Goal: Contribute content: Contribute content

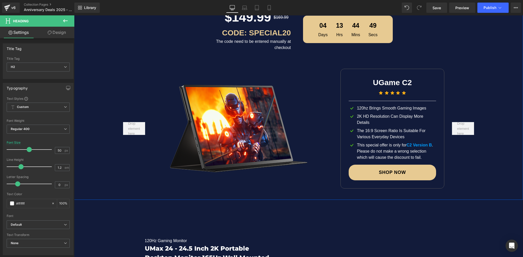
scroll to position [551, 0]
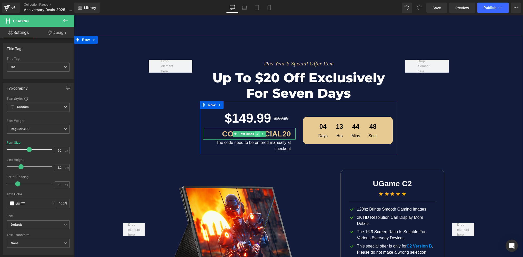
click at [256, 134] on icon at bounding box center [257, 133] width 3 height 3
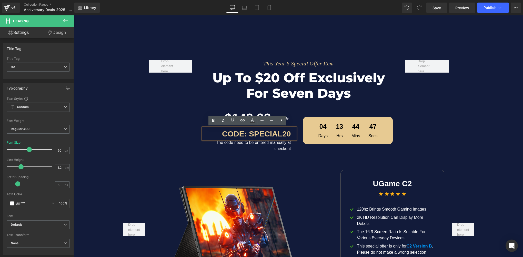
click at [257, 133] on p "CODE: SPECIAL20" at bounding box center [247, 134] width 88 height 12
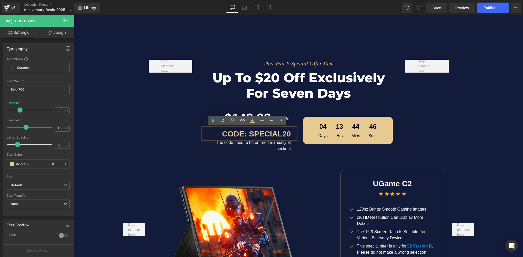
click at [187, 121] on div "This Year'S Special Offer Item Text Block Up to $20 off Exclusively for Seven D…" at bounding box center [298, 104] width 307 height 105
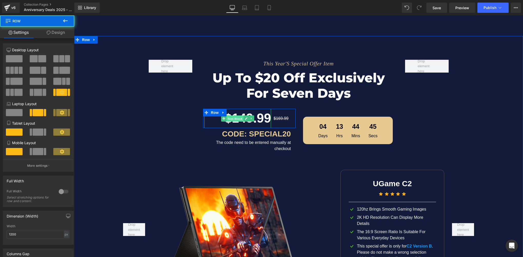
click at [235, 118] on span "Text Block" at bounding box center [234, 119] width 17 height 6
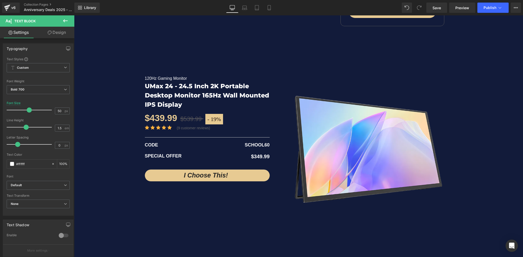
scroll to position [858, 0]
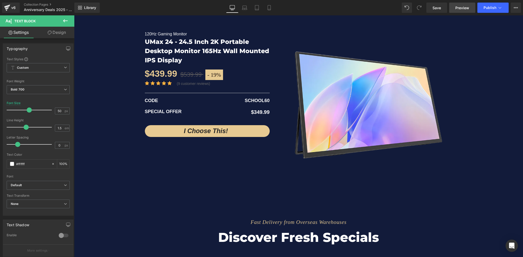
click at [459, 8] on span "Preview" at bounding box center [462, 7] width 14 height 5
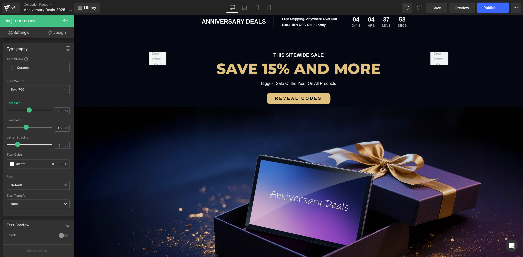
scroll to position [0, 0]
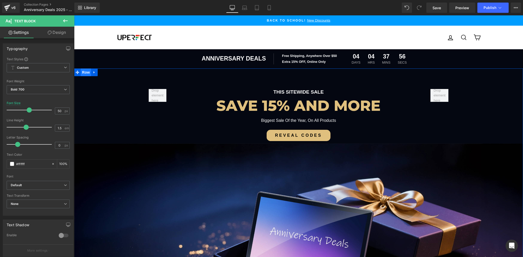
click at [85, 71] on span "Row" at bounding box center [86, 72] width 10 height 8
click at [85, 71] on span "Row" at bounding box center [86, 73] width 10 height 8
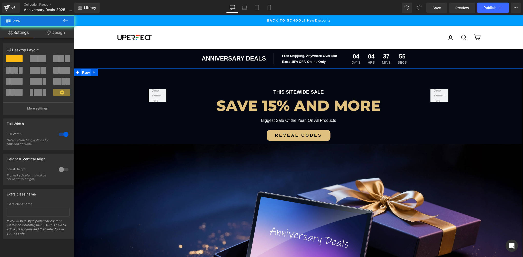
click at [85, 71] on span "Row" at bounding box center [86, 73] width 10 height 8
click at [55, 33] on link "Design" at bounding box center [55, 33] width 37 height 12
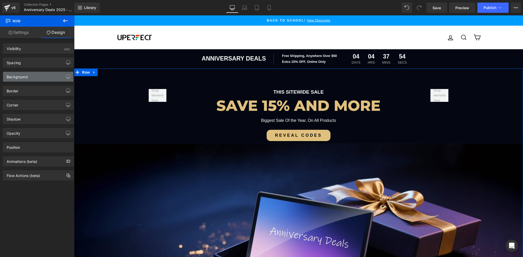
click at [34, 74] on div "Background" at bounding box center [38, 77] width 70 height 10
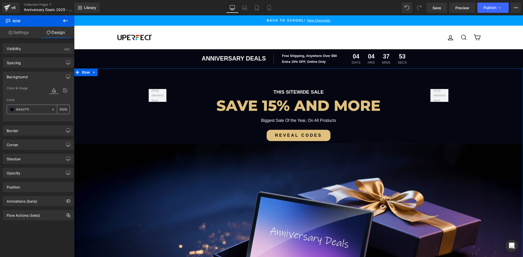
click at [33, 108] on input "#040711" at bounding box center [32, 110] width 33 height 6
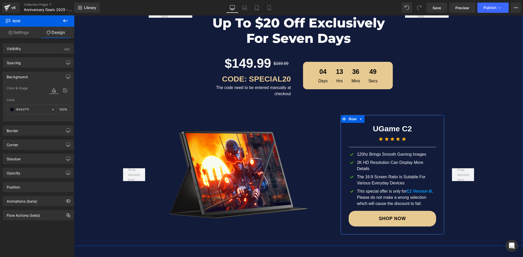
scroll to position [615, 0]
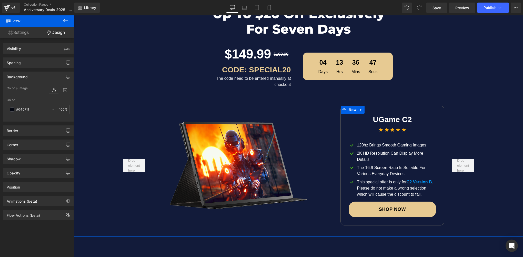
click at [384, 187] on div "This special offer is only for C2 Version B . Please do not make a wrong select…" at bounding box center [395, 188] width 81 height 18
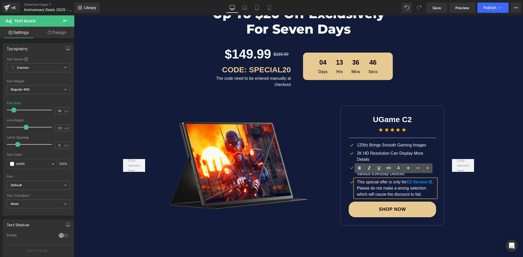
click at [332, 188] on div "UGame C2 Text Block Icon Icon Icon Icon Icon Icon List Hoz Separator Image 120h…" at bounding box center [388, 166] width 112 height 120
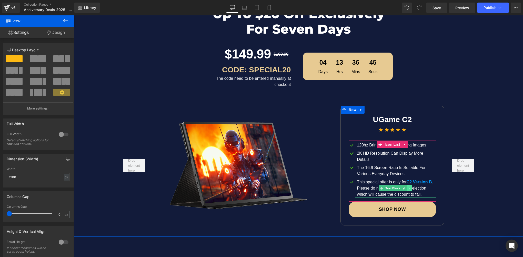
click at [408, 187] on icon at bounding box center [409, 188] width 3 height 3
click at [410, 187] on icon at bounding box center [411, 188] width 3 height 3
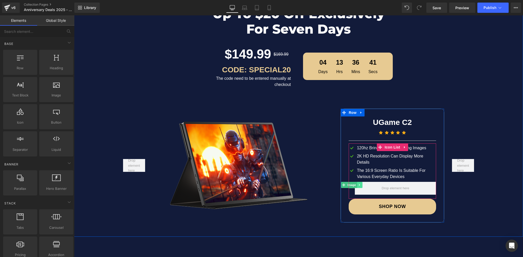
click at [359, 184] on icon at bounding box center [359, 185] width 1 height 2
click at [361, 183] on icon at bounding box center [362, 184] width 3 height 3
click at [386, 150] on span "Icon List" at bounding box center [392, 147] width 18 height 8
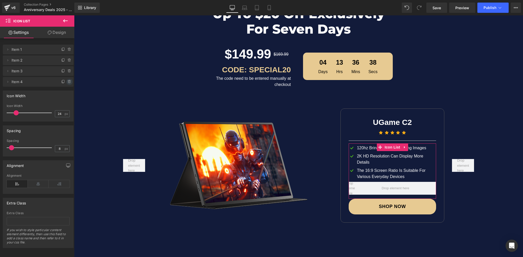
click at [69, 82] on icon at bounding box center [69, 82] width 4 height 4
click at [64, 82] on button "Delete" at bounding box center [64, 82] width 16 height 7
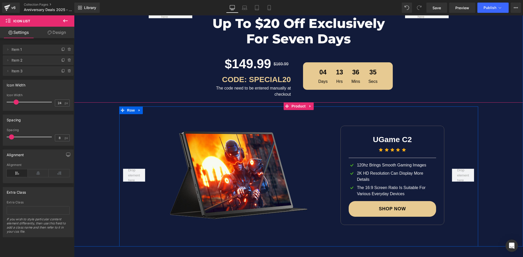
scroll to position [589, 0]
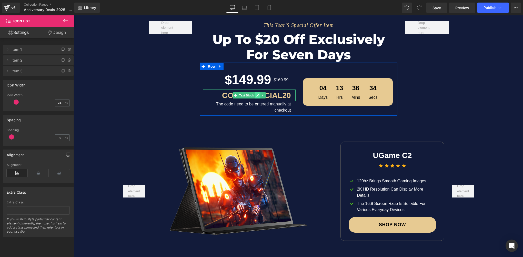
click at [256, 94] on icon at bounding box center [257, 95] width 3 height 3
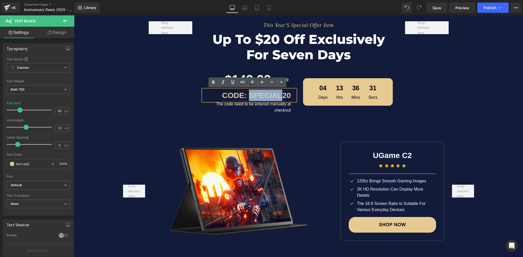
drag, startPoint x: 251, startPoint y: 96, endPoint x: 279, endPoint y: 96, distance: 27.7
click at [279, 96] on p "CODE: SPECIAL20" at bounding box center [247, 95] width 88 height 12
click at [172, 114] on div "This Year'S Special Offer Item Text Block Up to $20 off Exclusively for Seven D…" at bounding box center [298, 66] width 307 height 105
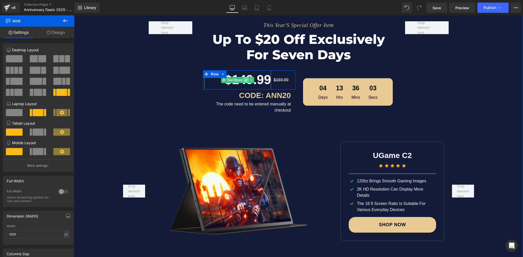
click at [244, 81] on link at bounding box center [245, 80] width 5 height 6
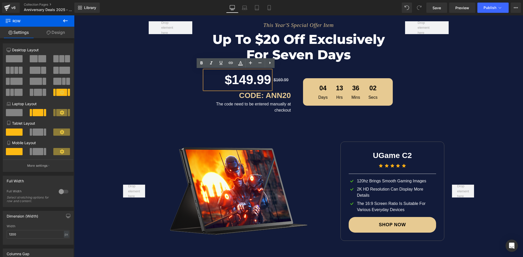
click at [244, 80] on p "$149.99" at bounding box center [237, 79] width 67 height 19
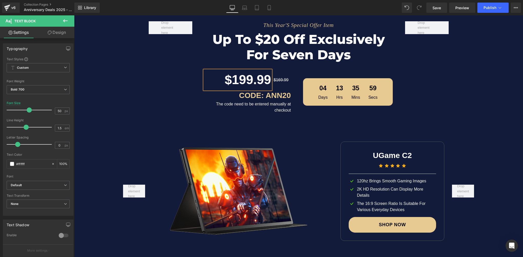
click at [154, 94] on div "This Year'S Special Offer Item Text Block Up to $20 off Exclusively for Seven D…" at bounding box center [298, 66] width 307 height 105
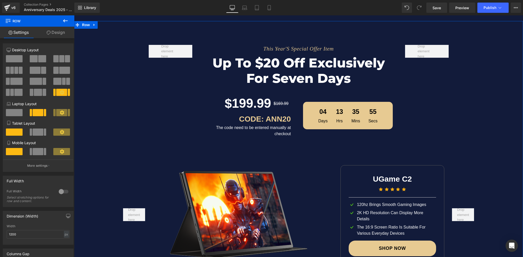
scroll to position [564, 0]
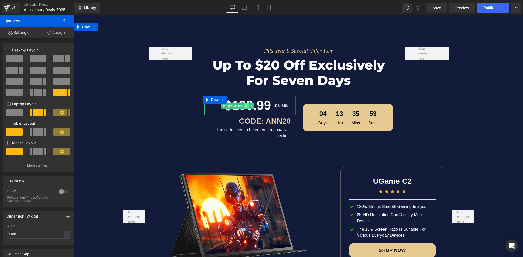
click at [245, 105] on icon at bounding box center [246, 105] width 3 height 3
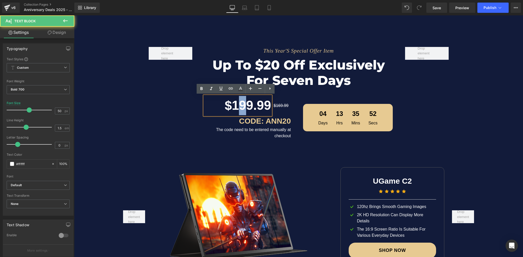
drag, startPoint x: 237, startPoint y: 105, endPoint x: 240, endPoint y: 105, distance: 2.6
click at [240, 105] on p "$199.99" at bounding box center [237, 105] width 67 height 19
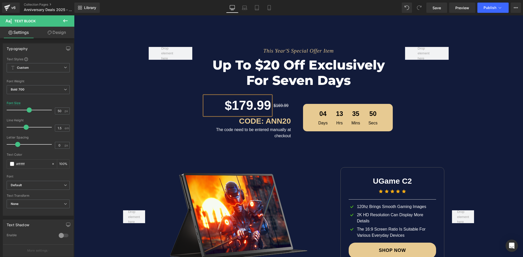
click at [152, 108] on div "This Year'S Special Offer Item Text Block Up to $20 off Exclusively for Seven D…" at bounding box center [298, 91] width 307 height 105
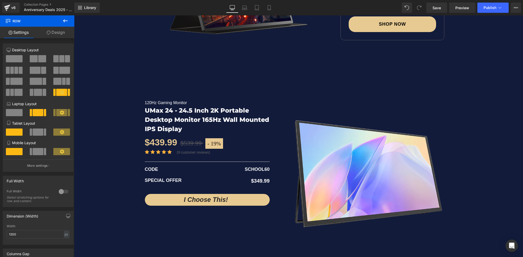
scroll to position [820, 0]
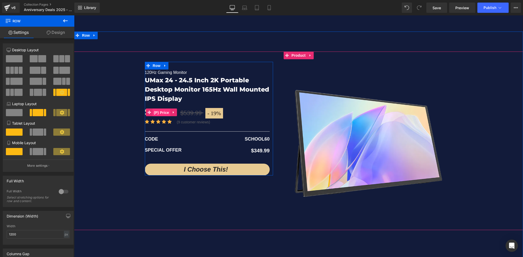
click at [160, 112] on span "(P) Price" at bounding box center [161, 113] width 18 height 8
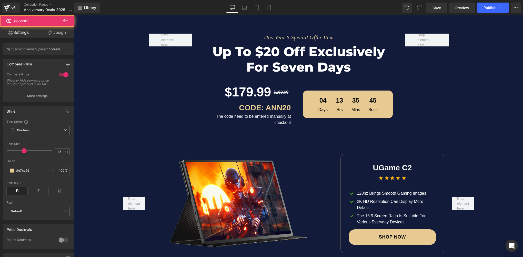
scroll to position [538, 0]
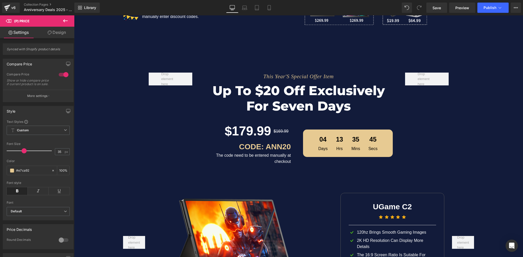
click at [245, 132] on div "$179.99 Text Block" at bounding box center [237, 130] width 67 height 19
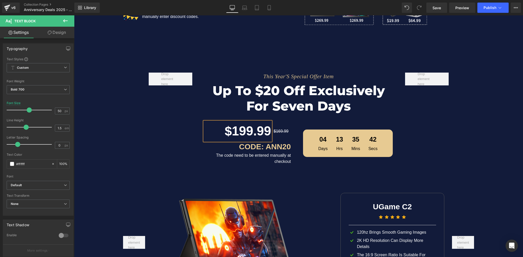
click at [160, 152] on div "This Year'S Special Offer Item Text Block Up to $20 off Exclusively for Seven D…" at bounding box center [298, 117] width 307 height 105
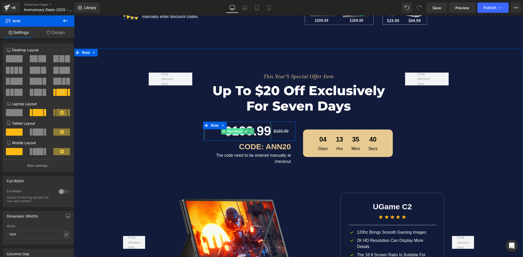
click at [237, 130] on span "Text Block" at bounding box center [234, 131] width 17 height 6
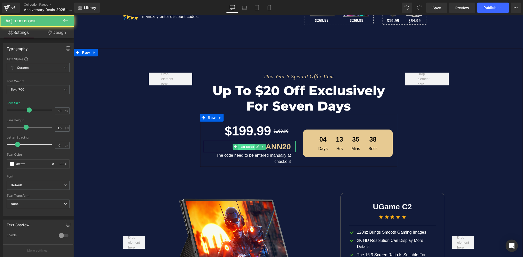
click at [244, 146] on span "Text Block" at bounding box center [246, 146] width 17 height 6
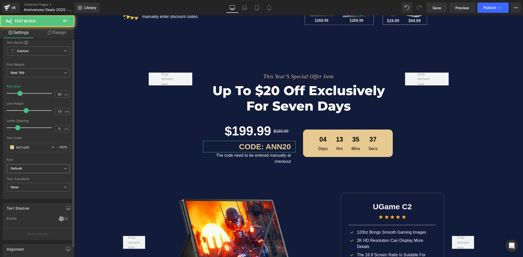
scroll to position [26, 0]
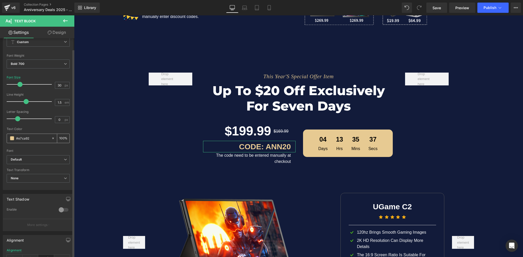
click at [39, 136] on input "#e7ca92" at bounding box center [32, 138] width 33 height 6
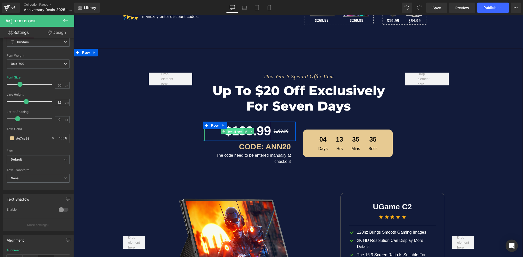
click at [235, 132] on span "Text Block" at bounding box center [234, 131] width 17 height 6
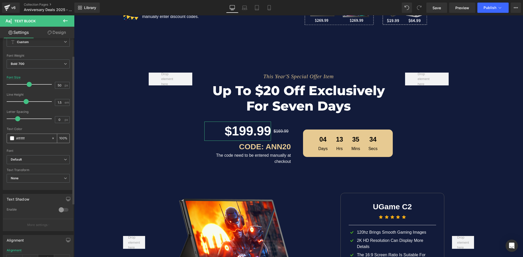
click at [31, 134] on div "#ffffff" at bounding box center [29, 138] width 44 height 9
click at [29, 136] on input "#ffffff" at bounding box center [32, 138] width 33 height 6
paste input "e7ca92"
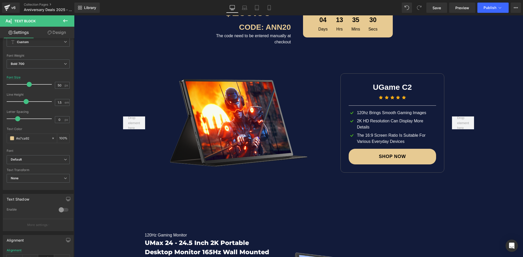
scroll to position [640, 0]
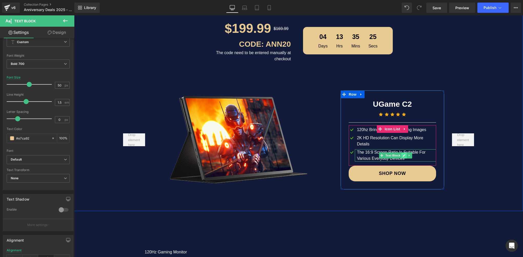
type input "#e7ca92"
click at [402, 154] on icon at bounding box center [403, 155] width 3 height 3
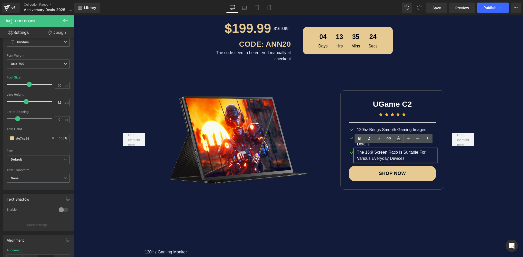
click at [370, 149] on div "The 16:9 Screen Ratio Is Suitable For Various Everyday Devices" at bounding box center [395, 155] width 81 height 12
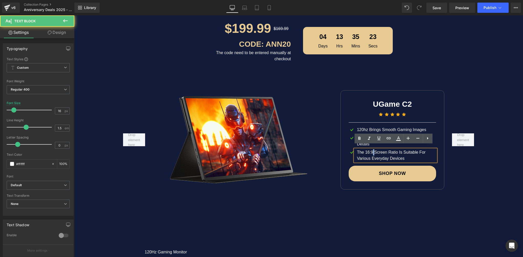
click at [370, 149] on div "The 16:9 Screen Ratio Is Suitable For Various Everyday Devices" at bounding box center [395, 155] width 81 height 12
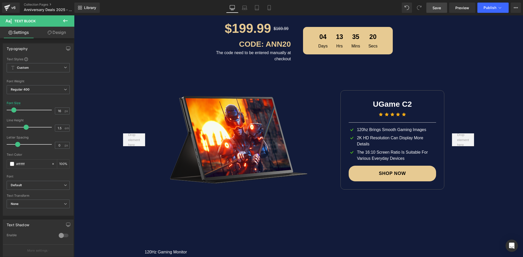
click at [434, 7] on span "Save" at bounding box center [436, 7] width 8 height 5
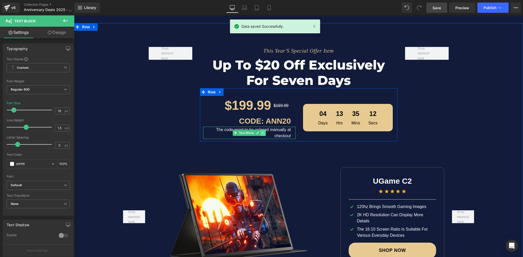
click at [261, 133] on icon at bounding box center [262, 132] width 3 height 3
click at [264, 133] on icon at bounding box center [265, 132] width 3 height 3
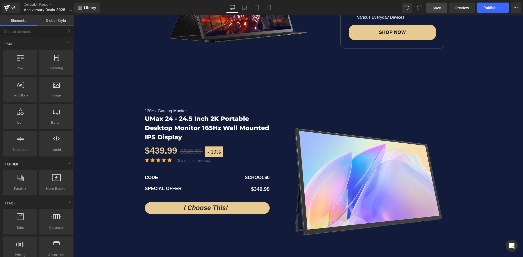
scroll to position [794, 0]
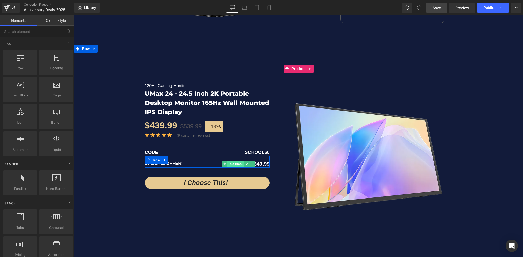
click at [229, 163] on span "Text Block" at bounding box center [235, 164] width 17 height 6
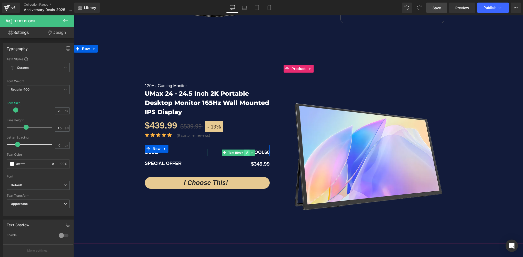
click at [244, 151] on link at bounding box center [246, 152] width 5 height 6
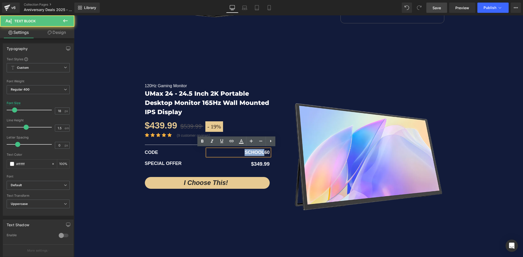
drag, startPoint x: 243, startPoint y: 152, endPoint x: 262, endPoint y: 152, distance: 19.0
click at [262, 152] on p "SCHOOL60" at bounding box center [238, 152] width 63 height 7
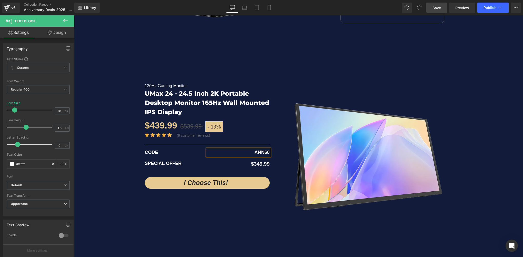
click at [121, 150] on div "- 19 % (P) Image" at bounding box center [298, 154] width 449 height 178
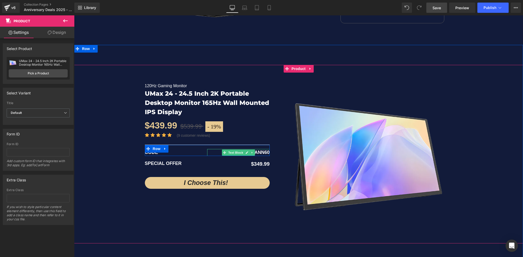
click at [262, 151] on span "ANN60" at bounding box center [261, 152] width 15 height 5
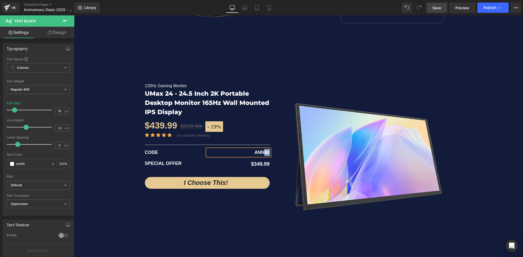
drag, startPoint x: 262, startPoint y: 151, endPoint x: 267, endPoint y: 151, distance: 4.9
click at [267, 151] on span "ANN60" at bounding box center [261, 152] width 15 height 5
click at [233, 163] on span "Text Block" at bounding box center [235, 164] width 17 height 6
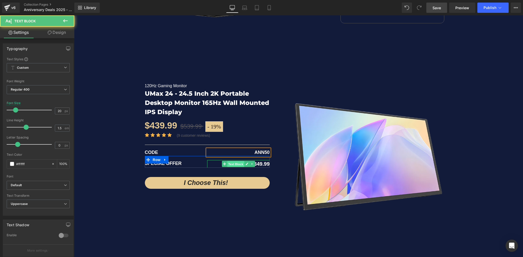
click at [233, 163] on span "Text Block" at bounding box center [235, 164] width 17 height 6
click at [234, 163] on span "Text Block" at bounding box center [235, 164] width 17 height 6
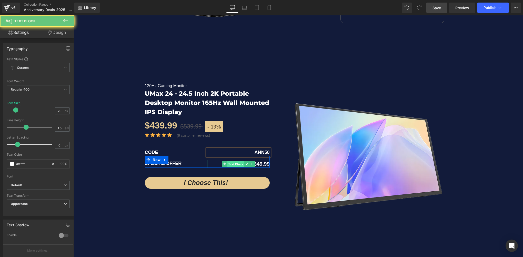
click at [234, 163] on span "Text Block" at bounding box center [235, 164] width 17 height 6
drag, startPoint x: 243, startPoint y: 163, endPoint x: 246, endPoint y: 163, distance: 2.9
click at [245, 163] on icon at bounding box center [246, 163] width 3 height 3
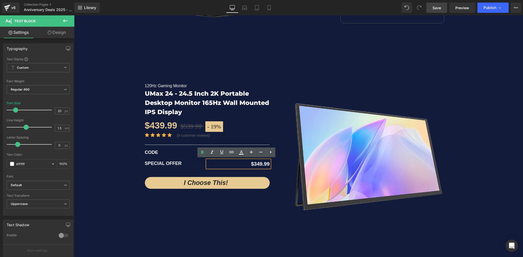
click at [257, 163] on span "$349.99" at bounding box center [260, 164] width 18 height 6
click at [117, 152] on div "- 19 % (P) Image" at bounding box center [298, 154] width 449 height 178
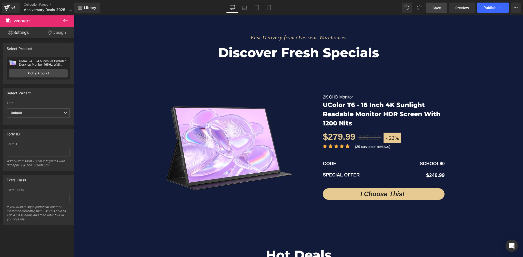
scroll to position [999, 0]
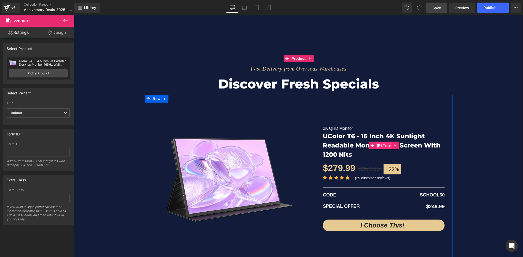
click at [383, 144] on span "(P) Title" at bounding box center [383, 145] width 16 height 8
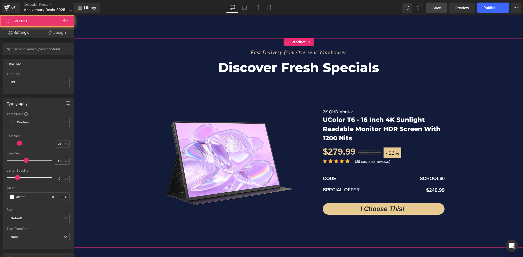
scroll to position [1025, 0]
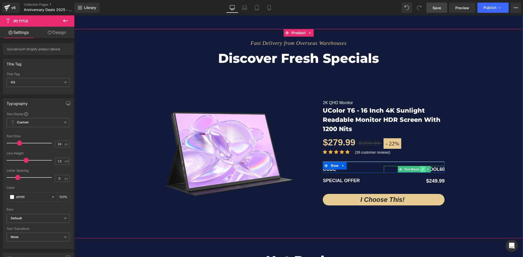
click at [421, 168] on icon at bounding box center [422, 169] width 3 height 3
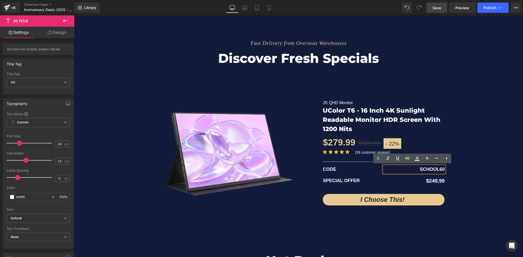
click at [426, 169] on p "SCHOOL60" at bounding box center [414, 169] width 61 height 7
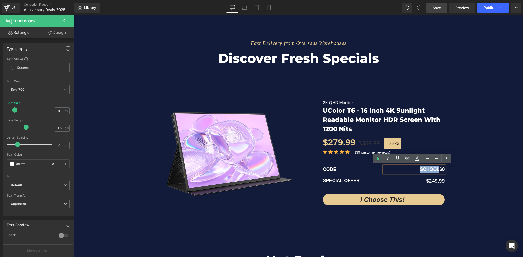
drag, startPoint x: 417, startPoint y: 169, endPoint x: 437, endPoint y: 169, distance: 20.0
click at [437, 169] on p "SCHOOL60" at bounding box center [414, 169] width 61 height 7
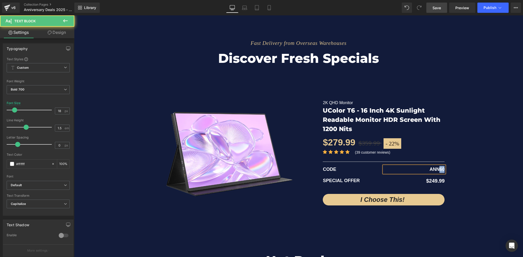
drag, startPoint x: 438, startPoint y: 169, endPoint x: 442, endPoint y: 168, distance: 4.2
click at [442, 168] on p "ANN60" at bounding box center [414, 169] width 61 height 7
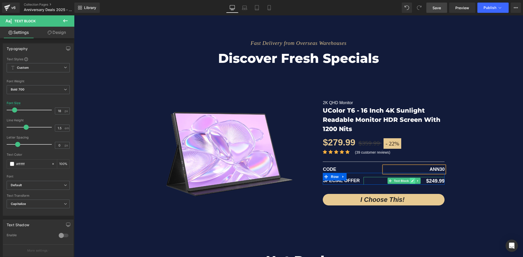
click at [411, 181] on icon at bounding box center [412, 180] width 3 height 3
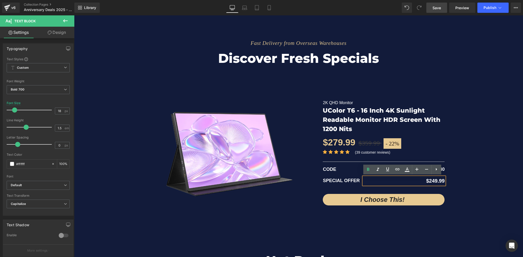
click at [431, 181] on p "$249.99" at bounding box center [403, 181] width 81 height 8
click at [483, 185] on div "Fast Delivery from Overseas Warehouses Text Block Discover fresh specials Headi…" at bounding box center [298, 131] width 449 height 204
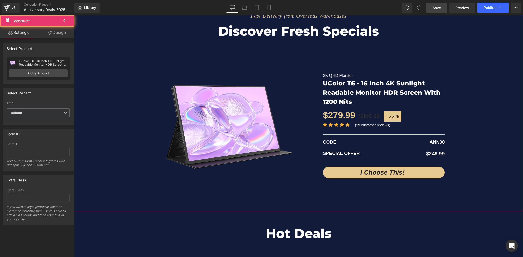
scroll to position [1076, 0]
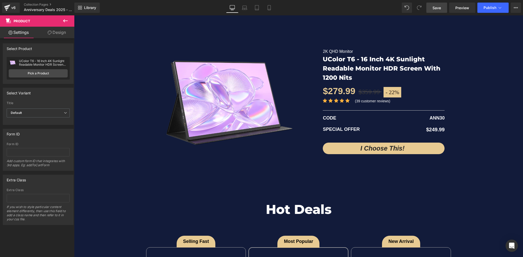
click at [441, 7] on span "Save" at bounding box center [436, 7] width 8 height 5
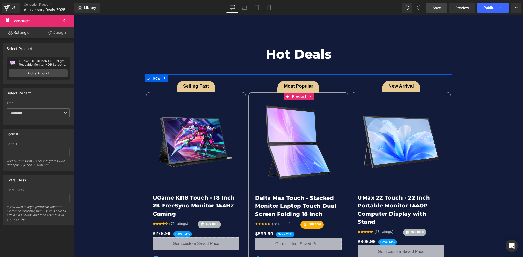
scroll to position [1255, 0]
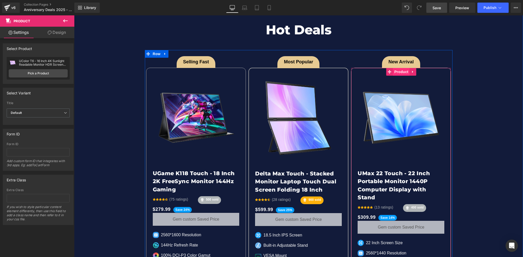
click at [399, 72] on span "Product" at bounding box center [401, 72] width 17 height 8
click at [45, 74] on link "Pick a Product" at bounding box center [38, 73] width 59 height 8
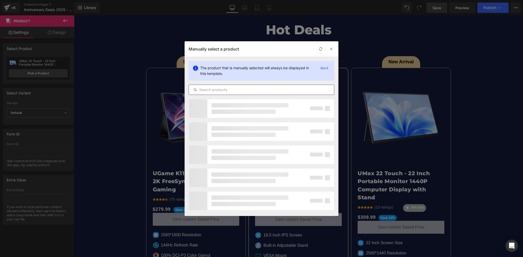
click at [220, 89] on input "text" at bounding box center [261, 90] width 145 height 6
type input "M"
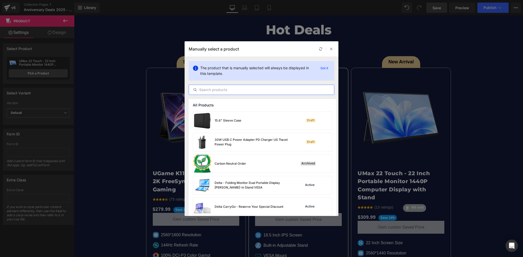
type input "N"
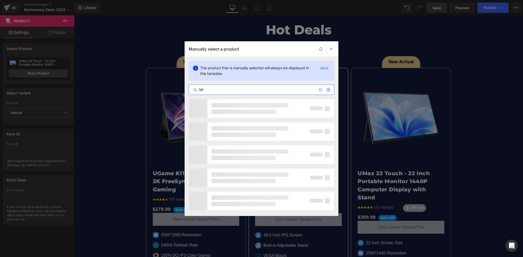
type input "M"
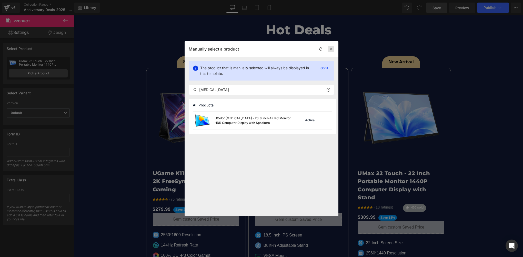
type input "[MEDICAL_DATA]"
click at [331, 49] on icon at bounding box center [331, 49] width 4 height 4
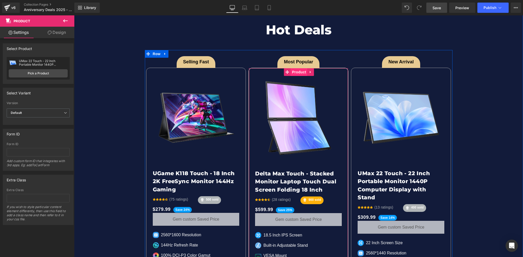
click at [297, 73] on span "Product" at bounding box center [299, 72] width 17 height 8
click at [194, 73] on span "Product" at bounding box center [196, 72] width 17 height 8
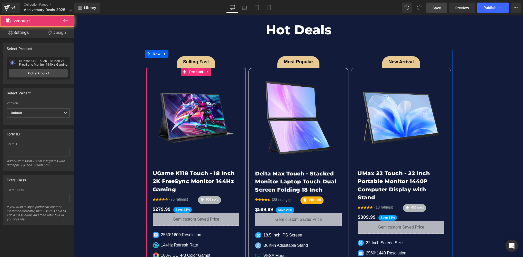
click at [194, 73] on span "Product" at bounding box center [196, 72] width 17 height 8
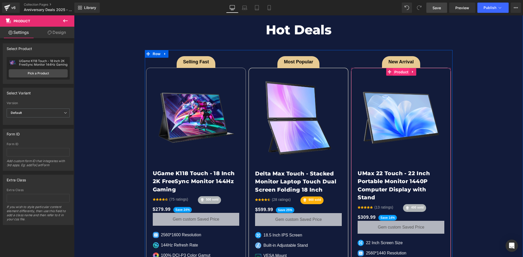
click at [401, 71] on span "Product" at bounding box center [401, 72] width 17 height 8
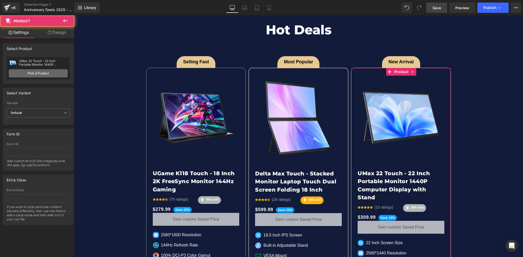
click at [46, 76] on link "Pick a Product" at bounding box center [38, 73] width 59 height 8
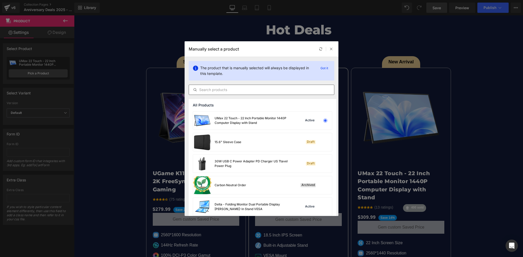
click at [211, 90] on input "text" at bounding box center [261, 90] width 145 height 6
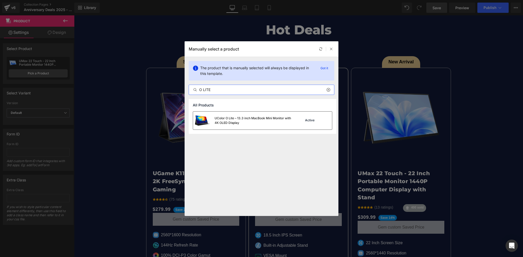
type input "O LITE"
click at [241, 120] on div "UColor O Lite – 13.3 inch MacBook Mini Monitor with 4K OLED Display" at bounding box center [252, 120] width 77 height 9
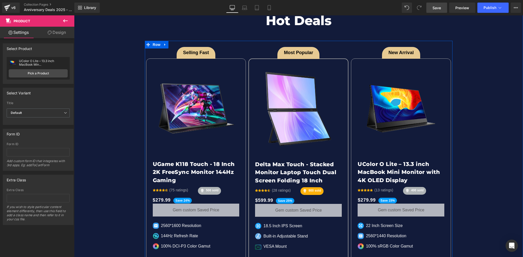
scroll to position [1281, 0]
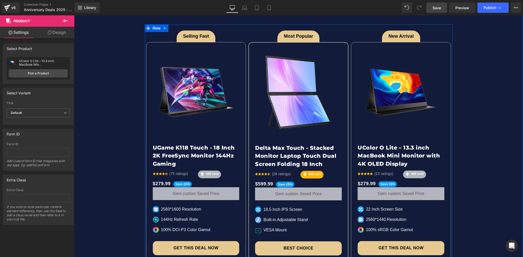
click at [190, 51] on img at bounding box center [196, 92] width 87 height 87
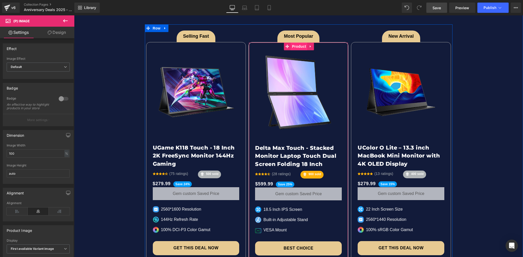
click at [297, 45] on span "Product" at bounding box center [299, 47] width 17 height 8
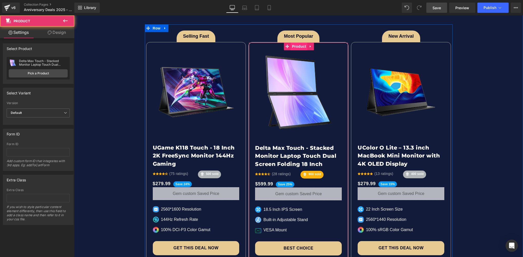
click at [297, 45] on span "Product" at bounding box center [299, 47] width 17 height 8
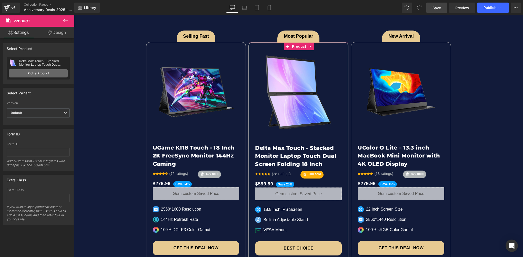
click at [36, 75] on link "Pick a Product" at bounding box center [38, 73] width 59 height 8
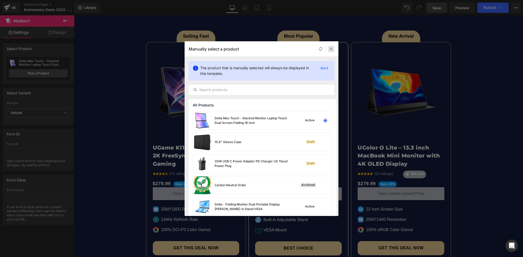
drag, startPoint x: 332, startPoint y: 51, endPoint x: 168, endPoint y: 38, distance: 164.5
click at [332, 51] on div at bounding box center [331, 49] width 6 height 6
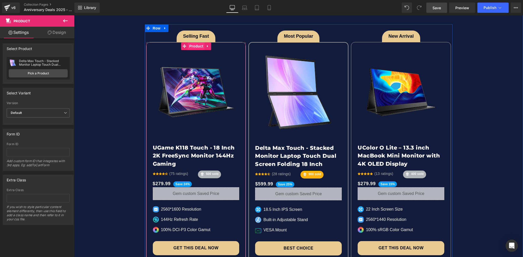
click at [193, 47] on span "Product" at bounding box center [196, 46] width 17 height 8
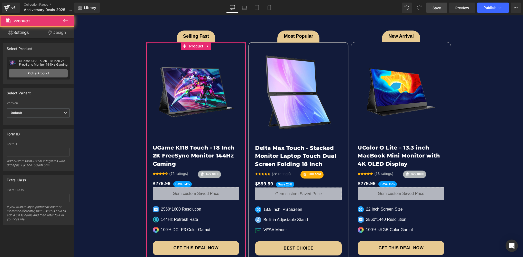
click at [53, 76] on link "Pick a Product" at bounding box center [38, 73] width 59 height 8
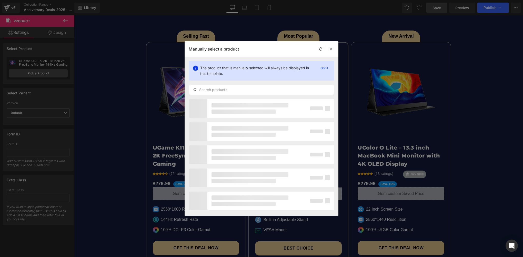
click at [201, 90] on input "text" at bounding box center [261, 90] width 145 height 6
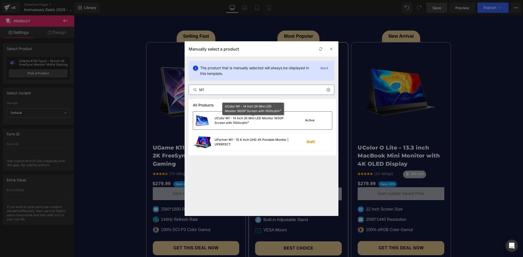
type input "M1"
click at [246, 119] on div "UColor M1 - 14 Inch 2K Mini LED Monitor 1600P Screen with 1500cd/m²" at bounding box center [252, 120] width 77 height 9
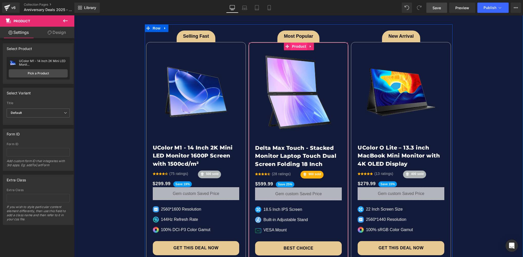
click at [295, 46] on span "Product" at bounding box center [299, 47] width 17 height 8
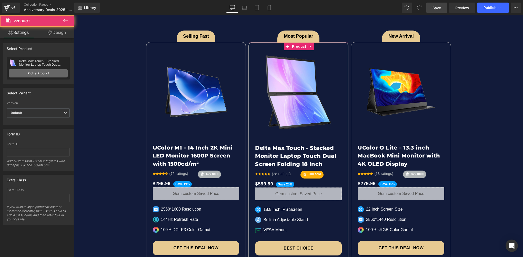
click at [45, 72] on link "Pick a Product" at bounding box center [38, 73] width 59 height 8
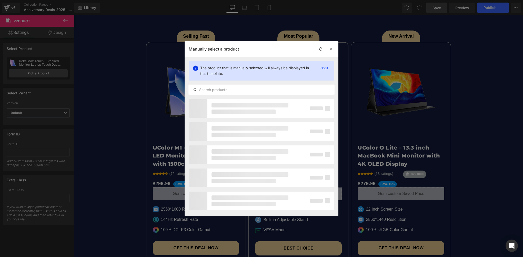
click at [204, 91] on input "text" at bounding box center [261, 90] width 145 height 6
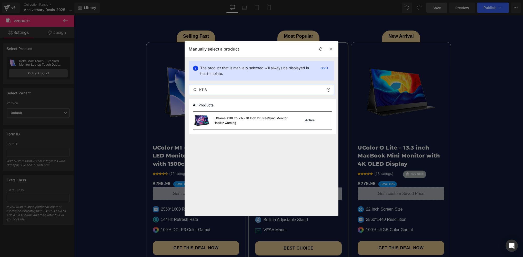
type input "K118"
click at [249, 121] on div "UGame K118 Touch - 18 Inch 2K FreeSync Monitor 144Hz Gaming" at bounding box center [252, 120] width 77 height 9
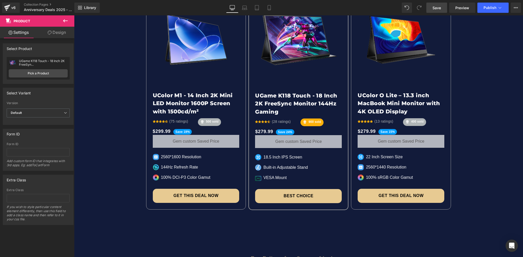
scroll to position [1332, 0]
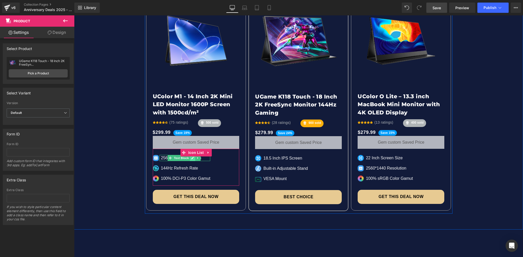
click at [191, 158] on icon at bounding box center [192, 157] width 3 height 3
click at [179, 157] on p "2560*1600 Resolution" at bounding box center [185, 158] width 49 height 6
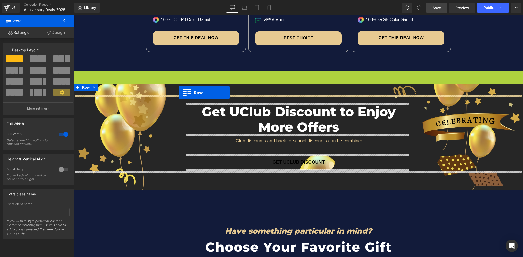
scroll to position [1537, 0]
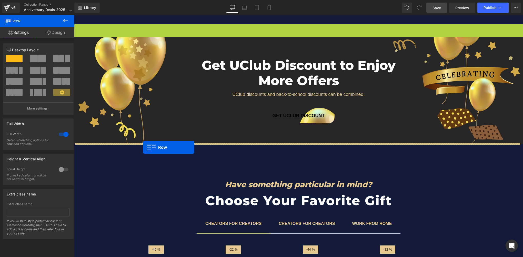
drag, startPoint x: 77, startPoint y: 104, endPoint x: 143, endPoint y: 147, distance: 78.9
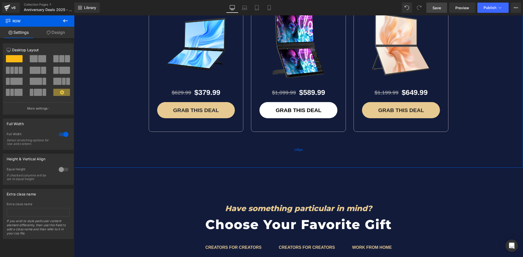
scroll to position [1793, 0]
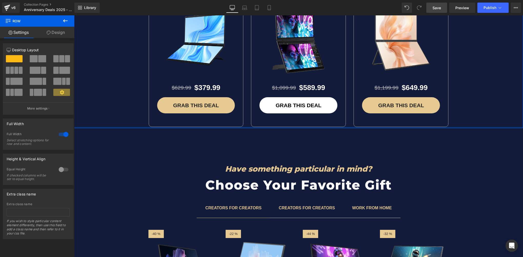
drag, startPoint x: 292, startPoint y: 160, endPoint x: 287, endPoint y: 125, distance: 35.0
click at [287, 125] on div "Fast Delivery from Overseas Warehouses Text Block Learn more about delta series…" at bounding box center [298, 1] width 449 height 253
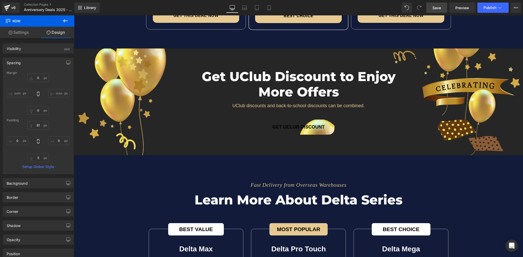
scroll to position [1511, 0]
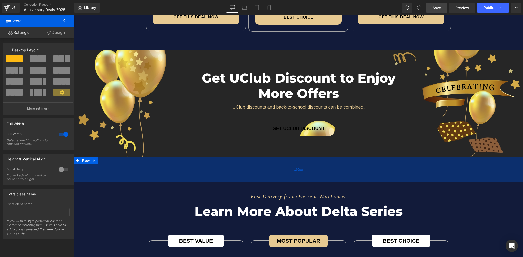
drag, startPoint x: 295, startPoint y: 160, endPoint x: 309, endPoint y: 170, distance: 16.9
click at [309, 170] on div "100px" at bounding box center [298, 170] width 449 height 26
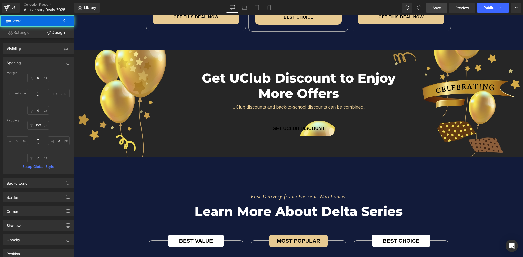
scroll to position [1435, 0]
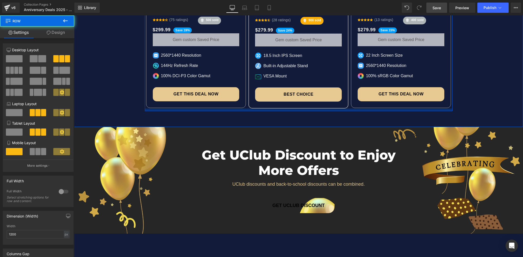
click at [292, 108] on div at bounding box center [298, 109] width 307 height 3
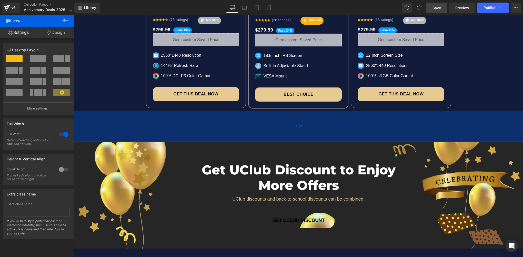
drag, startPoint x: 315, startPoint y: 118, endPoint x: 317, endPoint y: 132, distance: 15.0
click at [317, 132] on div "120px" at bounding box center [298, 126] width 449 height 31
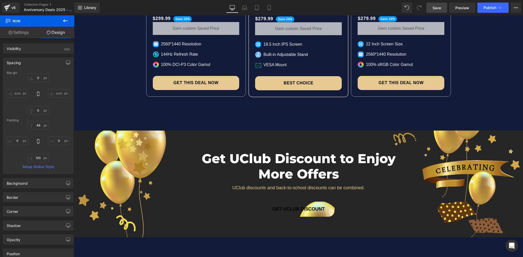
scroll to position [1409, 0]
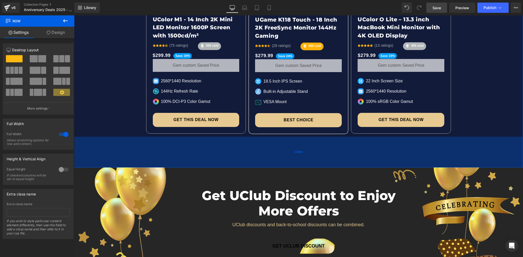
drag, startPoint x: 322, startPoint y: 152, endPoint x: 320, endPoint y: 159, distance: 7.3
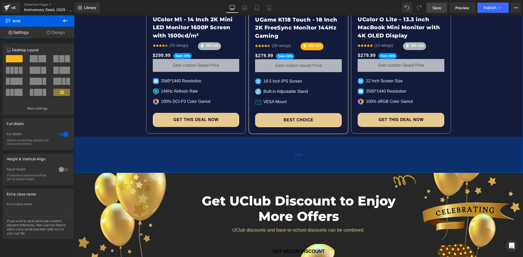
drag, startPoint x: 318, startPoint y: 157, endPoint x: 317, endPoint y: 162, distance: 5.5
click at [317, 162] on div "141px" at bounding box center [298, 155] width 449 height 36
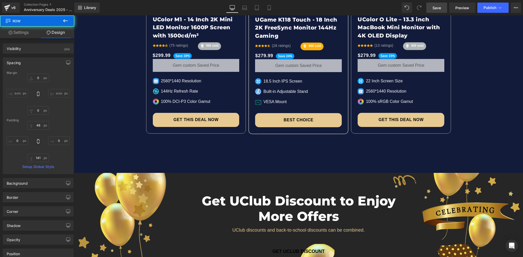
click at [434, 5] on span "Save" at bounding box center [436, 7] width 8 height 5
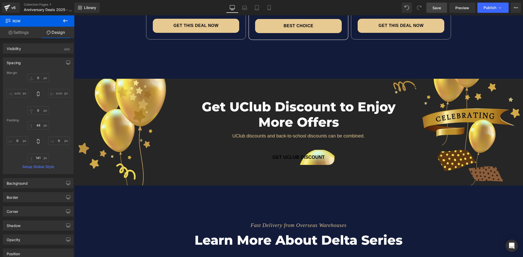
scroll to position [1511, 0]
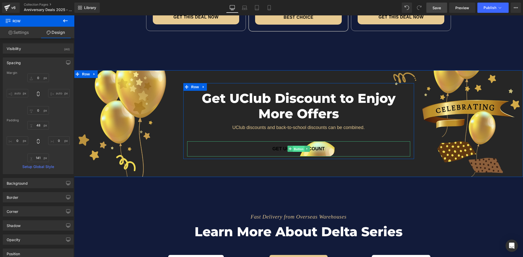
click at [293, 147] on span "Button" at bounding box center [299, 149] width 12 height 6
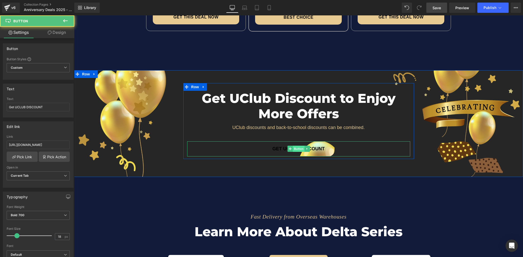
click at [296, 147] on span "Button" at bounding box center [299, 149] width 12 height 6
click at [293, 147] on span "Button" at bounding box center [299, 149] width 12 height 6
click at [293, 148] on span "Button" at bounding box center [299, 149] width 12 height 6
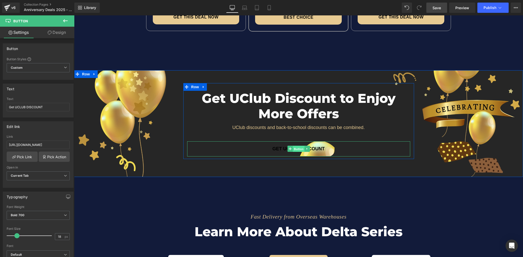
click at [296, 148] on span "Button" at bounding box center [299, 149] width 12 height 6
click at [49, 33] on icon at bounding box center [50, 32] width 4 height 4
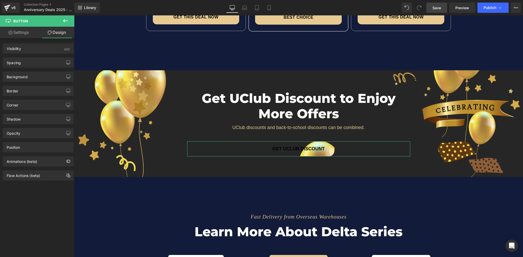
type input "https://ucarecdn.com/a7c98bbc-4840-4752-a347-134d5ad9b38c/-/format/auto/-/previ…"
click at [7, 77] on div "Background" at bounding box center [17, 75] width 21 height 7
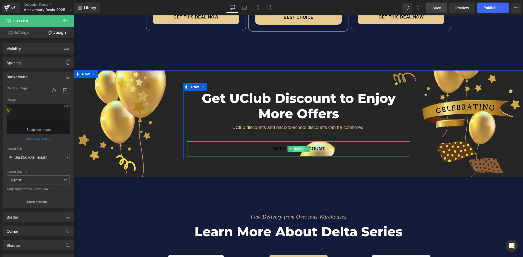
click at [293, 150] on span "Button" at bounding box center [299, 149] width 12 height 6
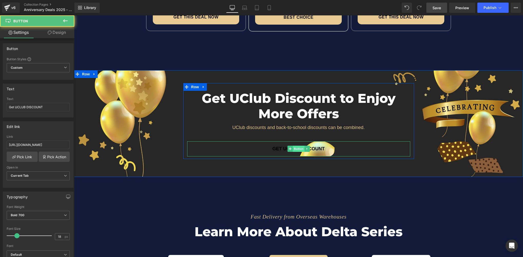
click at [295, 149] on span "Button" at bounding box center [299, 149] width 12 height 6
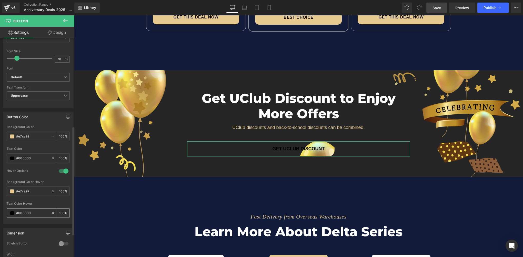
scroll to position [231, 0]
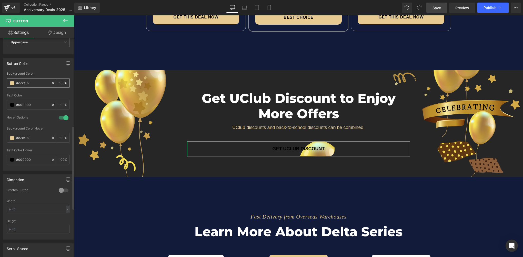
click at [12, 82] on span at bounding box center [12, 83] width 4 height 4
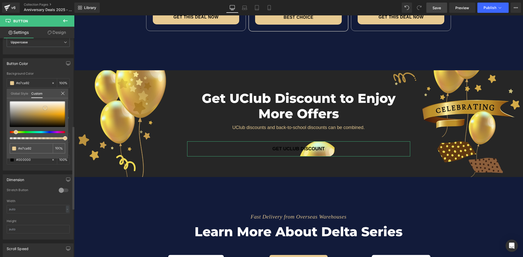
type input "#a6a29a"
type input "#a8a59d"
type input "#dad7c7"
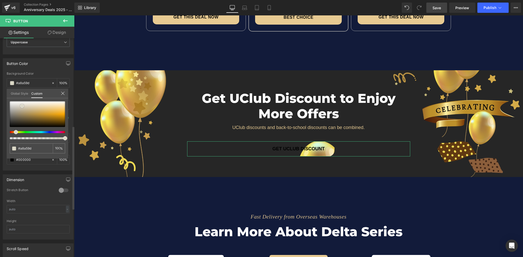
type input "#dad7c7"
type input "#c6b870"
type input "#c4af4a"
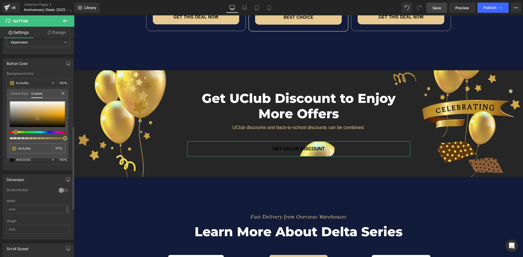
type input "#8a7b2c"
type input "#564e29"
type input "#55503e"
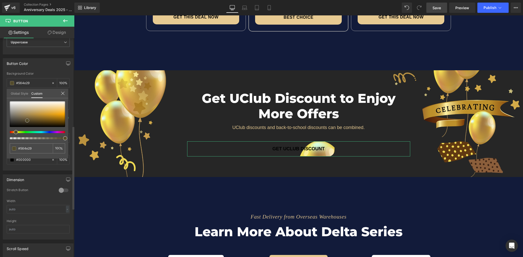
type input "#55503e"
type input "#9e9674"
type input "#a5a087"
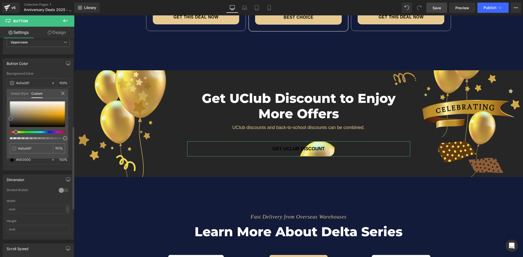
type input "#696862"
type input "#333332"
type input "#050505"
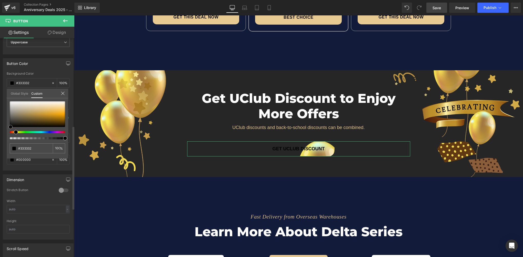
type input "#050505"
type input "#000000"
type input "#4b4b48"
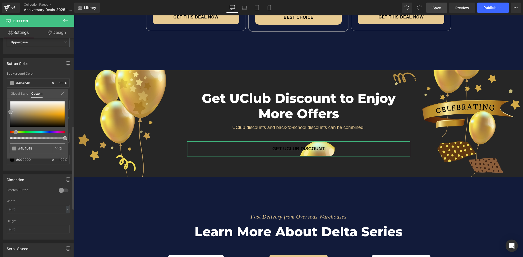
type input "#979795"
type input "#a9a9a7"
type input "#aeaeac"
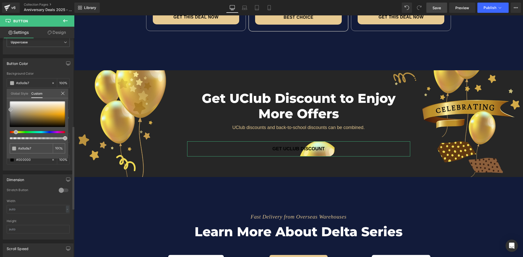
type input "#aeaeac"
type input "#b3b3b1"
drag, startPoint x: 13, startPoint y: 110, endPoint x: 13, endPoint y: 106, distance: 4.4
click at [13, 106] on div at bounding box center [37, 114] width 55 height 26
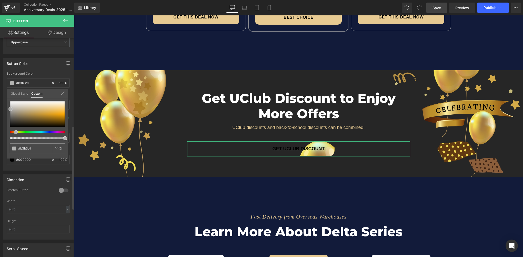
type input "#cfcfc8"
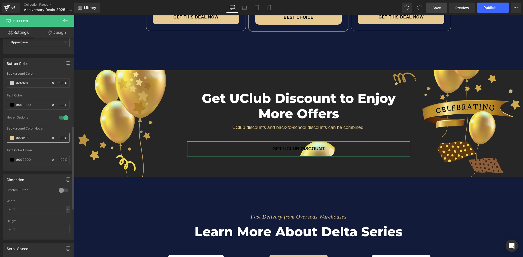
click at [33, 135] on input "#e7ca92" at bounding box center [32, 138] width 33 height 6
click at [35, 81] on input "#cfcfc8" at bounding box center [32, 83] width 33 height 6
paste input "e7ca92"
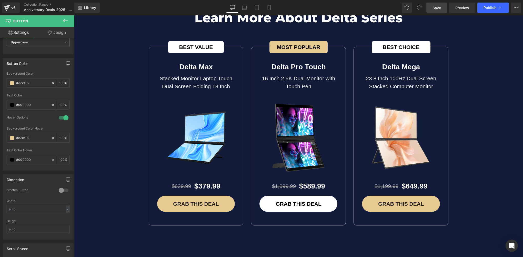
scroll to position [1716, 0]
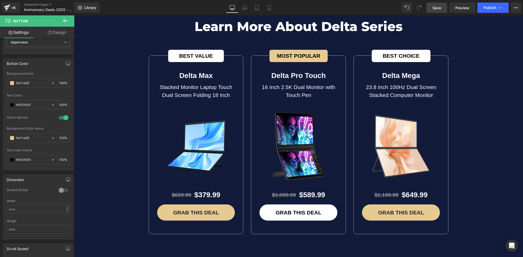
type input "#e7ca92"
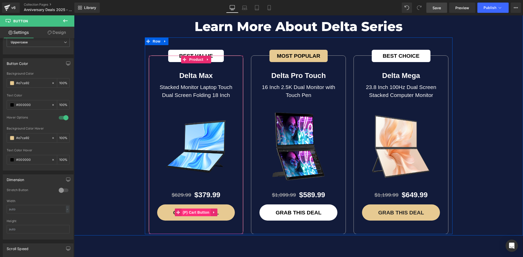
click at [193, 213] on span "(P) Cart Button" at bounding box center [195, 212] width 29 height 8
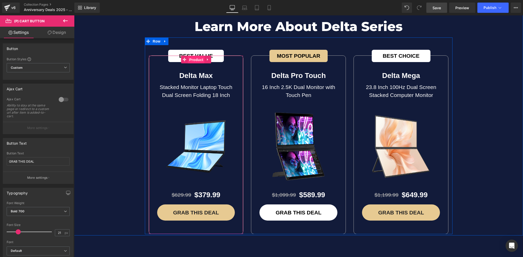
click at [193, 59] on span "Product" at bounding box center [196, 60] width 17 height 8
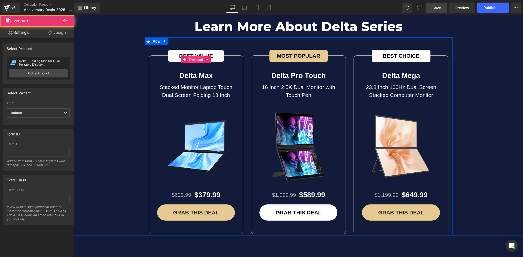
click at [193, 59] on span "Product" at bounding box center [196, 60] width 17 height 8
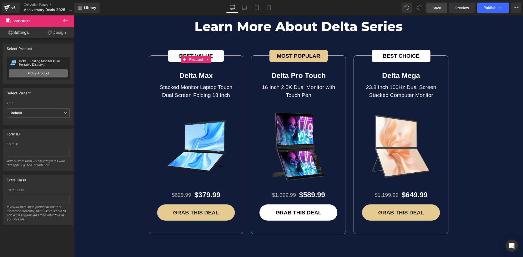
click at [47, 76] on link "Pick a Product" at bounding box center [38, 73] width 59 height 8
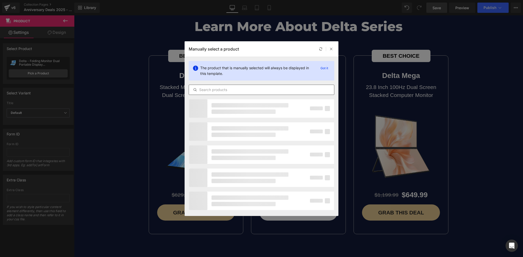
click at [205, 89] on input "text" at bounding box center [261, 90] width 145 height 6
type input "得"
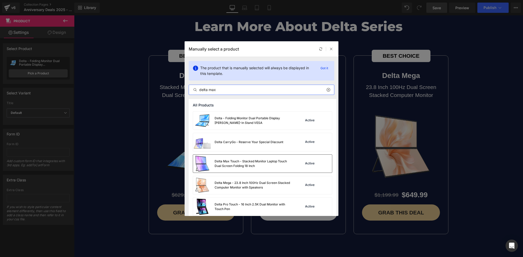
type input "delta max"
click at [240, 165] on div "Delta Max Touch - Stacked Monitor Laptop Touch Dual Screen Folding 18 Inch" at bounding box center [252, 163] width 77 height 9
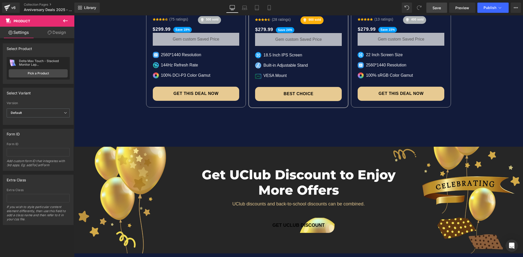
scroll to position [1460, 0]
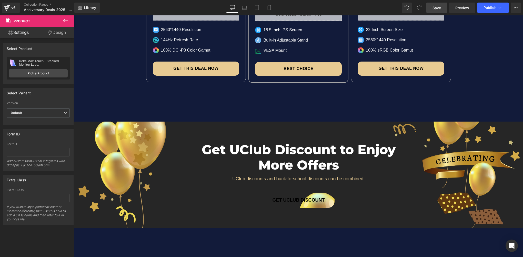
click at [436, 8] on span "Save" at bounding box center [436, 7] width 8 height 5
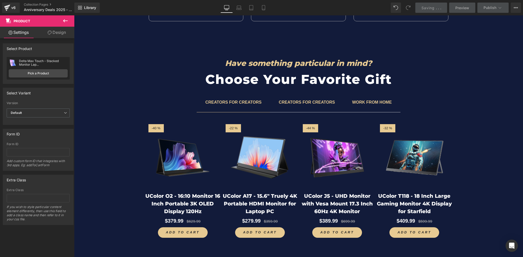
scroll to position [1921, 0]
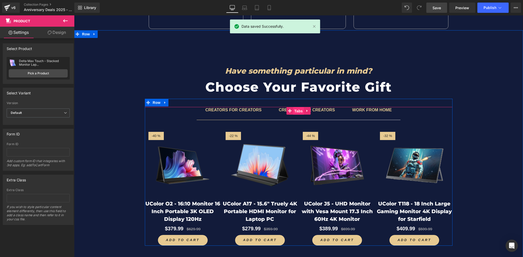
click at [296, 110] on span "Tabs" at bounding box center [298, 111] width 11 height 8
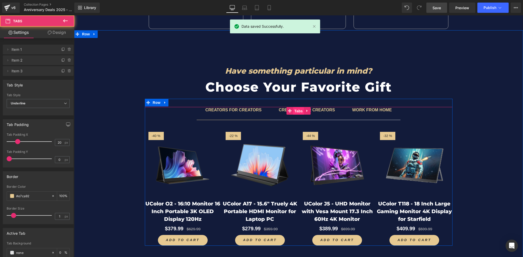
click at [296, 110] on span "Tabs" at bounding box center [298, 111] width 11 height 8
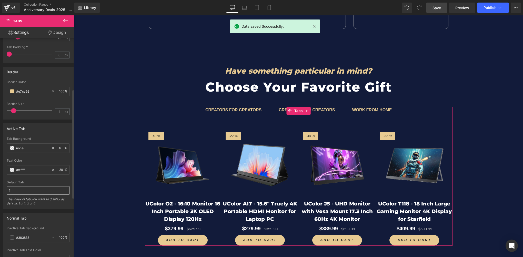
scroll to position [102, 0]
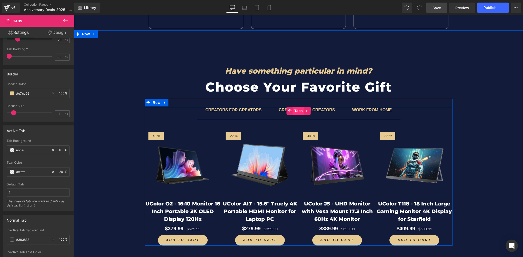
click at [298, 109] on span "Tabs" at bounding box center [298, 111] width 11 height 8
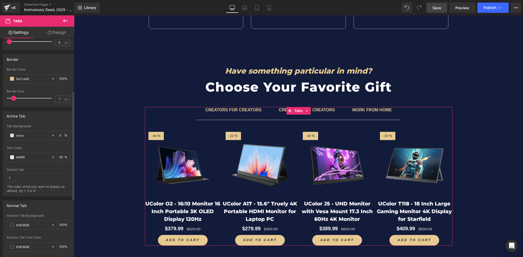
scroll to position [128, 0]
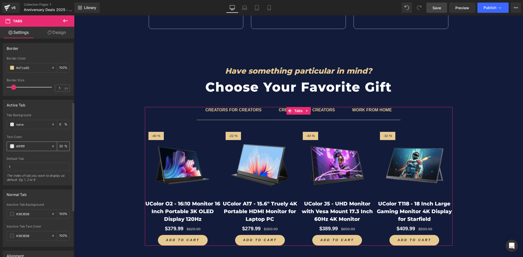
click at [12, 147] on span at bounding box center [12, 146] width 4 height 4
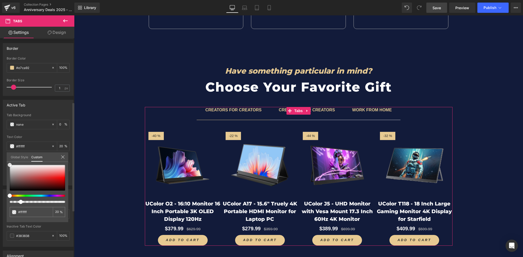
click at [7, 160] on div "Global Style Custom Setup Global Style #ffffff 20 %" at bounding box center [37, 160] width 61 height 16
click at [0, 157] on html "Tabs You are previewing how the will restyle your page. You can not edit Elemen…" at bounding box center [261, 128] width 523 height 257
drag, startPoint x: 20, startPoint y: 172, endPoint x: 56, endPoint y: 143, distance: 46.3
click at [3, 158] on div "Active Tab none Tab Background none 0 % rgba(196, 170, 170, 0.2) Text Color #c4…" at bounding box center [38, 140] width 77 height 89
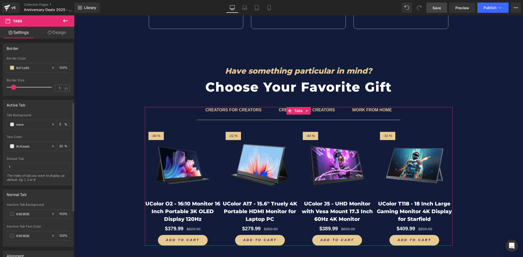
type input "#ffffff"
click at [59, 146] on input "20" at bounding box center [61, 146] width 5 height 6
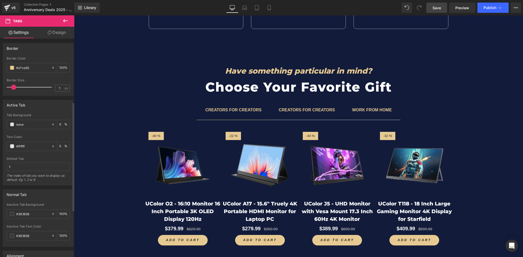
click at [59, 147] on input "5" at bounding box center [61, 146] width 5 height 6
type input "5"
click at [57, 139] on div "Text Color #ffffff 5 %" at bounding box center [38, 146] width 63 height 22
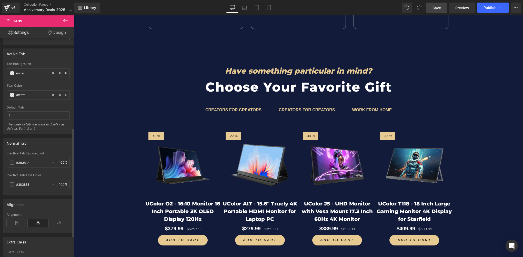
scroll to position [205, 0]
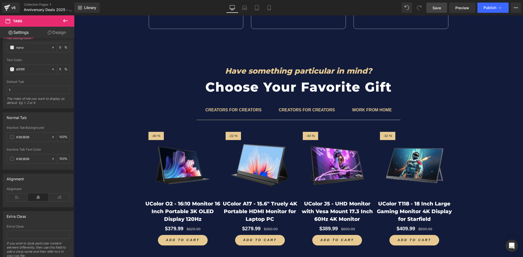
drag, startPoint x: 440, startPoint y: 6, endPoint x: 212, endPoint y: 139, distance: 263.5
click at [440, 6] on span "Save" at bounding box center [436, 7] width 8 height 5
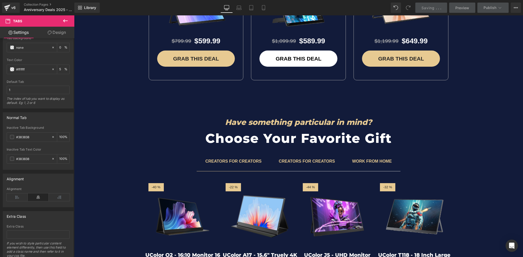
scroll to position [1896, 0]
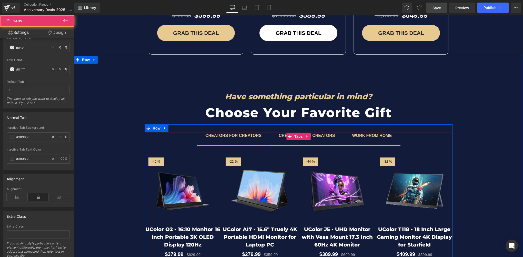
click at [302, 143] on span "CREATORS FOR CREATORS Text Block" at bounding box center [307, 138] width 74 height 13
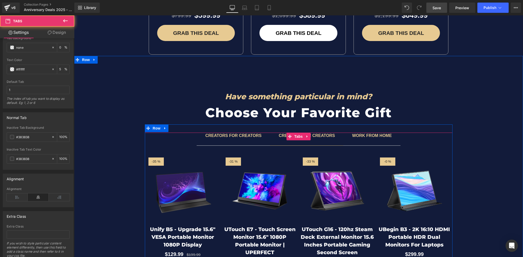
scroll to position [1921, 0]
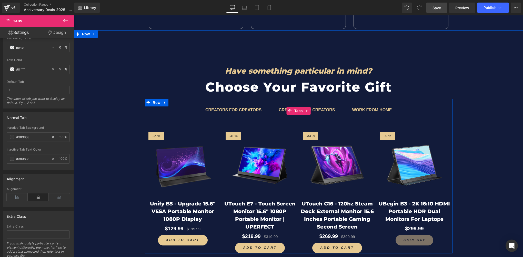
click at [358, 110] on b "WORK FROM HOME" at bounding box center [372, 110] width 40 height 4
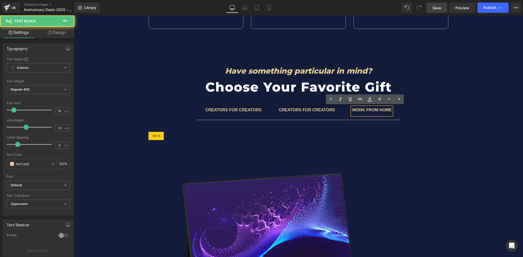
click at [361, 109] on b "WORK FROM HOME" at bounding box center [372, 110] width 40 height 4
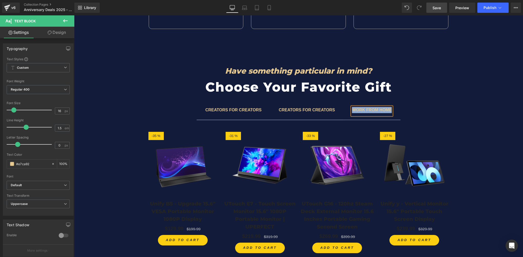
copy b "WORK FROM HOME"
click at [303, 116] on span "CREATORS FOR CREATORS Text Block" at bounding box center [307, 113] width 74 height 13
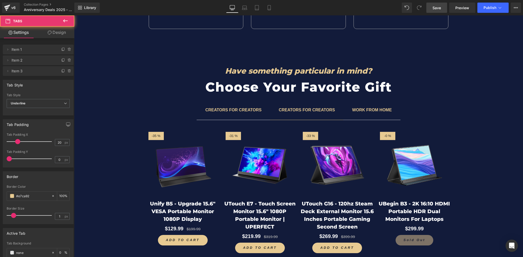
click at [298, 111] on div "CREATORS FOR CREATORS Text Block CREATORS FOR CREATORS Text Block WORK FROM HOM…" at bounding box center [298, 180] width 307 height 146
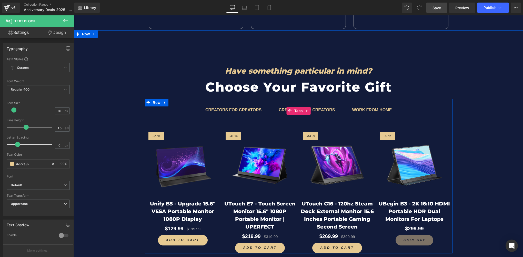
click at [304, 110] on link at bounding box center [307, 111] width 7 height 8
click at [315, 110] on icon at bounding box center [317, 111] width 4 height 4
click at [318, 110] on b "CREATORS FOR CREATORS" at bounding box center [306, 110] width 56 height 4
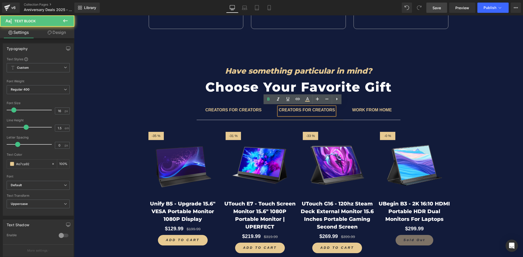
click at [318, 110] on b "CREATORS FOR CREATORS" at bounding box center [306, 110] width 56 height 4
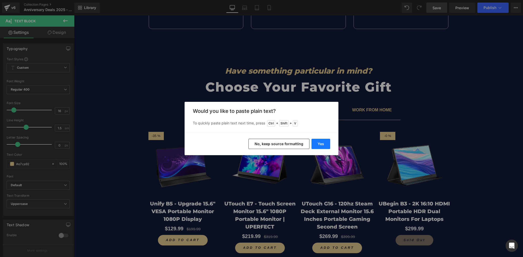
click at [320, 142] on button "Yes" at bounding box center [320, 144] width 19 height 10
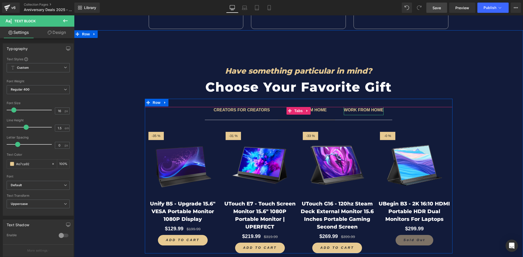
click at [368, 110] on b "WORK FROM HOME" at bounding box center [364, 110] width 40 height 4
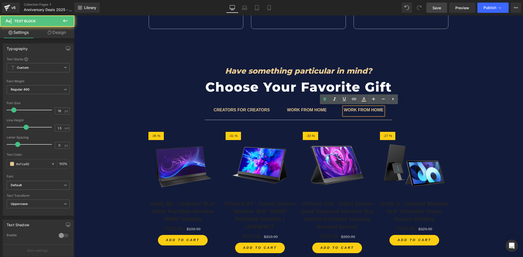
click at [369, 110] on b "WORK FROM HOME" at bounding box center [364, 110] width 40 height 4
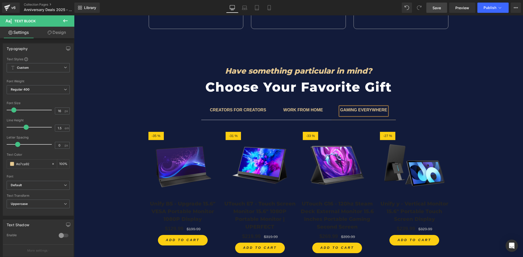
click at [455, 125] on div "Have something particular in mind? Heading Choose Your Favorite Gift Heading Ro…" at bounding box center [298, 154] width 449 height 197
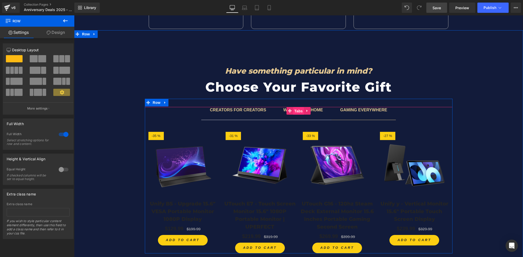
click at [297, 111] on span "Tabs" at bounding box center [298, 111] width 11 height 8
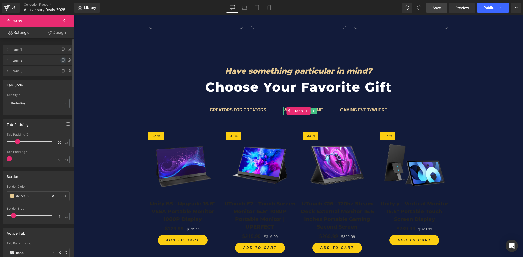
click at [62, 60] on icon at bounding box center [63, 60] width 2 height 2
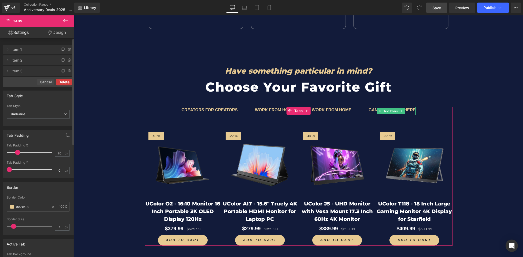
click at [63, 82] on button "Delete" at bounding box center [64, 82] width 16 height 7
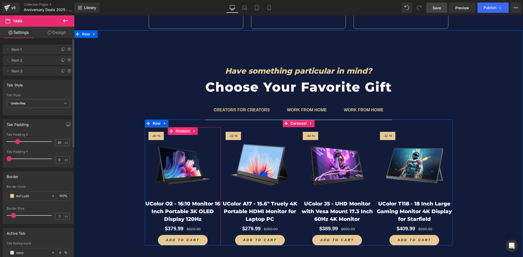
click at [182, 130] on span "Product" at bounding box center [182, 131] width 17 height 8
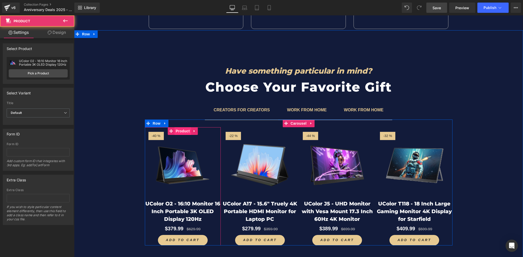
click at [182, 130] on span "Product" at bounding box center [182, 131] width 17 height 8
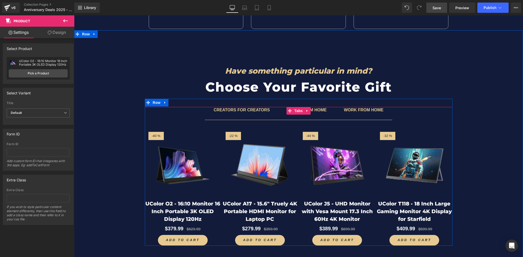
click at [368, 118] on span "WORK FROM HOME Text Block" at bounding box center [363, 113] width 57 height 13
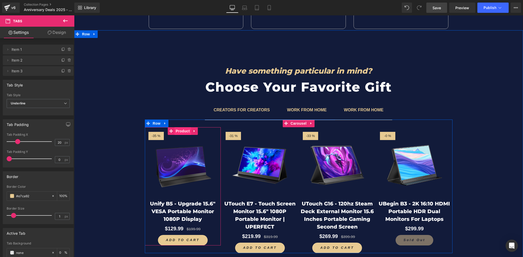
click at [177, 132] on span "Product" at bounding box center [182, 131] width 17 height 8
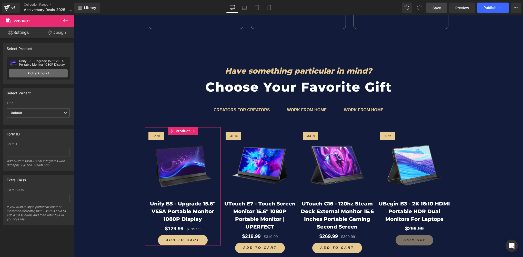
click at [29, 73] on link "Pick a Product" at bounding box center [38, 73] width 59 height 8
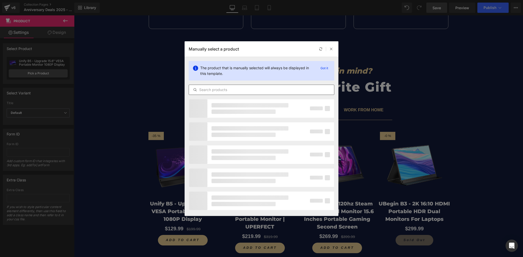
click at [222, 90] on input "text" at bounding box center [261, 90] width 145 height 6
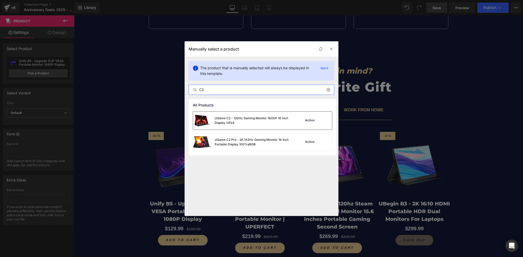
type input "C2"
click at [242, 124] on div "UGame C2 - 120Hz Gaming Monitor 1600P 16 Inch Display VESA" at bounding box center [252, 120] width 77 height 9
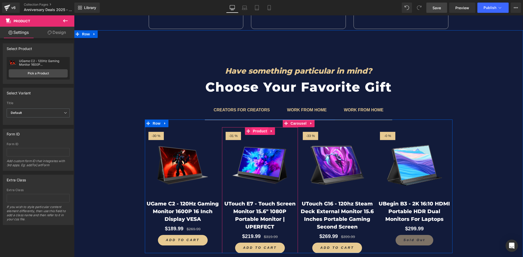
click at [260, 130] on span "Product" at bounding box center [259, 131] width 17 height 8
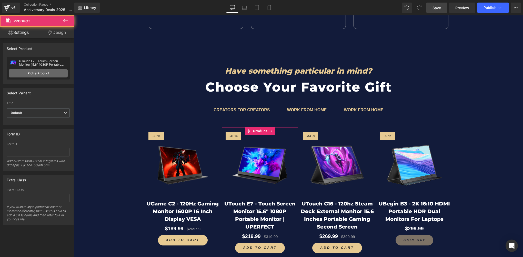
click at [50, 74] on link "Pick a Product" at bounding box center [38, 73] width 59 height 8
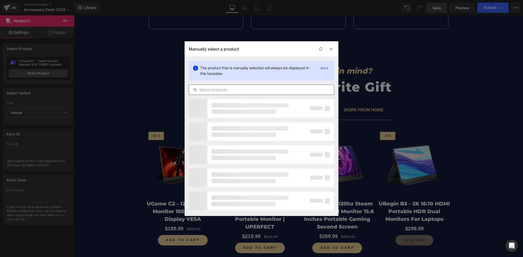
click at [216, 90] on input "text" at bounding box center [261, 90] width 145 height 6
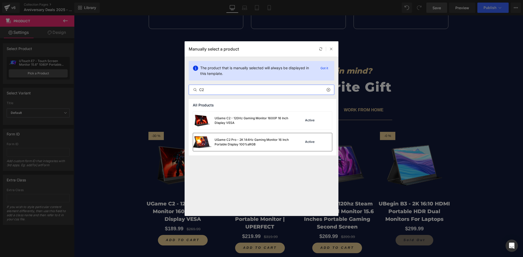
type input "C2"
click at [264, 144] on div "UGame C2 Pro - 2K 144Hz Gaming Monitor 16 Inch Portable Display 100%sRGB" at bounding box center [252, 141] width 77 height 9
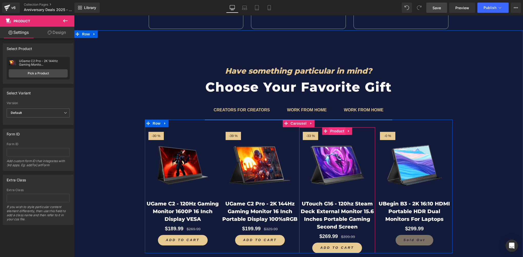
click at [338, 130] on span "Product" at bounding box center [337, 131] width 17 height 8
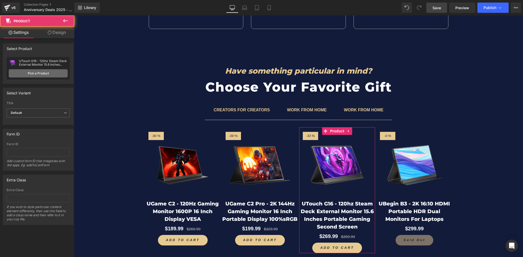
click at [50, 73] on link "Pick a Product" at bounding box center [38, 73] width 59 height 8
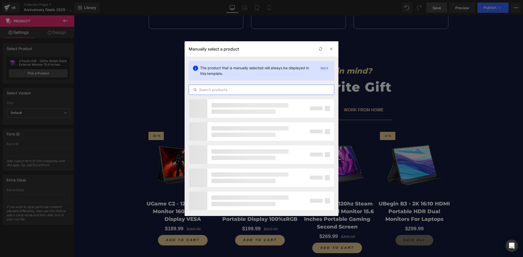
click at [216, 89] on input "text" at bounding box center [261, 90] width 145 height 6
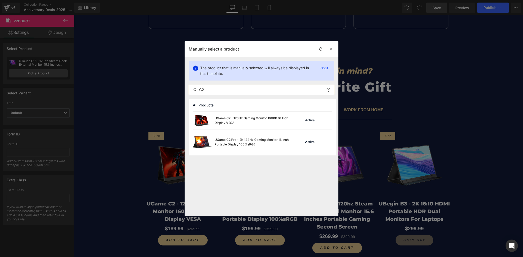
type input "C"
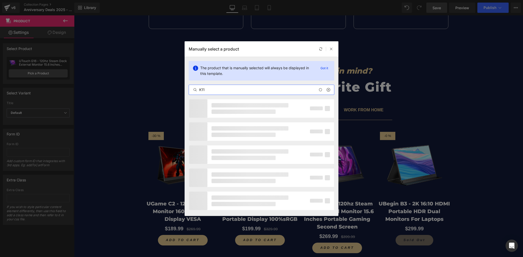
type input "K118"
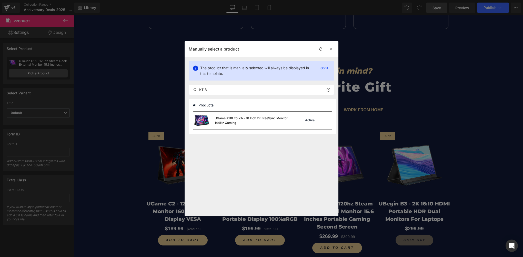
click at [248, 121] on div "UGame K118 Touch - 18 Inch 2K FreeSync Monitor 144Hz Gaming" at bounding box center [252, 120] width 77 height 9
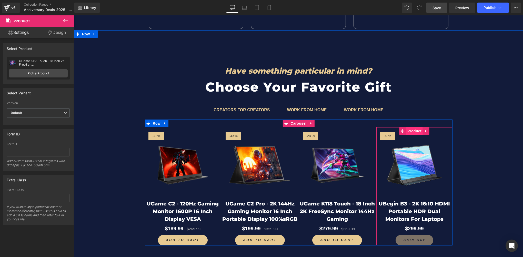
click at [414, 130] on span "Product" at bounding box center [414, 131] width 17 height 8
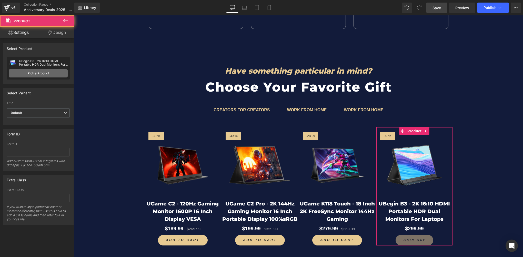
click at [31, 74] on link "Pick a Product" at bounding box center [38, 73] width 59 height 8
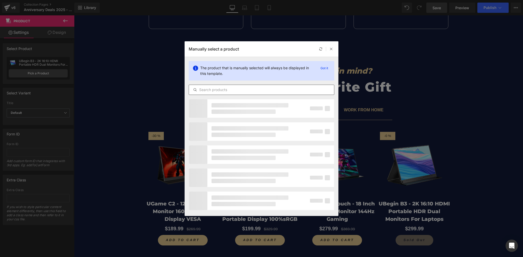
click at [204, 87] on input "text" at bounding box center [261, 90] width 145 height 6
type input "S"
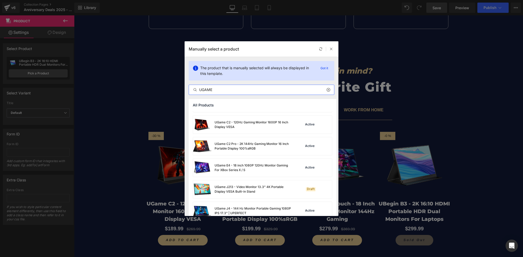
scroll to position [0, 0]
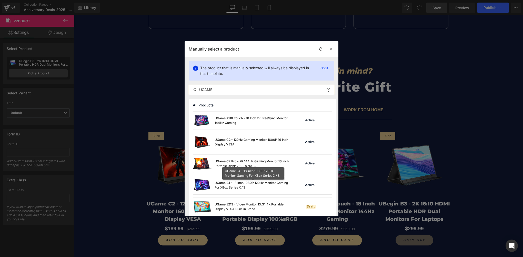
type input "UGAME"
click at [234, 185] on div "UGame E4 - 18 inch 1080P 120Hz Monitor Gaming For XBox Series X / S" at bounding box center [252, 184] width 77 height 9
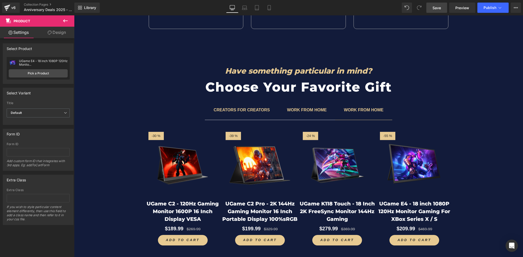
drag, startPoint x: 440, startPoint y: 12, endPoint x: 257, endPoint y: 133, distance: 219.8
click at [440, 12] on link "Save" at bounding box center [436, 8] width 21 height 10
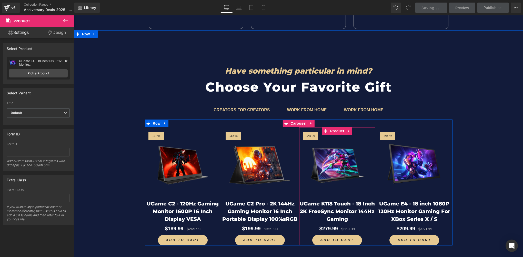
click at [333, 130] on span "Product" at bounding box center [337, 131] width 17 height 8
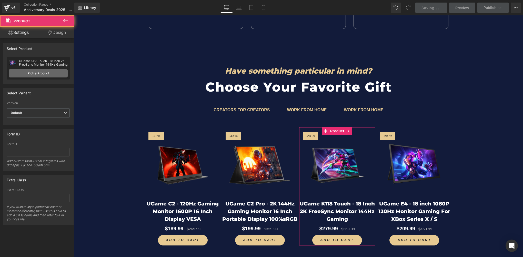
click at [50, 73] on link "Pick a Product" at bounding box center [38, 73] width 59 height 8
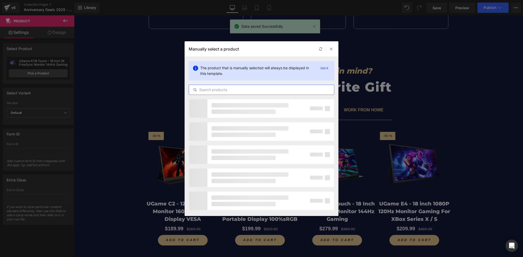
click at [210, 90] on input "text" at bounding box center [261, 90] width 145 height 6
type input "UGAME"
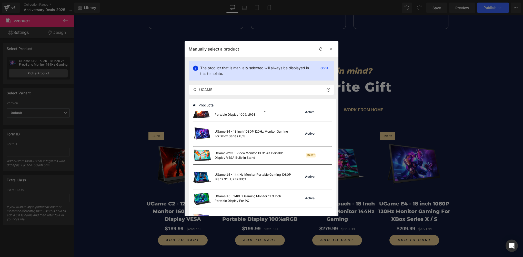
scroll to position [69, 0]
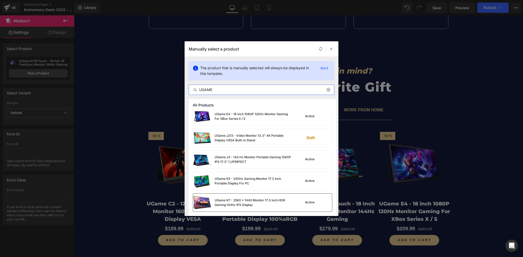
click at [245, 200] on div "UGame K7 - 2560 x 1440 Monitor 17.3 Inch HDR Gaming 144hz IPS Display" at bounding box center [252, 202] width 77 height 9
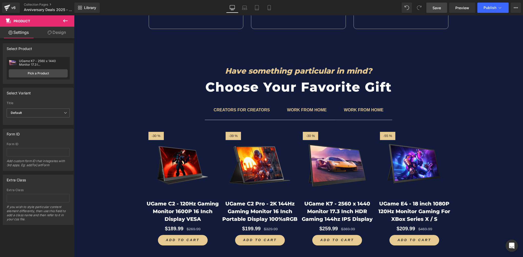
drag, startPoint x: 436, startPoint y: 9, endPoint x: 69, endPoint y: 256, distance: 442.7
click at [435, 9] on span "Save" at bounding box center [436, 7] width 8 height 5
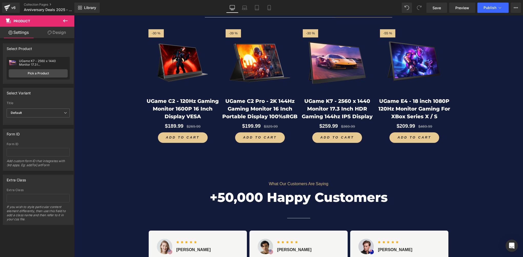
scroll to position [1973, 0]
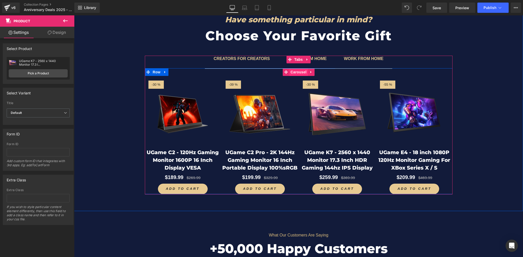
click at [296, 71] on span "Carousel" at bounding box center [298, 72] width 18 height 8
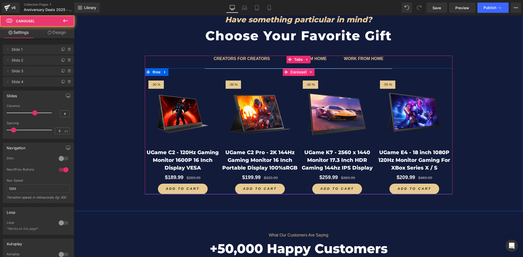
click at [296, 71] on span "Carousel" at bounding box center [298, 72] width 18 height 8
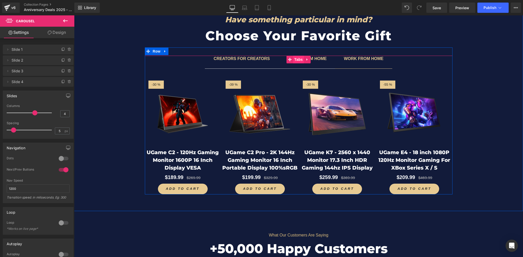
click at [296, 58] on span "Tabs" at bounding box center [298, 60] width 11 height 8
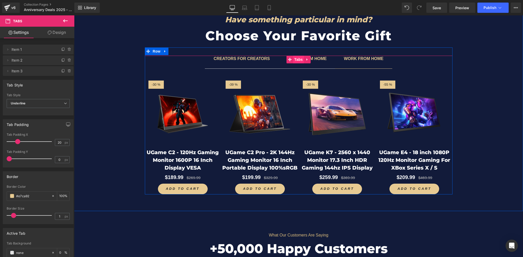
click at [296, 58] on span "Tabs" at bounding box center [298, 60] width 11 height 8
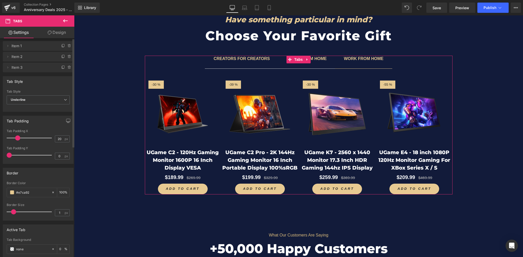
scroll to position [0, 0]
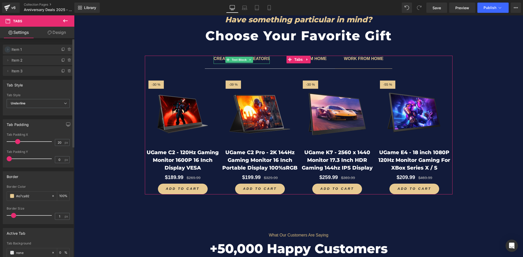
click at [8, 48] on icon at bounding box center [8, 49] width 4 height 4
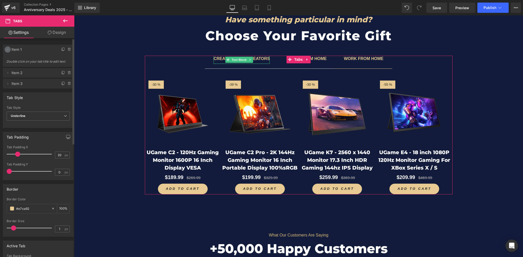
click at [8, 48] on icon at bounding box center [8, 49] width 4 height 4
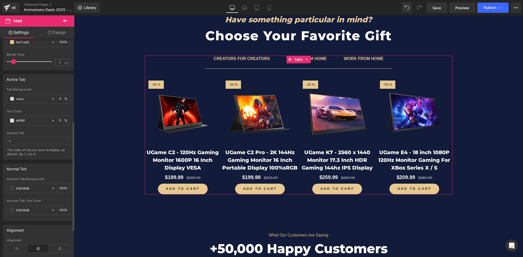
scroll to position [179, 0]
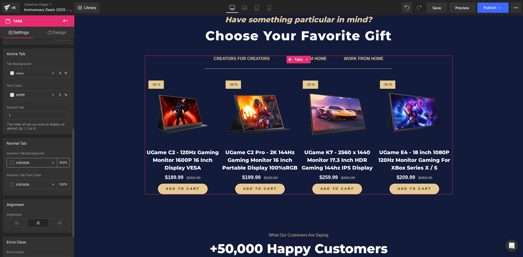
click at [14, 161] on span at bounding box center [12, 162] width 4 height 4
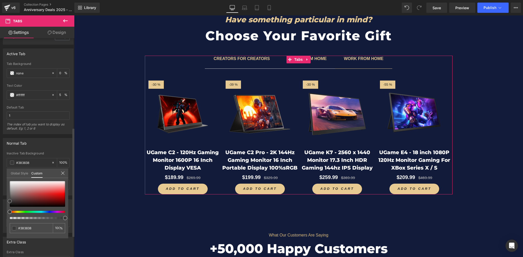
click at [0, 160] on html "Tabs You are previewing how the will restyle your page. You can not edit Elemen…" at bounding box center [261, 128] width 523 height 257
type input "#c0b9b9"
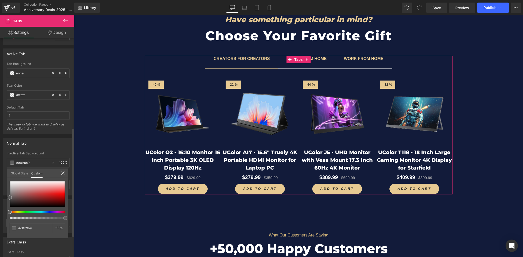
drag, startPoint x: 12, startPoint y: 185, endPoint x: 13, endPoint y: 191, distance: 6.2
click at [0, 161] on html "Tabs You are previewing how the will restyle your page. You can not edit Elemen…" at bounding box center [261, 128] width 523 height 257
type input "#ffffff"
click at [6, 175] on div "Normal Tab rgba(255, 255, 255, 1) Inactive Tab Background #ffffff 100 % rgb(56,…" at bounding box center [38, 164] width 77 height 61
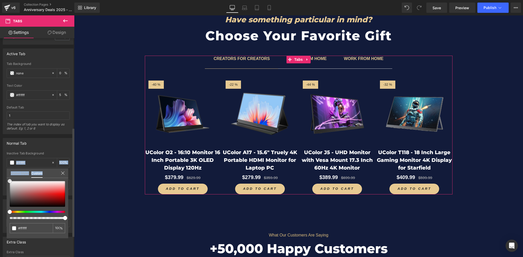
click at [16, 202] on div at bounding box center [37, 194] width 55 height 26
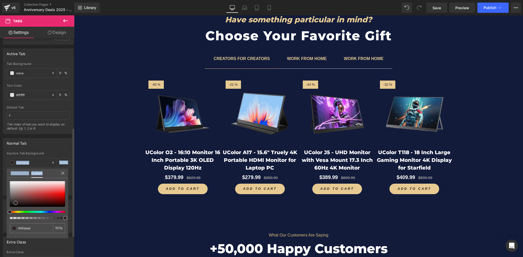
click at [64, 173] on div "Inactive Tab Text Color" at bounding box center [38, 175] width 63 height 4
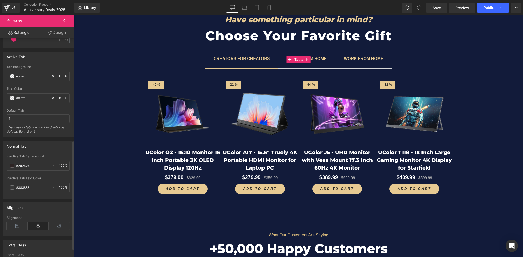
scroll to position [205, 0]
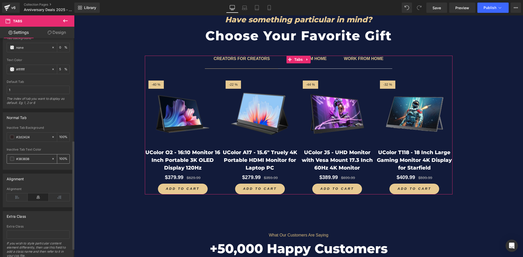
click at [35, 158] on input "#383838" at bounding box center [32, 159] width 33 height 6
click at [35, 137] on input "#2d2424" at bounding box center [32, 137] width 33 height 6
paste input "383838"
type input "#383838"
click at [49, 119] on div "Normal Tab" at bounding box center [38, 117] width 70 height 10
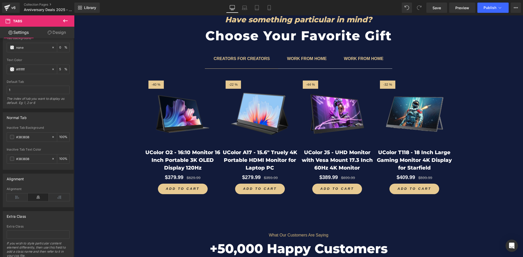
scroll to position [1845, 0]
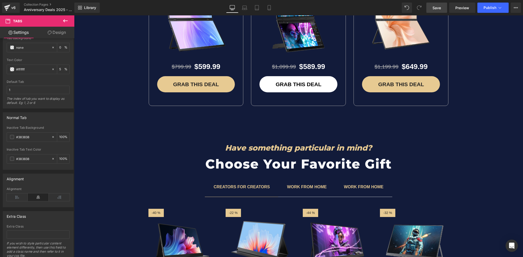
click at [439, 9] on span "Save" at bounding box center [436, 7] width 8 height 5
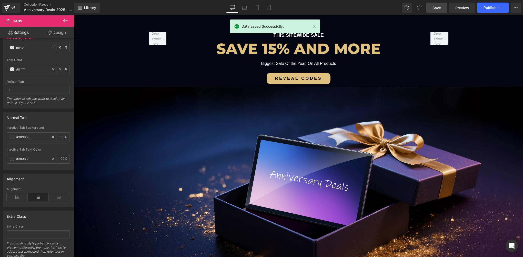
scroll to position [26, 0]
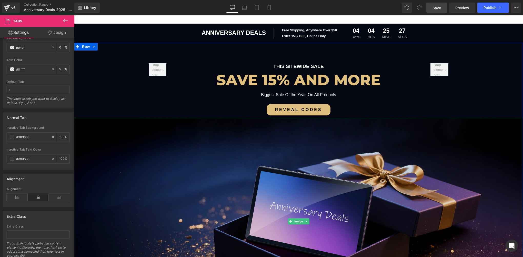
drag, startPoint x: 298, startPoint y: 221, endPoint x: 263, endPoint y: 199, distance: 41.2
click at [298, 221] on span "Image" at bounding box center [298, 221] width 11 height 6
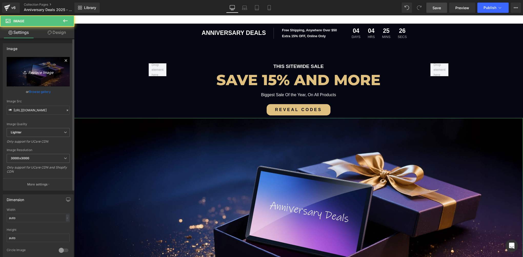
click at [36, 71] on icon "Replace Image" at bounding box center [38, 71] width 41 height 6
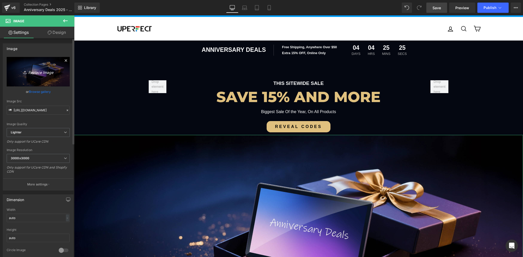
scroll to position [0, 0]
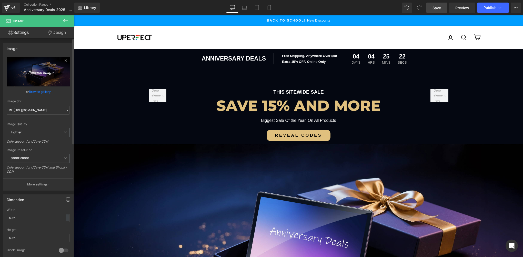
type input "C:\fakepath\02-2.webp"
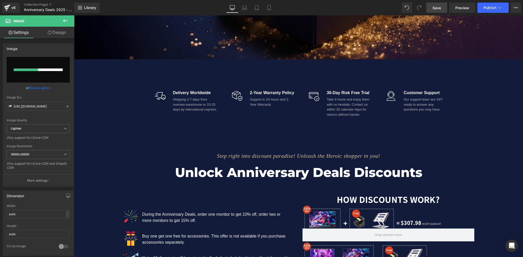
scroll to position [333, 0]
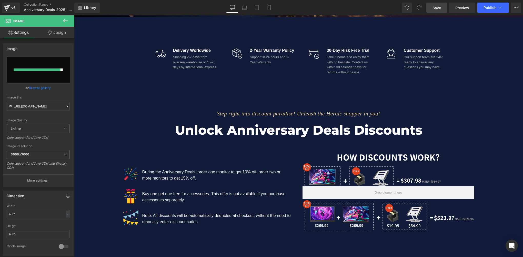
type input "[URL][DOMAIN_NAME]"
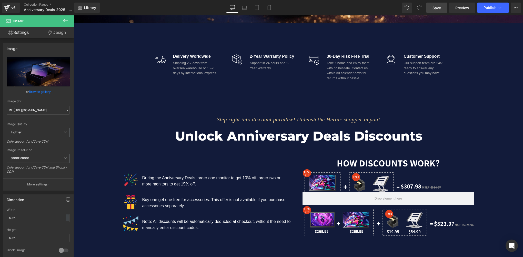
scroll to position [359, 0]
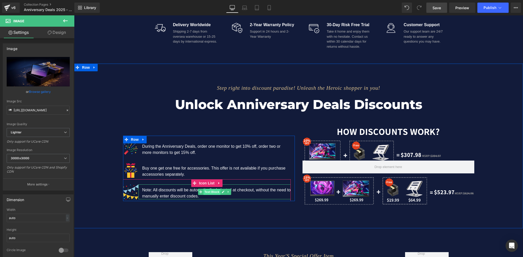
click at [208, 191] on span "Text Block" at bounding box center [211, 192] width 17 height 6
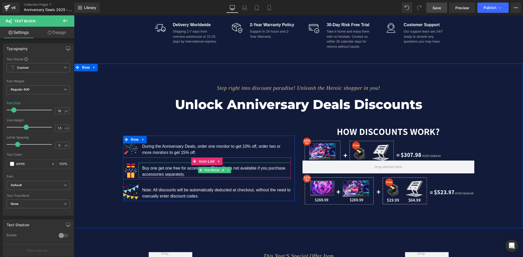
click at [169, 173] on p "Buy one get one free for accessories. This offer is not available if you purcha…" at bounding box center [216, 171] width 148 height 12
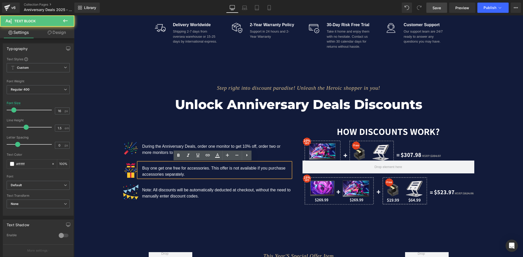
click at [183, 175] on p "Buy one get one free for accessories. This offer is not available if you purcha…" at bounding box center [216, 171] width 148 height 12
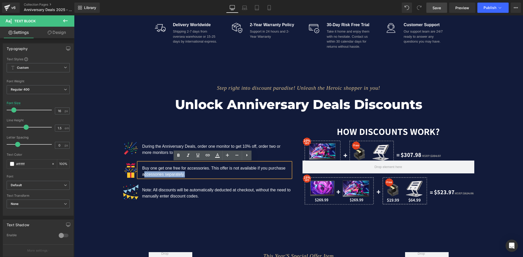
drag, startPoint x: 183, startPoint y: 176, endPoint x: 141, endPoint y: 172, distance: 42.2
click at [142, 172] on p "Buy one get one free for accessories. This offer is not available if you purcha…" at bounding box center [216, 171] width 148 height 12
click at [185, 174] on p "Buy one get one free for accessories. This offer is not available if you purcha…" at bounding box center [216, 171] width 148 height 12
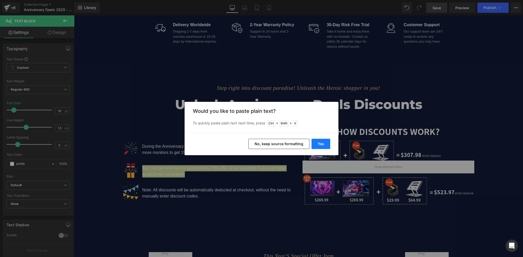
click at [317, 144] on button "Yes" at bounding box center [320, 144] width 19 height 10
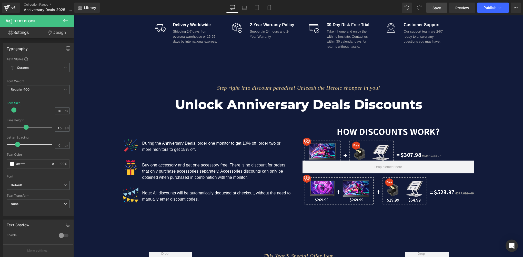
scroll to position [410, 0]
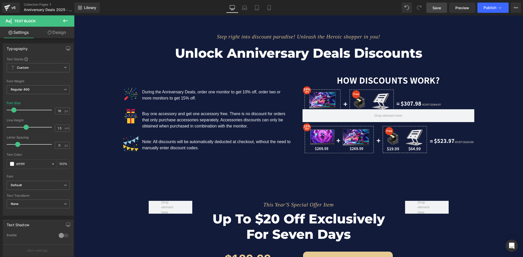
drag, startPoint x: 204, startPoint y: 147, endPoint x: 210, endPoint y: 147, distance: 6.2
click at [204, 147] on p "Note: All discounts will be automatically deducted at checkout, without the nee…" at bounding box center [216, 145] width 148 height 12
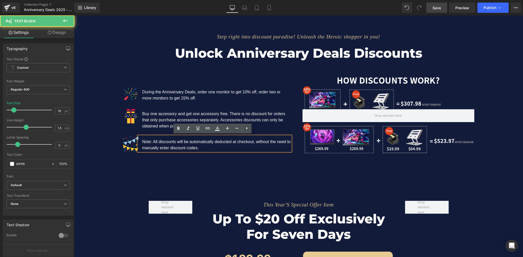
click at [206, 146] on p "Note: All discounts will be automatically deducted at checkout, without the nee…" at bounding box center [216, 145] width 148 height 12
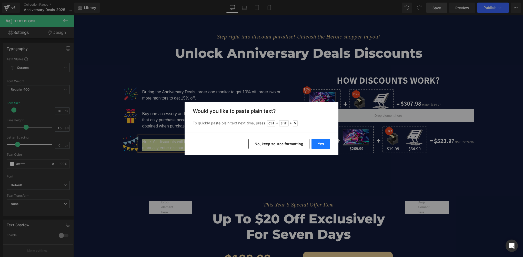
click at [319, 144] on button "Yes" at bounding box center [320, 144] width 19 height 10
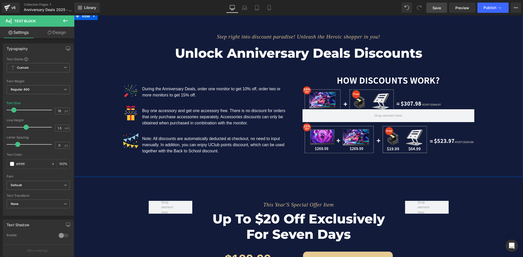
click at [490, 118] on div "Step right into discount paradise! Unleash the Heroic shopper in you! Text Bloc…" at bounding box center [298, 90] width 449 height 134
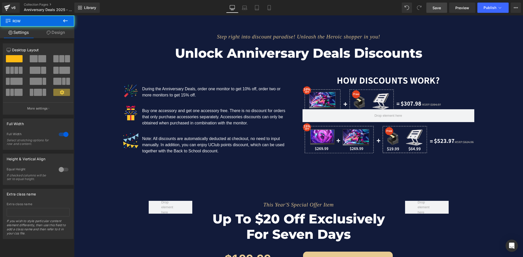
click at [434, 8] on span "Save" at bounding box center [436, 7] width 8 height 5
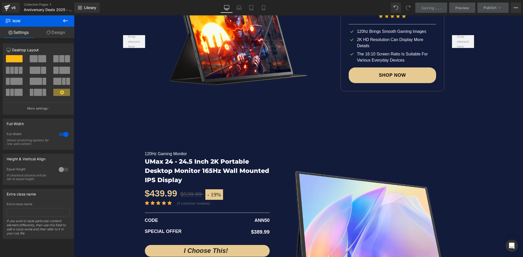
scroll to position [769, 0]
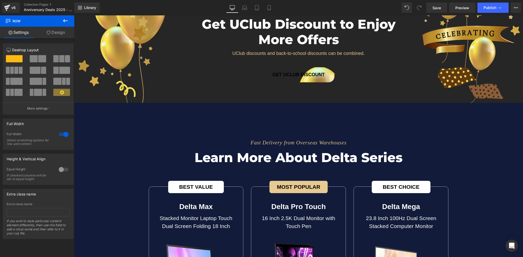
scroll to position [1665, 0]
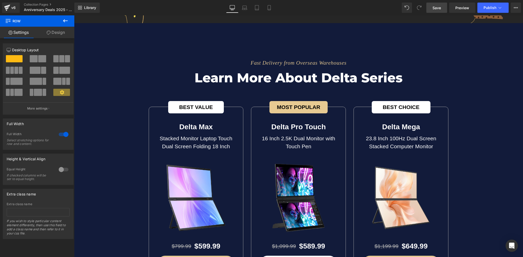
click at [437, 9] on span "Save" at bounding box center [436, 7] width 8 height 5
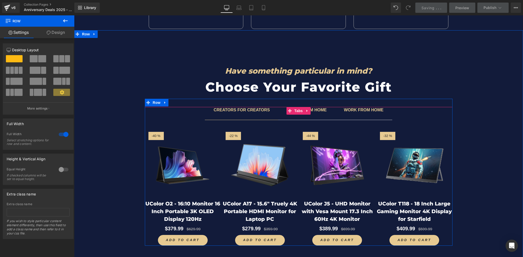
click at [247, 116] on span "CREATORS FOR CREATORS Text Block" at bounding box center [242, 113] width 74 height 13
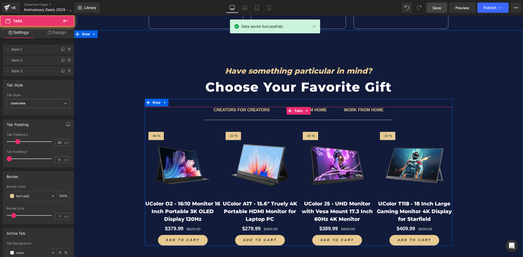
click at [247, 116] on span "CREATORS FOR CREATORS Text Block" at bounding box center [242, 113] width 74 height 13
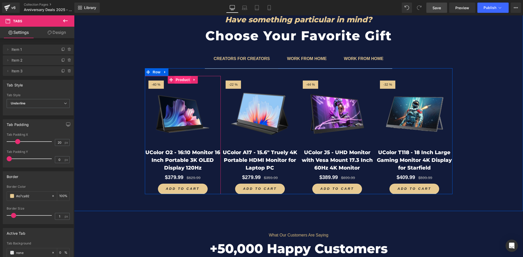
click at [182, 80] on span "Product" at bounding box center [182, 80] width 17 height 8
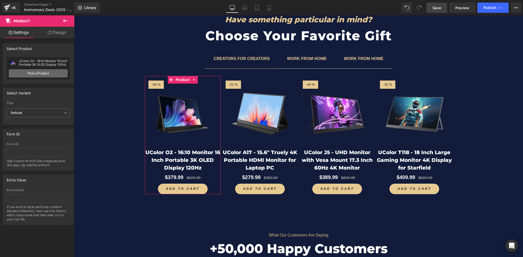
click at [31, 75] on link "Pick a Product" at bounding box center [38, 73] width 59 height 8
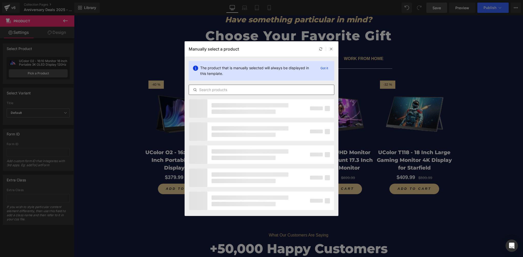
click at [204, 90] on input "text" at bounding box center [261, 90] width 145 height 6
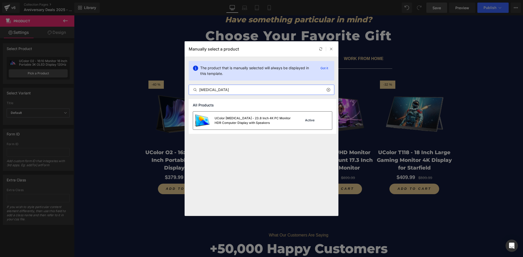
type input "[MEDICAL_DATA]"
click at [239, 122] on div "UColor [MEDICAL_DATA] - 23.8 Inch 4K PC Monitor HDR Computer Display with Speak…" at bounding box center [252, 120] width 77 height 9
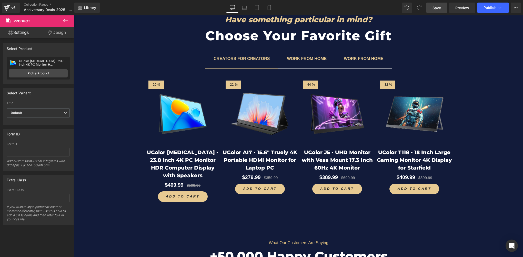
click at [438, 6] on span "Save" at bounding box center [436, 7] width 8 height 5
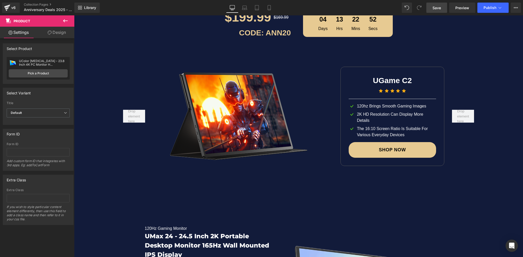
scroll to position [564, 0]
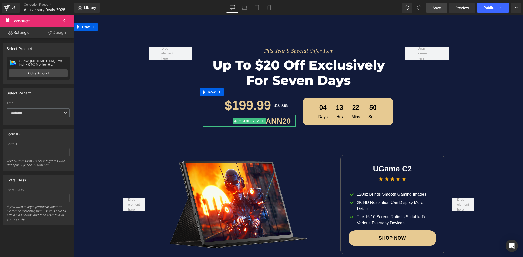
click at [279, 120] on p "CODE: ANN20" at bounding box center [247, 121] width 88 height 12
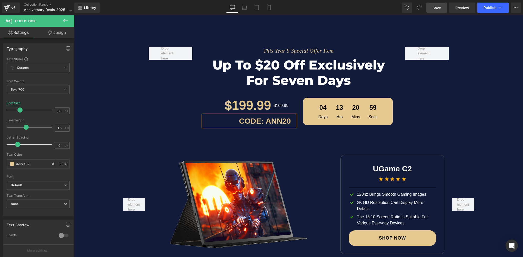
click at [283, 120] on p "CODE: ANN20" at bounding box center [247, 121] width 88 height 12
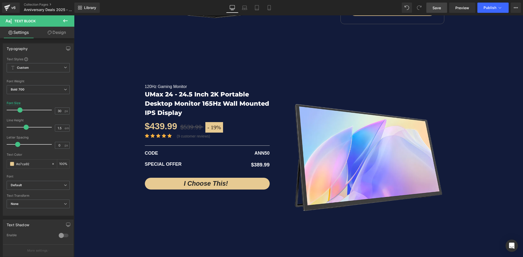
scroll to position [794, 0]
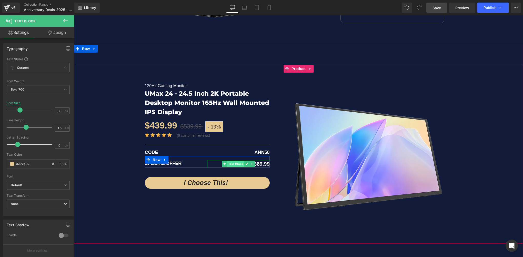
click at [234, 163] on span "Text Block" at bounding box center [235, 164] width 17 height 6
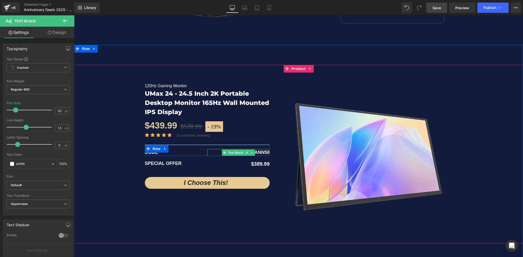
click at [261, 152] on span "ANN50" at bounding box center [261, 152] width 15 height 5
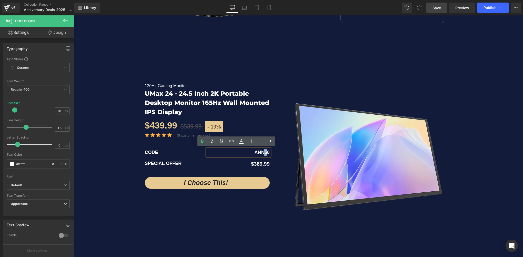
click at [264, 151] on span "ANN50" at bounding box center [261, 152] width 15 height 5
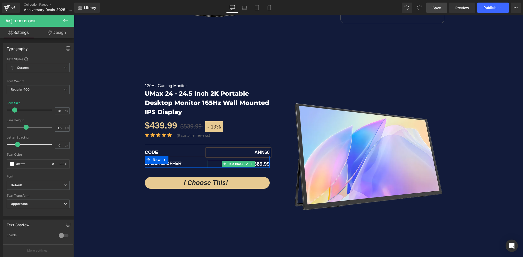
click at [257, 163] on span "$389.99" at bounding box center [260, 164] width 18 height 6
click at [115, 167] on div "- 19 % (P) Image" at bounding box center [298, 154] width 449 height 178
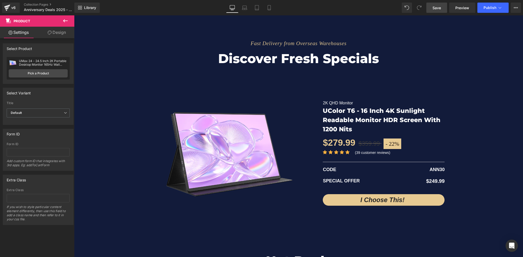
scroll to position [1050, 0]
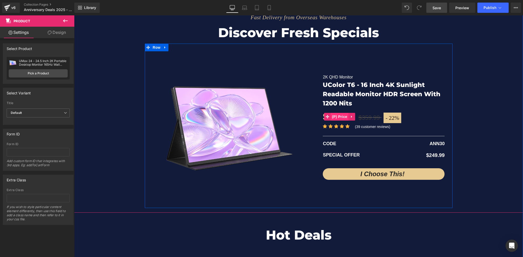
click at [337, 117] on span "(P) Price" at bounding box center [339, 117] width 18 height 8
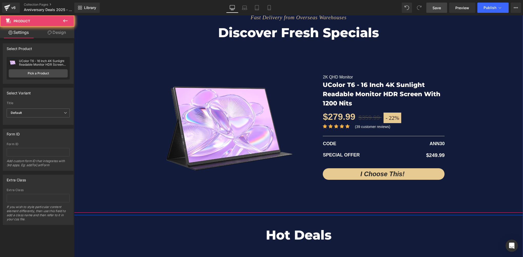
click at [460, 155] on div "Fast Delivery from Overseas Warehouses Text Block Discover fresh specials Headi…" at bounding box center [298, 105] width 449 height 204
drag, startPoint x: 435, startPoint y: 8, endPoint x: 208, endPoint y: 161, distance: 274.4
click at [435, 8] on span "Save" at bounding box center [436, 7] width 8 height 5
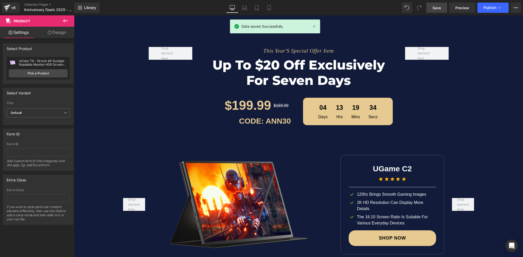
scroll to position [589, 0]
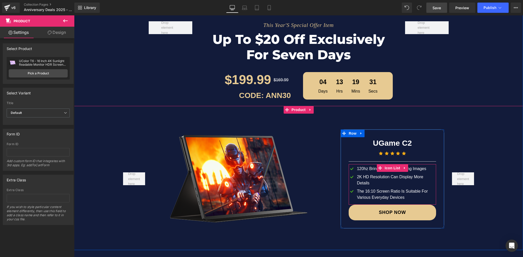
click at [358, 171] on div "120hz Brings Smooth Gaming Images" at bounding box center [395, 168] width 81 height 6
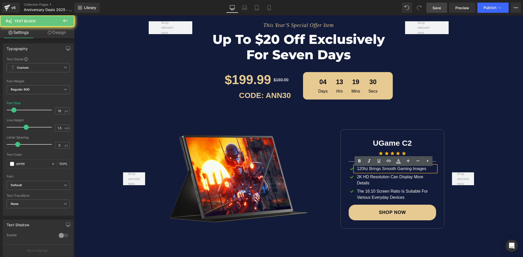
click at [360, 171] on div "120hz Brings Smooth Gaming Images" at bounding box center [395, 168] width 81 height 6
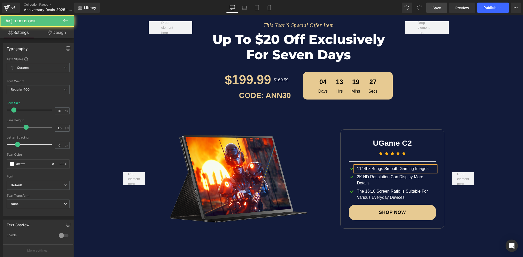
click at [359, 171] on div "1144hz Brings Smooth Gaming Images" at bounding box center [395, 168] width 81 height 6
click at [449, 201] on div at bounding box center [463, 178] width 30 height 137
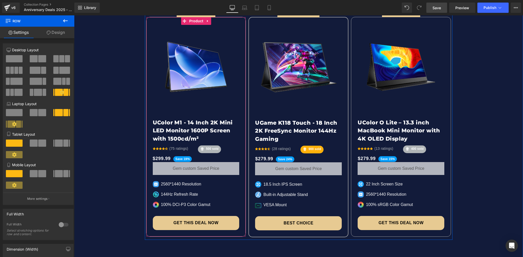
scroll to position [1307, 0]
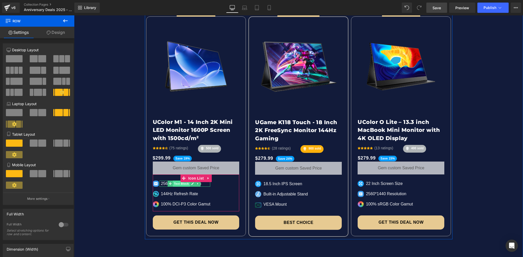
drag, startPoint x: 174, startPoint y: 183, endPoint x: 184, endPoint y: 183, distance: 10.0
click at [174, 183] on span "Text Block" at bounding box center [181, 183] width 17 height 6
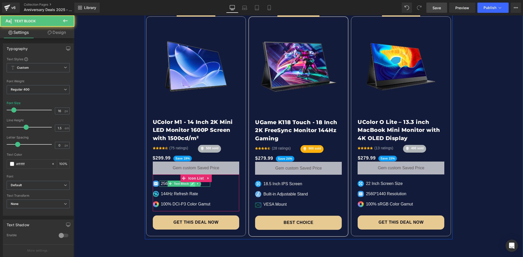
click at [191, 183] on icon at bounding box center [192, 183] width 3 height 3
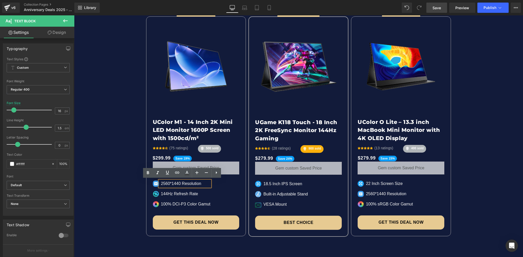
click at [178, 183] on p "2560*1440 Resolution" at bounding box center [185, 183] width 49 height 6
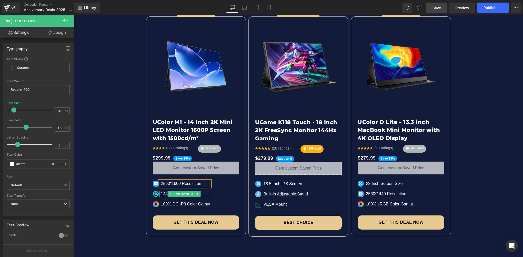
click at [162, 193] on p "144Hz Refresh Rate" at bounding box center [185, 194] width 49 height 6
click at [171, 194] on p "144Hz Refresh Rate" at bounding box center [185, 194] width 49 height 6
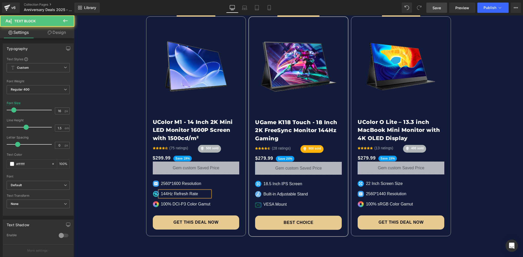
click at [175, 194] on p "144Hz Refresh Rate" at bounding box center [185, 194] width 49 height 6
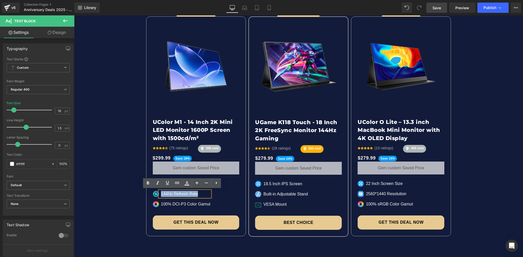
drag, startPoint x: 159, startPoint y: 193, endPoint x: 193, endPoint y: 192, distance: 33.6
click at [193, 192] on p "144Hz Refresh Rate" at bounding box center [185, 194] width 49 height 6
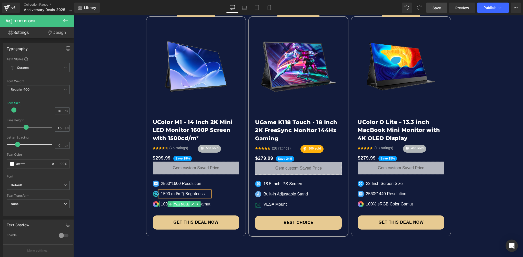
click at [181, 204] on span "Text Block" at bounding box center [181, 204] width 17 height 6
drag, startPoint x: 177, startPoint y: 204, endPoint x: 180, endPoint y: 204, distance: 2.6
click at [177, 204] on span "Text Block" at bounding box center [181, 204] width 17 height 6
click at [191, 204] on icon at bounding box center [192, 204] width 3 height 3
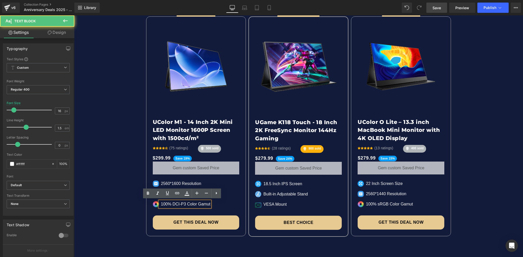
click at [184, 203] on div "100% DCI-P3 Color Gamut" at bounding box center [184, 204] width 51 height 6
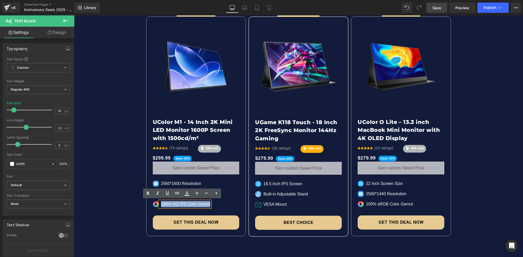
paste div
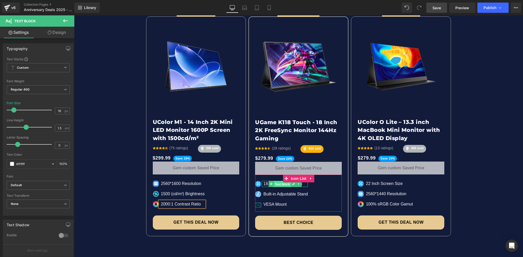
click at [277, 184] on span "Text Block" at bounding box center [282, 184] width 17 height 6
click at [264, 184] on p "18.5 Inch IPS Screen" at bounding box center [285, 184] width 44 height 6
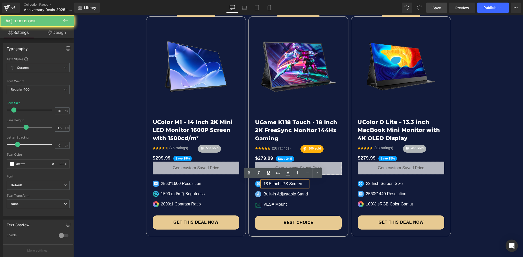
click at [266, 183] on p "18.5 Inch IPS Screen" at bounding box center [285, 184] width 44 height 6
drag, startPoint x: 270, startPoint y: 183, endPoint x: 260, endPoint y: 184, distance: 9.3
click at [262, 184] on div "18.5 Inch IPS Screen" at bounding box center [285, 184] width 46 height 6
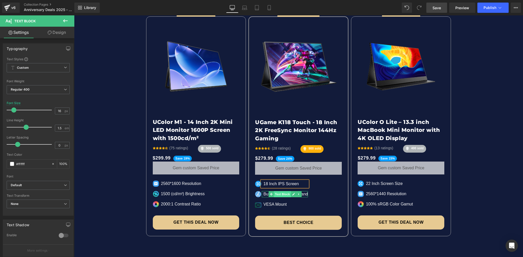
click at [283, 195] on span "Text Block" at bounding box center [282, 194] width 17 height 6
drag, startPoint x: 291, startPoint y: 194, endPoint x: 288, endPoint y: 193, distance: 3.1
click at [292, 194] on icon at bounding box center [293, 193] width 3 height 3
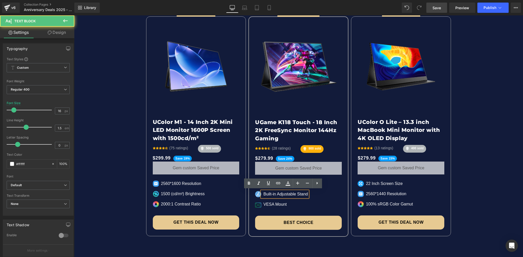
click at [280, 193] on p "Built-in Adjustable Stand" at bounding box center [285, 194] width 44 height 6
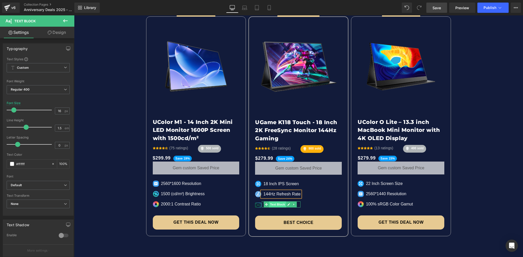
click at [270, 203] on span "Text Block" at bounding box center [277, 204] width 17 height 6
click at [287, 204] on icon at bounding box center [288, 204] width 3 height 3
click at [272, 205] on p "VESA Mount" at bounding box center [281, 204] width 37 height 6
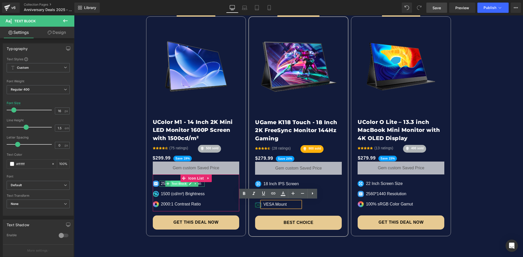
click at [179, 183] on span "Text Block" at bounding box center [179, 183] width 17 height 6
click at [188, 183] on link at bounding box center [190, 183] width 5 height 6
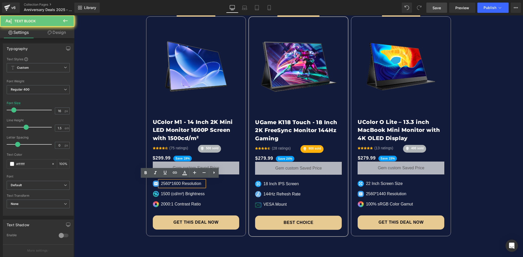
click at [184, 183] on p "2560*1600 Resolution" at bounding box center [183, 183] width 44 height 6
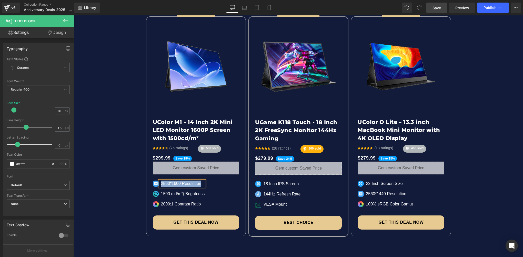
copy p "2560*1600 Resolution"
click at [274, 183] on span "Text Block" at bounding box center [277, 184] width 17 height 6
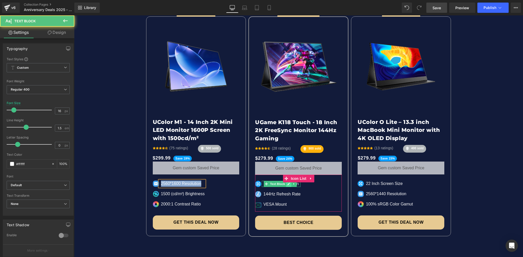
click at [287, 184] on icon at bounding box center [288, 183] width 3 height 3
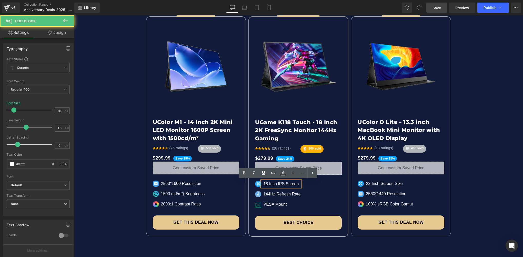
click at [279, 183] on p "18 Inch IPS Screen" at bounding box center [281, 184] width 37 height 6
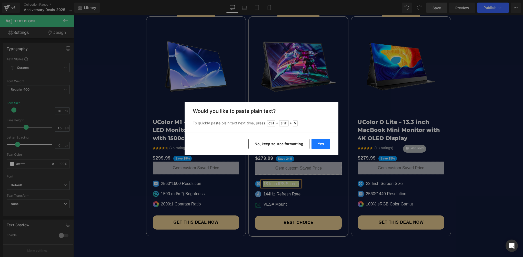
click at [318, 145] on button "Yes" at bounding box center [320, 144] width 19 height 10
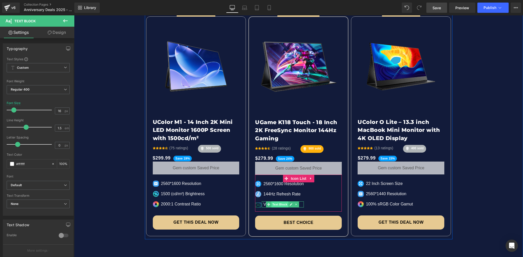
click at [274, 205] on span "Text Block" at bounding box center [279, 204] width 17 height 6
click at [290, 204] on link at bounding box center [290, 204] width 5 height 6
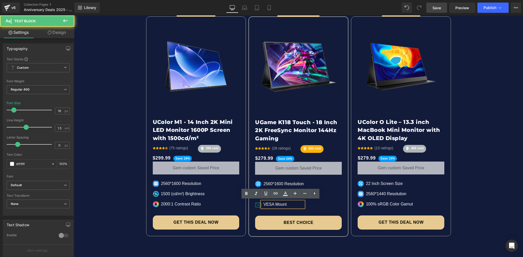
click at [282, 204] on p "VESA Mount" at bounding box center [283, 204] width 40 height 6
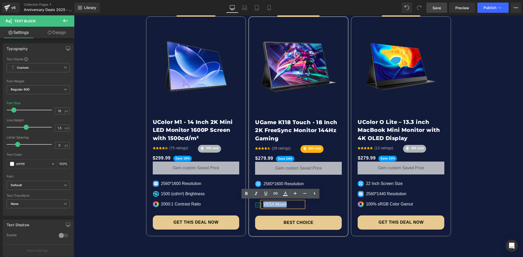
paste div
click at [328, 210] on div "Image 2560*1600 Resolution Text Block Image 144Hz Refresh Rate Text Block Image…" at bounding box center [298, 196] width 87 height 31
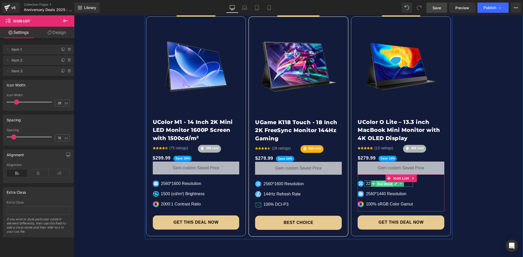
click at [390, 183] on span "Text Block" at bounding box center [384, 184] width 17 height 6
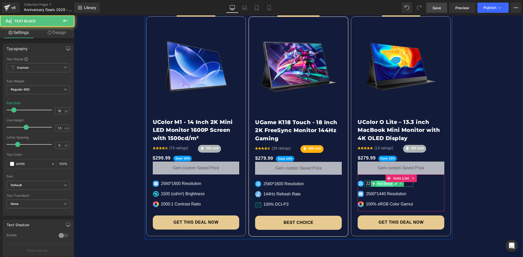
click at [380, 183] on span "Text Block" at bounding box center [384, 183] width 17 height 6
click at [390, 183] on span "Text Block" at bounding box center [384, 183] width 17 height 6
click at [394, 183] on icon at bounding box center [395, 183] width 3 height 3
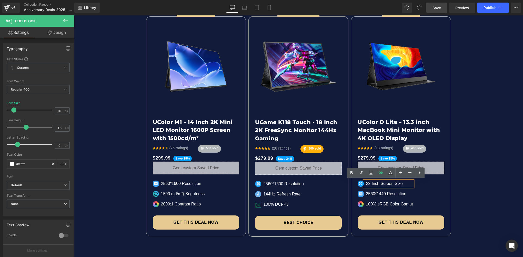
click at [381, 183] on p "22 Inch Screen Size" at bounding box center [389, 183] width 47 height 6
click at [376, 195] on span "Text Block" at bounding box center [384, 194] width 17 height 6
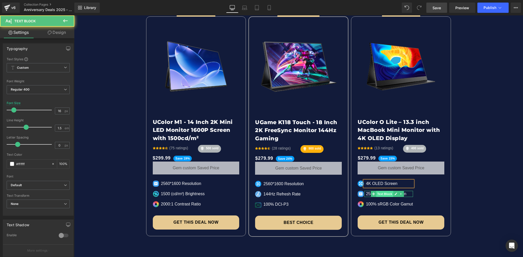
click at [380, 193] on span "Text Block" at bounding box center [384, 194] width 17 height 6
drag, startPoint x: 369, startPoint y: 195, endPoint x: 372, endPoint y: 195, distance: 3.6
click at [369, 195] on div "2560*1440 Resolution Text Block" at bounding box center [388, 194] width 48 height 6
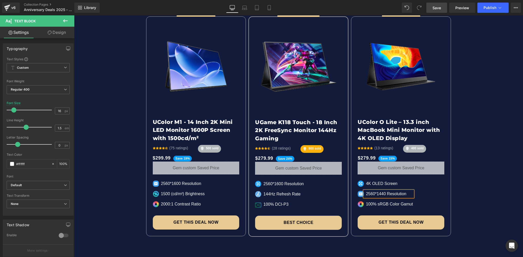
click at [389, 193] on p "2560*1440 Resolution" at bounding box center [389, 194] width 47 height 6
paste div
click at [173, 203] on span "Text Block" at bounding box center [179, 204] width 17 height 6
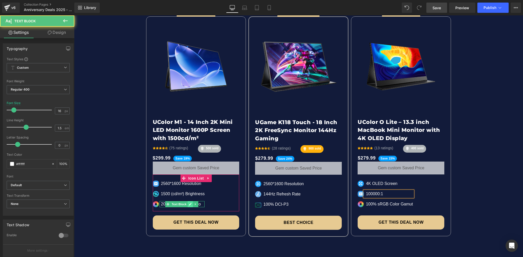
click at [189, 202] on icon at bounding box center [190, 203] width 3 height 3
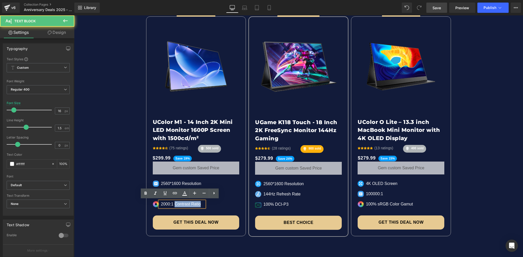
drag, startPoint x: 172, startPoint y: 204, endPoint x: 200, endPoint y: 203, distance: 28.2
click at [200, 203] on div "2000:1 Contrast Ratio" at bounding box center [181, 204] width 45 height 6
copy div "Contrast Ratio"
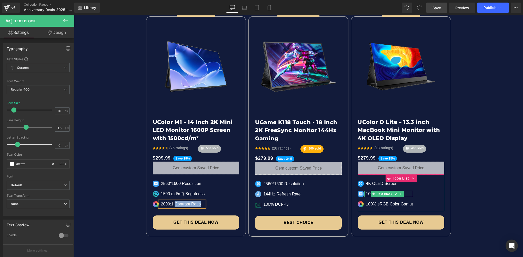
click at [372, 193] on icon at bounding box center [373, 193] width 3 height 3
click at [395, 193] on icon at bounding box center [396, 193] width 3 height 3
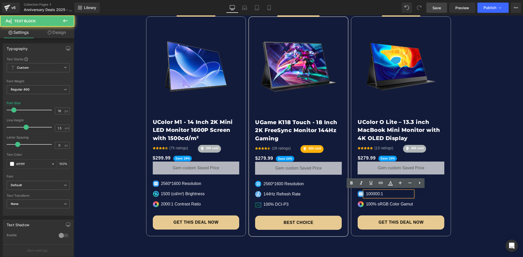
click at [389, 193] on p "100000:1" at bounding box center [389, 194] width 47 height 6
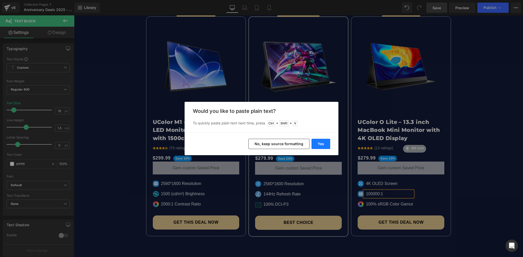
click at [326, 146] on button "Yes" at bounding box center [320, 144] width 19 height 10
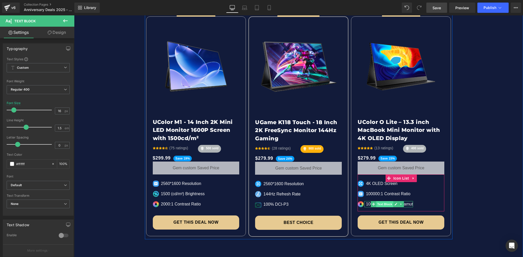
drag, startPoint x: 378, startPoint y: 204, endPoint x: 389, endPoint y: 204, distance: 11.6
click at [378, 204] on span "Text Block" at bounding box center [384, 204] width 17 height 6
click at [394, 204] on icon at bounding box center [395, 203] width 3 height 3
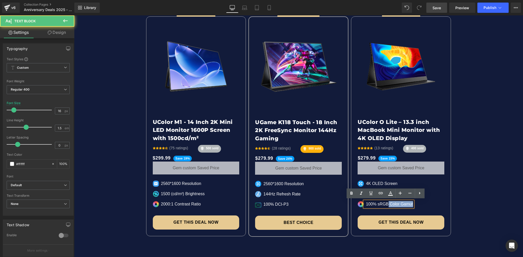
drag, startPoint x: 384, startPoint y: 203, endPoint x: 362, endPoint y: 202, distance: 22.1
click at [364, 202] on div "100% sRGB Color Gamut" at bounding box center [388, 204] width 48 height 6
click at [383, 203] on p "100% sRGB Color Gamut" at bounding box center [389, 204] width 47 height 6
click at [384, 204] on p "100% sRGB Color Gamut" at bounding box center [389, 204] width 47 height 6
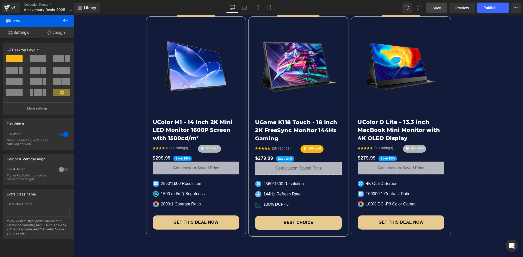
click at [437, 7] on span "Save" at bounding box center [436, 7] width 8 height 5
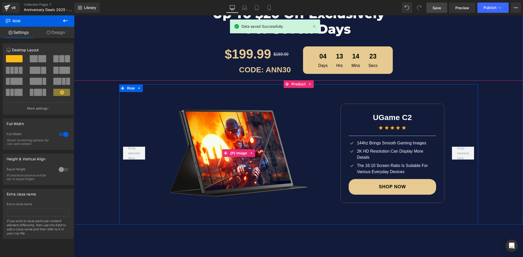
scroll to position [564, 0]
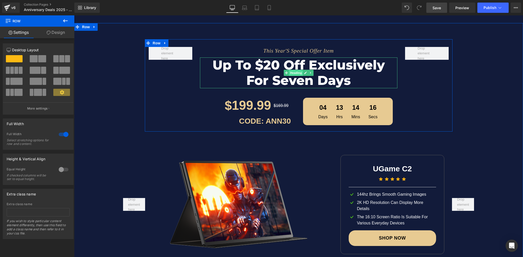
click at [292, 72] on span "Heading" at bounding box center [296, 73] width 14 height 6
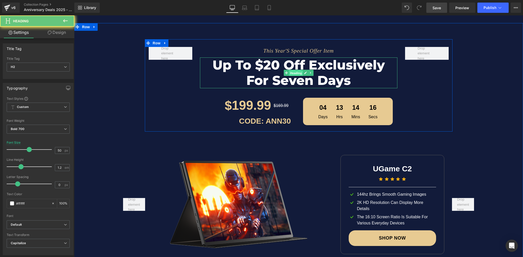
click at [292, 72] on span "Heading" at bounding box center [296, 73] width 14 height 6
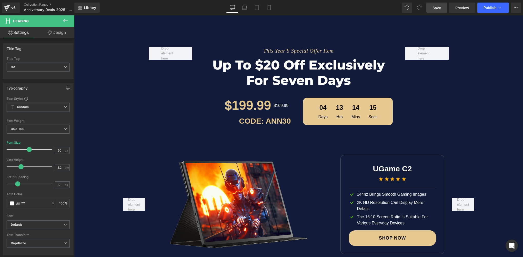
click at [441, 7] on span "Save" at bounding box center [436, 7] width 8 height 5
click at [269, 105] on div "$199.99 Text Block" at bounding box center [237, 105] width 69 height 19
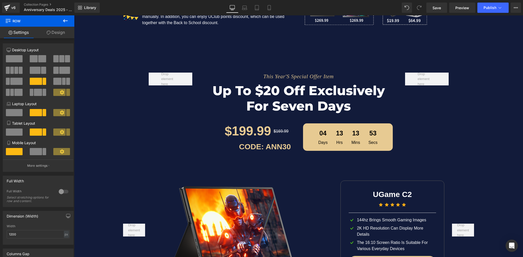
scroll to position [538, 0]
drag, startPoint x: 266, startPoint y: 93, endPoint x: 268, endPoint y: 95, distance: 3.1
click at [266, 93] on h2 "Up to $20 off Exclusively for Seven Days" at bounding box center [298, 98] width 197 height 31
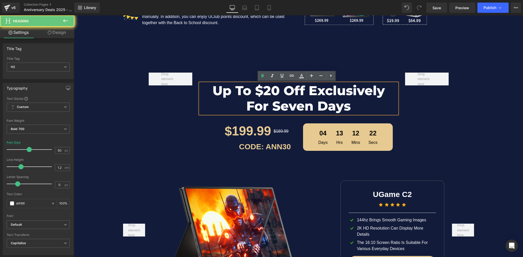
click at [276, 102] on h2 "Up to $20 off Exclusively for Seven Days" at bounding box center [298, 98] width 197 height 31
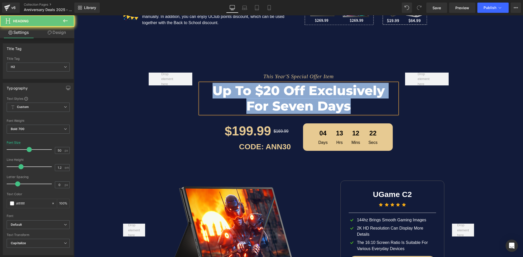
paste div
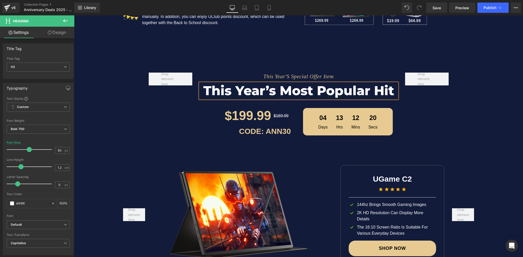
click at [273, 91] on h2 "This Year’s Most Popular Hit" at bounding box center [298, 90] width 197 height 15
click at [452, 139] on div "This Year'S Special Offer Item Text Block This Year's Most Popular Hit Heading …" at bounding box center [298, 175] width 449 height 221
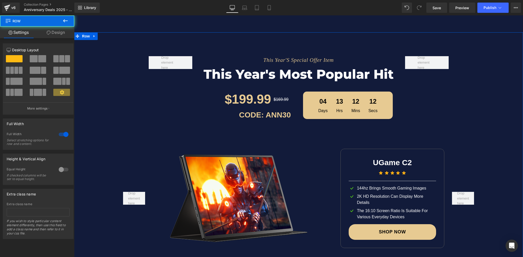
scroll to position [564, 0]
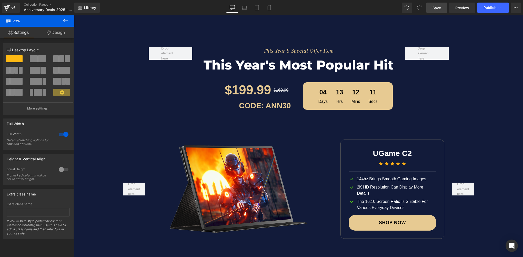
drag, startPoint x: 434, startPoint y: 9, endPoint x: 285, endPoint y: 148, distance: 204.5
click at [434, 9] on span "Save" at bounding box center [436, 7] width 8 height 5
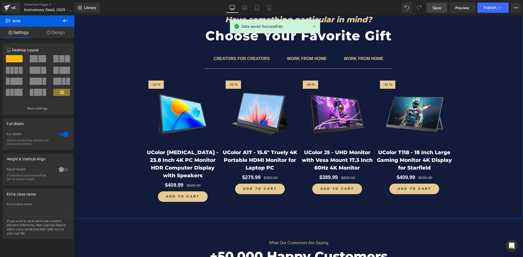
scroll to position [1921, 0]
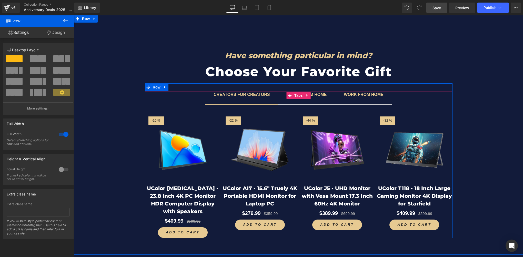
click at [303, 102] on span "WORK FROM HOME Text Block" at bounding box center [306, 97] width 57 height 13
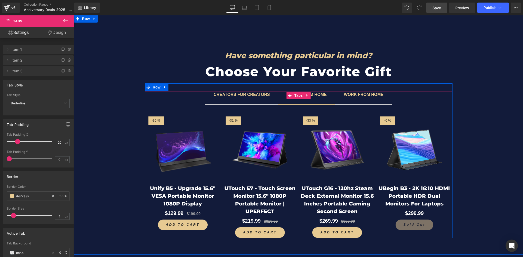
scroll to position [1947, 0]
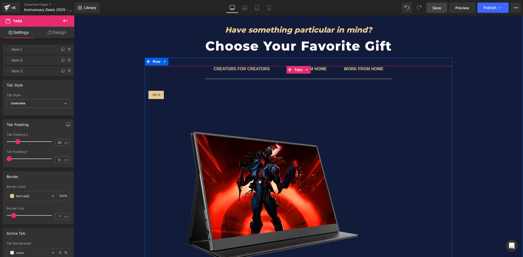
click at [361, 77] on span "WORK FROM HOME Text Block" at bounding box center [363, 72] width 57 height 13
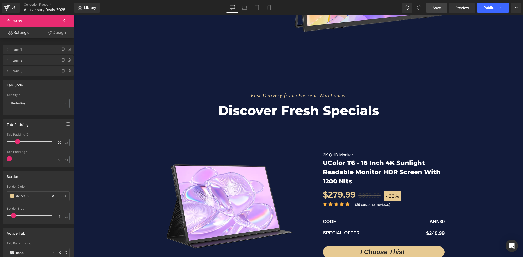
scroll to position [905, 0]
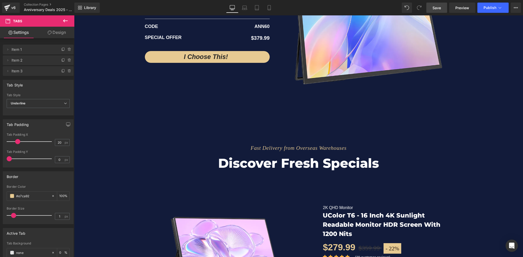
click at [433, 8] on span "Save" at bounding box center [436, 7] width 8 height 5
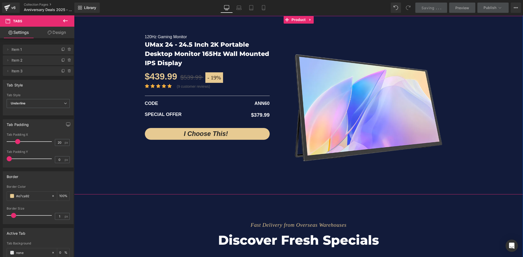
click at [276, 64] on div "- 19 % (P) Image" at bounding box center [362, 108] width 179 height 168
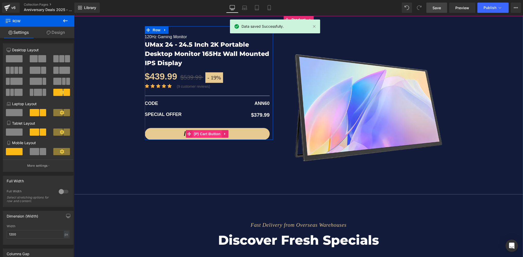
click at [205, 134] on span "(P) Cart Button" at bounding box center [206, 134] width 29 height 8
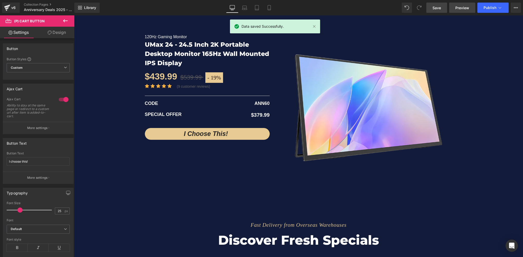
click at [463, 7] on span "Preview" at bounding box center [462, 7] width 14 height 5
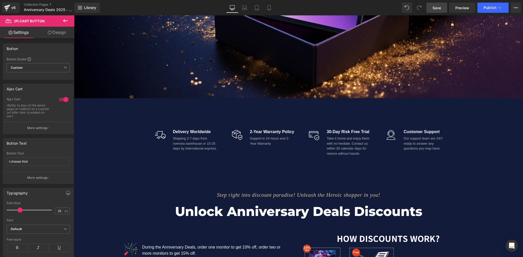
scroll to position [258, 0]
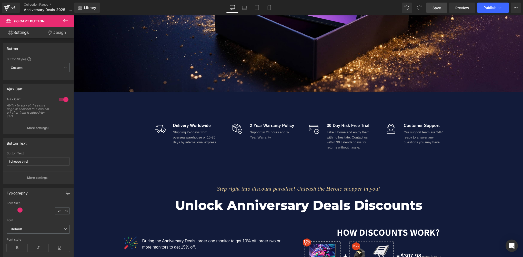
click at [264, 99] on div "Image Delivery Worldwide Text Block Shipping 2-7 days from oversea warehouse or…" at bounding box center [298, 128] width 449 height 72
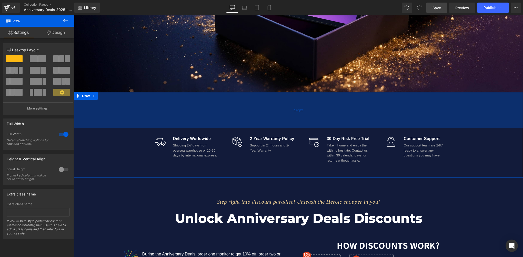
drag, startPoint x: 273, startPoint y: 93, endPoint x: 273, endPoint y: 106, distance: 13.1
click at [273, 106] on div "140px" at bounding box center [298, 110] width 449 height 36
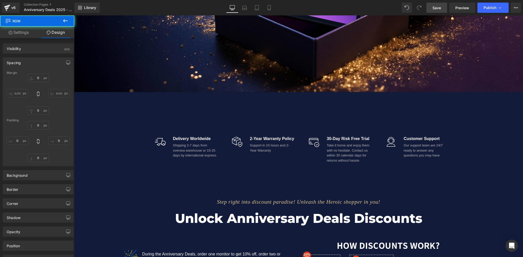
type input "0"
type input "140"
type input "0"
type input "40"
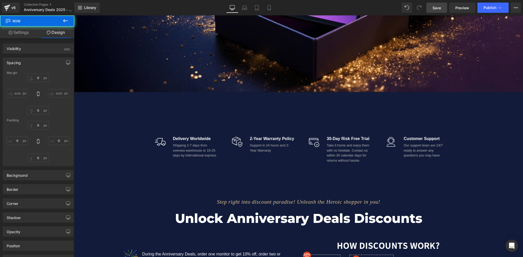
type input "0"
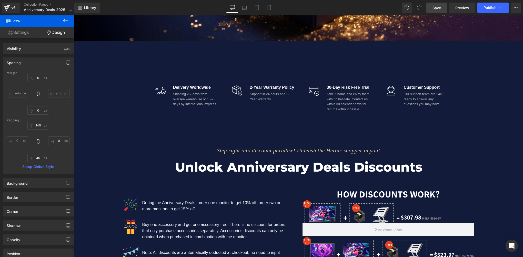
click at [440, 9] on span "Save" at bounding box center [436, 7] width 8 height 5
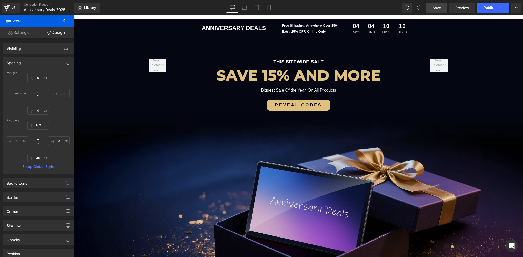
scroll to position [0, 0]
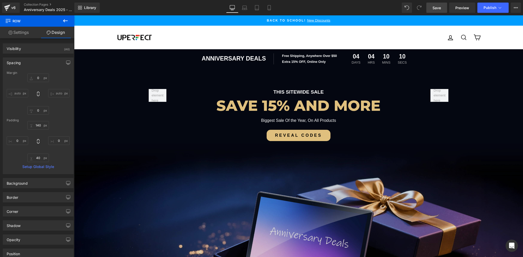
click at [190, 156] on img at bounding box center [298, 246] width 449 height 206
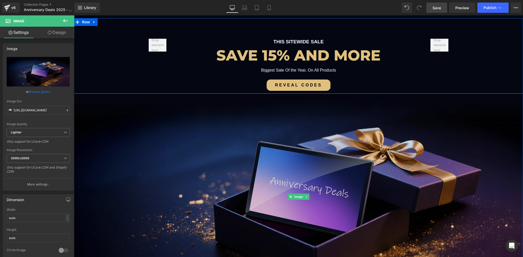
scroll to position [51, 0]
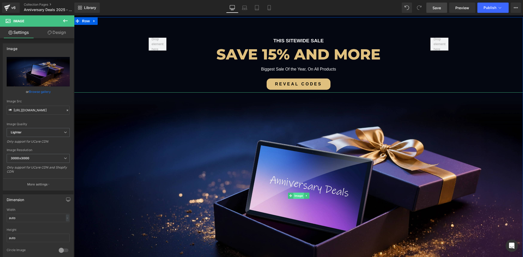
click at [296, 198] on span "Image" at bounding box center [298, 195] width 11 height 6
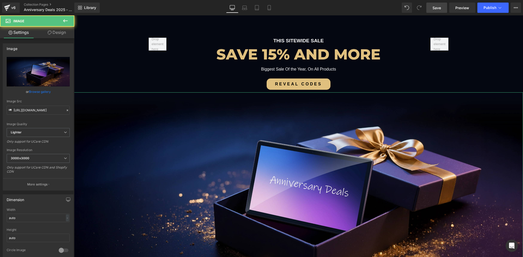
click at [60, 33] on link "Design" at bounding box center [56, 33] width 37 height 12
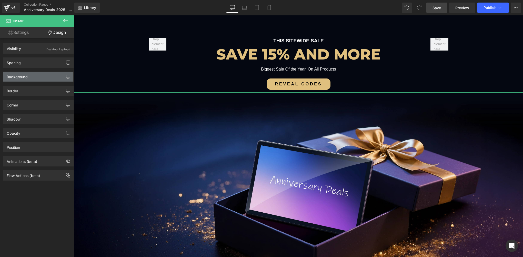
click at [31, 75] on div "Background" at bounding box center [38, 77] width 70 height 10
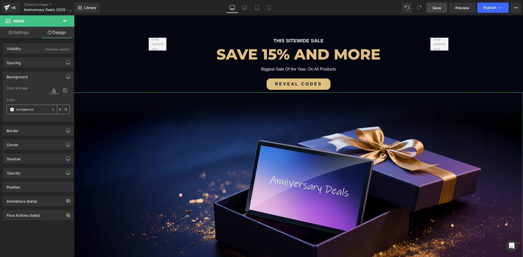
click at [51, 109] on icon at bounding box center [53, 110] width 4 height 4
type input "none"
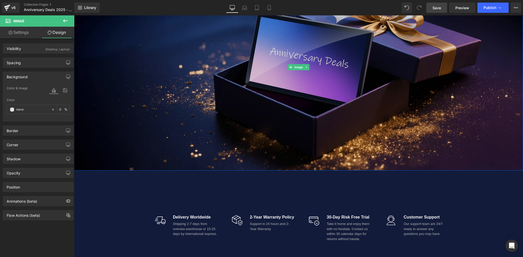
scroll to position [282, 0]
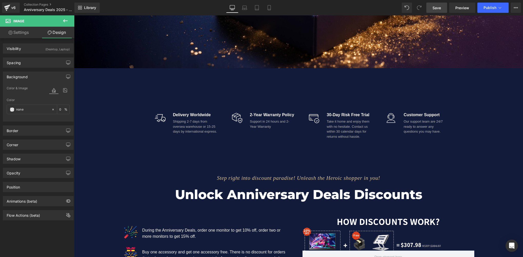
click at [87, 81] on div "Image Delivery Worldwide Text Block Shipping 2-7 days from oversea warehouse or…" at bounding box center [298, 110] width 449 height 85
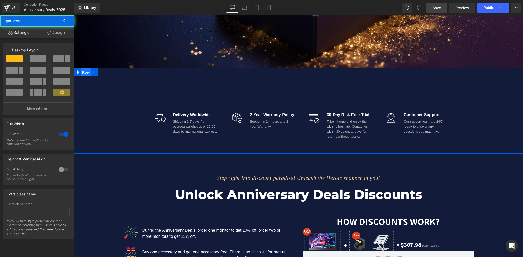
click at [81, 71] on span "Row" at bounding box center [86, 72] width 10 height 8
click at [56, 34] on link "Design" at bounding box center [55, 33] width 37 height 12
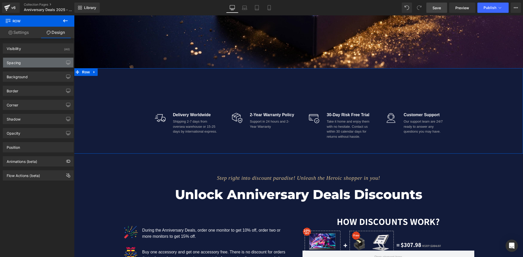
click at [20, 64] on div "Spacing" at bounding box center [14, 61] width 14 height 7
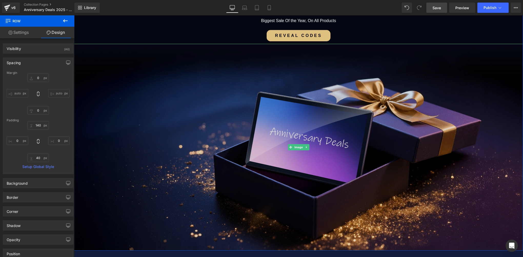
scroll to position [77, 0]
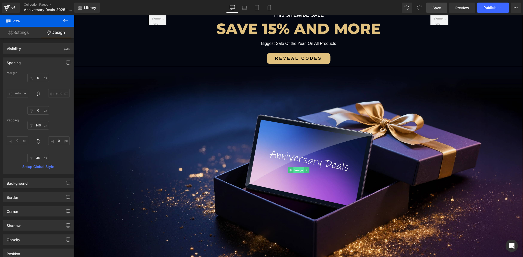
click at [296, 171] on span "Image" at bounding box center [298, 170] width 11 height 6
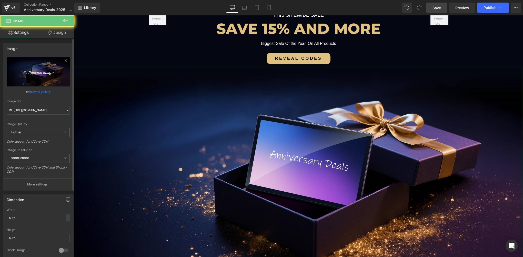
click at [24, 65] on link "Replace Image" at bounding box center [38, 71] width 63 height 29
type input "C:\fakepath\02-3.webp"
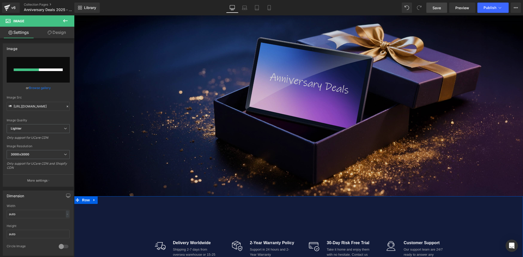
scroll to position [154, 0]
type input "[URL][DOMAIN_NAME]"
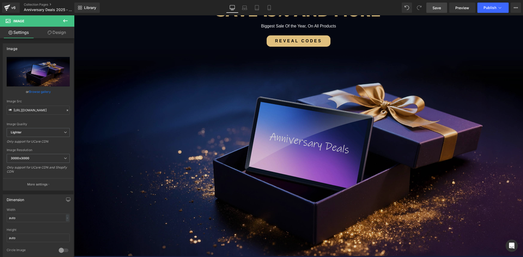
scroll to position [26, 0]
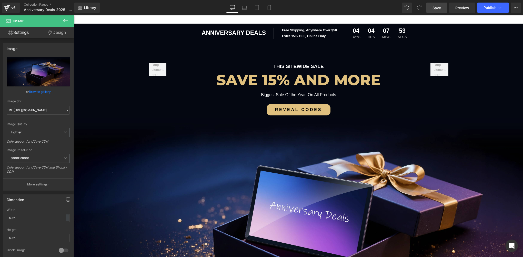
click at [437, 13] on div "Library Desktop Desktop Laptop Tablet Mobile Save Preview Publish Scheduled Vie…" at bounding box center [298, 7] width 448 height 15
click at [437, 11] on link "Save" at bounding box center [436, 8] width 21 height 10
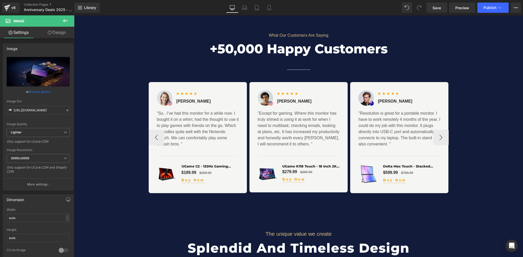
scroll to position [2152, 0]
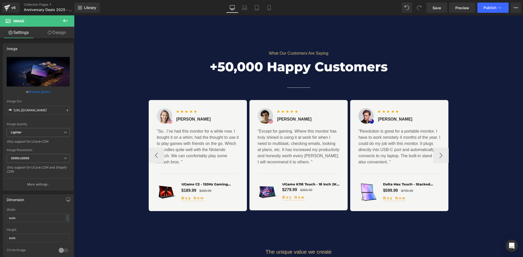
click at [74, 15] on div at bounding box center [74, 15] width 0 height 0
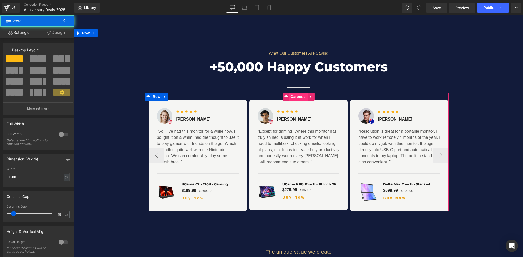
click at [292, 97] on span "Carousel" at bounding box center [298, 97] width 18 height 8
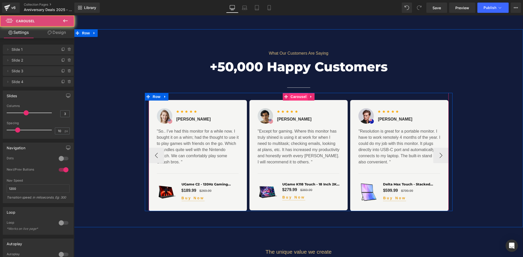
click at [292, 97] on span "Carousel" at bounding box center [298, 97] width 18 height 8
drag, startPoint x: 292, startPoint y: 97, endPoint x: 289, endPoint y: 97, distance: 3.1
click at [292, 97] on span "Carousel" at bounding box center [298, 97] width 18 height 8
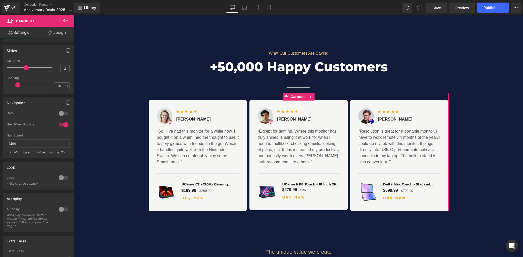
scroll to position [51, 0]
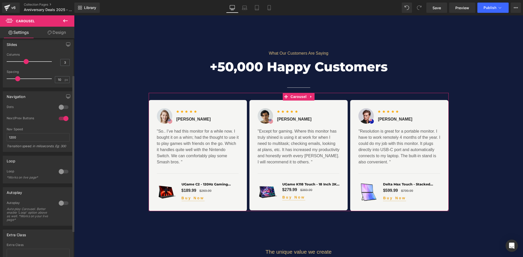
click at [58, 105] on div at bounding box center [63, 107] width 12 height 8
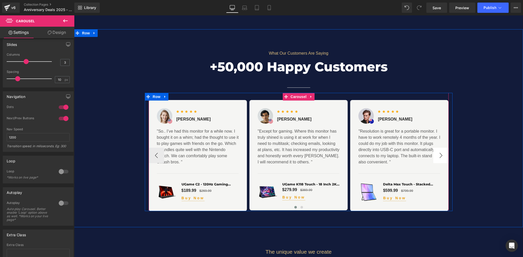
click at [436, 156] on button "›" at bounding box center [440, 155] width 15 height 15
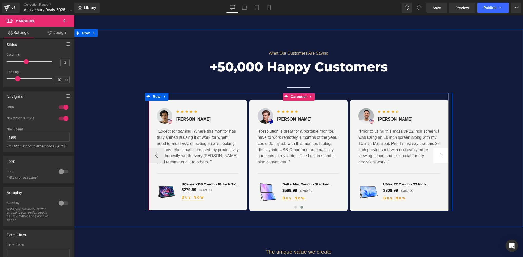
click at [436, 156] on button "›" at bounding box center [440, 155] width 15 height 15
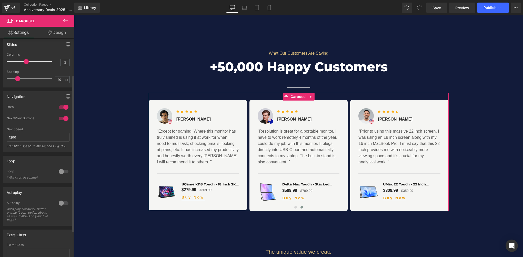
click at [57, 170] on div at bounding box center [63, 171] width 12 height 8
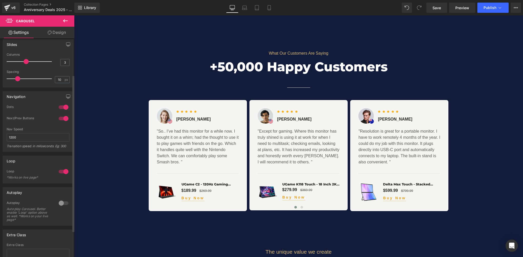
drag, startPoint x: 59, startPoint y: 201, endPoint x: 2, endPoint y: 184, distance: 59.5
click at [59, 201] on div at bounding box center [63, 203] width 12 height 8
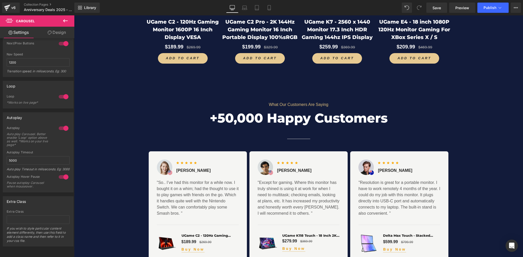
scroll to position [2152, 0]
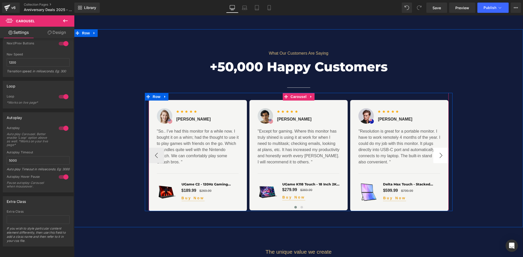
click at [440, 155] on button "›" at bounding box center [440, 155] width 15 height 15
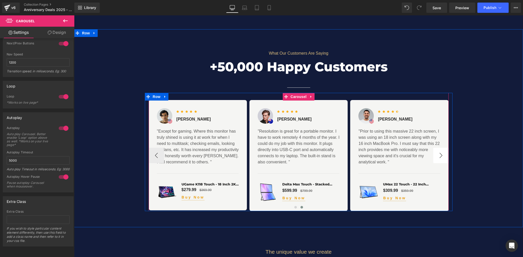
click at [440, 155] on button "›" at bounding box center [440, 155] width 15 height 15
click at [289, 96] on span "Carousel" at bounding box center [298, 97] width 18 height 8
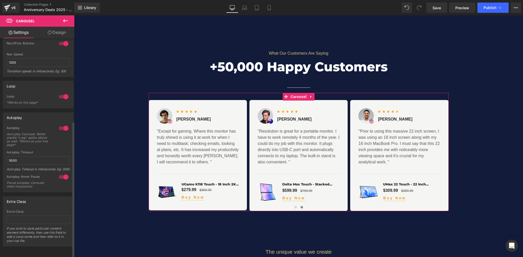
click at [63, 124] on div at bounding box center [63, 128] width 12 height 8
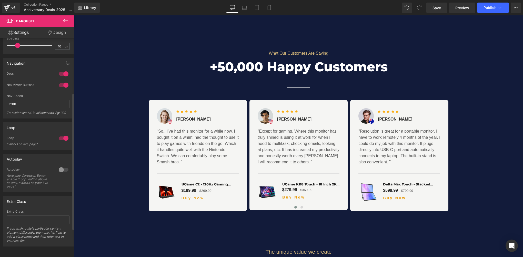
scroll to position [88, 0]
click at [65, 136] on div at bounding box center [63, 138] width 12 height 8
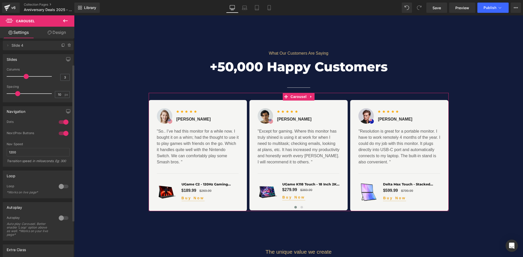
click at [62, 123] on div at bounding box center [63, 122] width 12 height 8
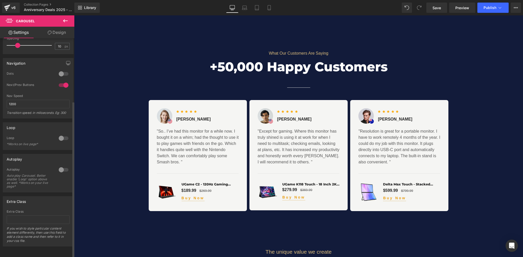
scroll to position [0, 0]
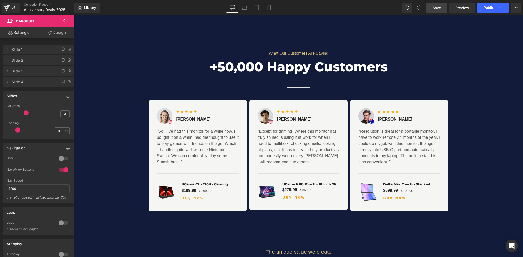
click at [437, 8] on span "Save" at bounding box center [436, 7] width 8 height 5
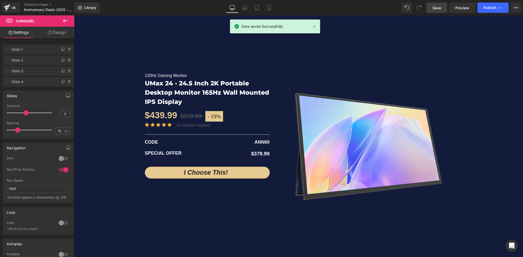
scroll to position [794, 0]
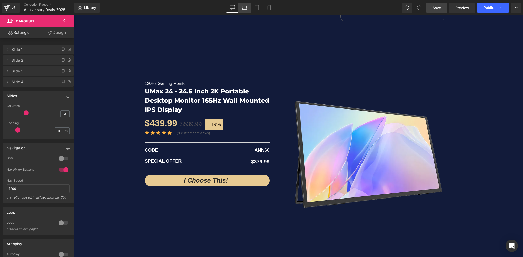
click at [243, 8] on icon at bounding box center [244, 7] width 5 height 5
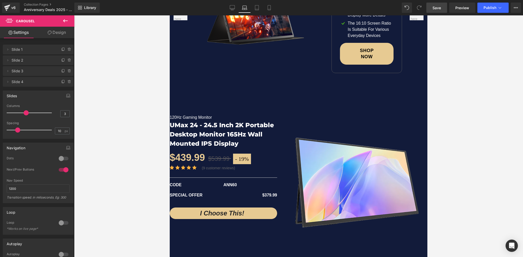
scroll to position [717, 0]
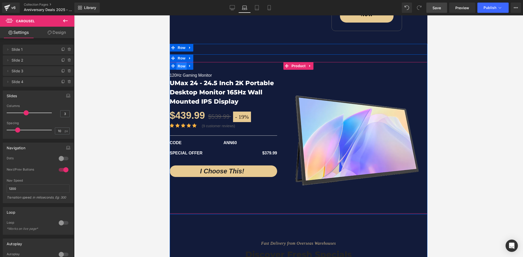
click at [177, 64] on span "Row" at bounding box center [181, 66] width 10 height 8
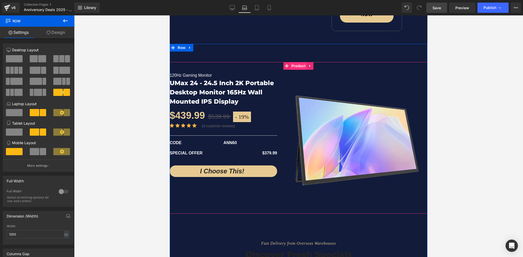
click at [299, 63] on span "Product" at bounding box center [298, 66] width 17 height 8
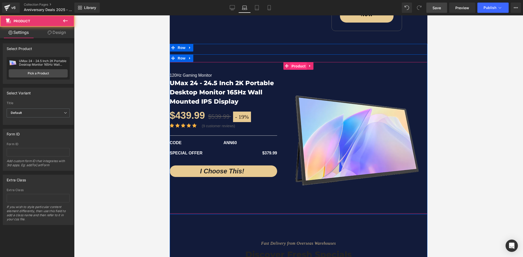
click at [299, 63] on span "Product" at bounding box center [298, 66] width 17 height 8
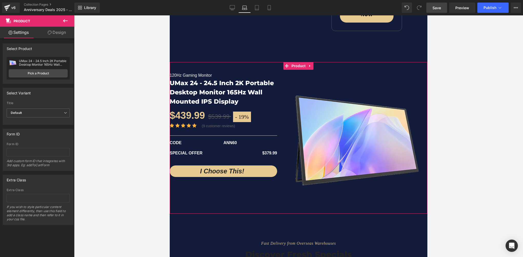
click at [63, 35] on link "Design" at bounding box center [56, 33] width 37 height 12
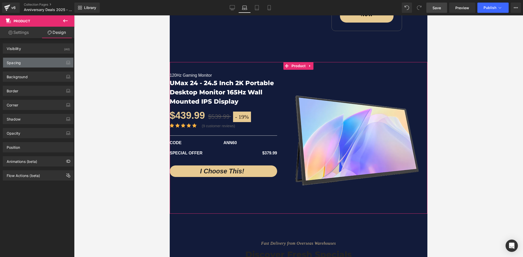
click at [34, 64] on div "Spacing" at bounding box center [38, 63] width 70 height 10
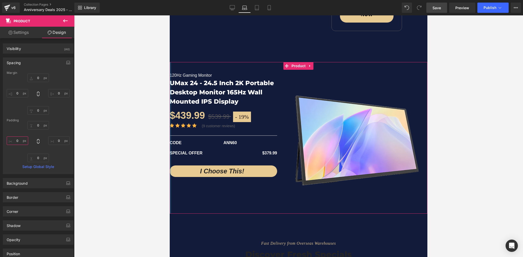
click at [19, 142] on input "0" at bounding box center [18, 140] width 22 height 8
type input "20"
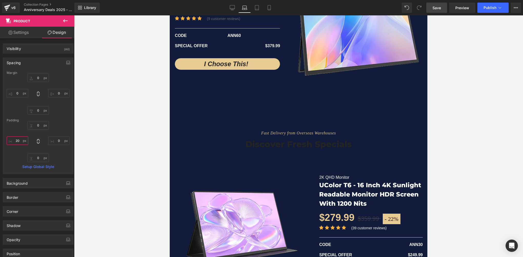
scroll to position [897, 0]
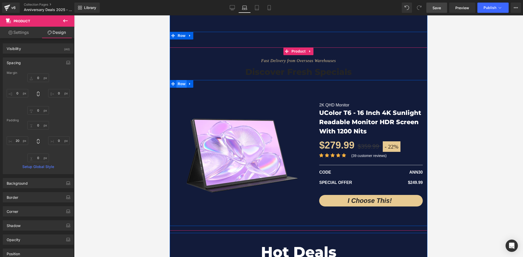
click at [182, 82] on span "Row" at bounding box center [181, 84] width 10 height 8
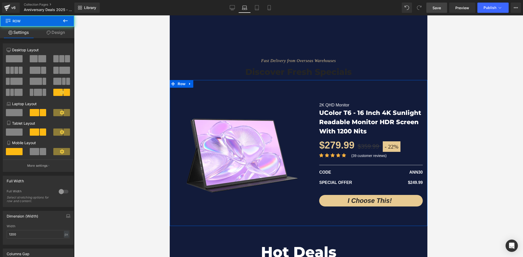
click at [59, 34] on link "Design" at bounding box center [55, 33] width 37 height 12
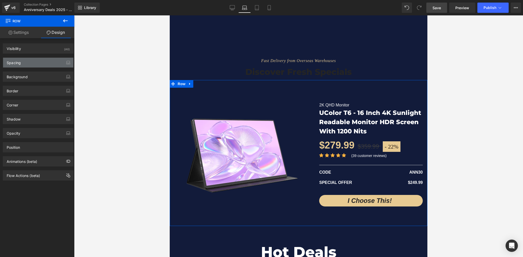
click at [29, 62] on div "Spacing" at bounding box center [38, 63] width 70 height 10
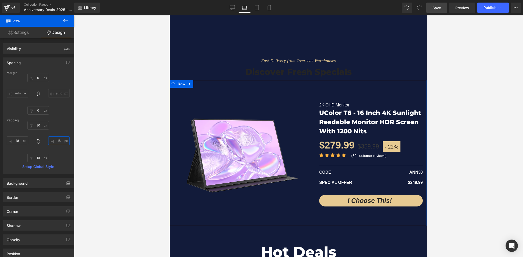
click at [58, 141] on input "18" at bounding box center [59, 140] width 22 height 8
paste input "20"
type input "20"
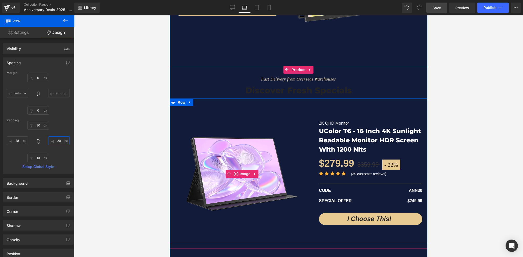
scroll to position [845, 0]
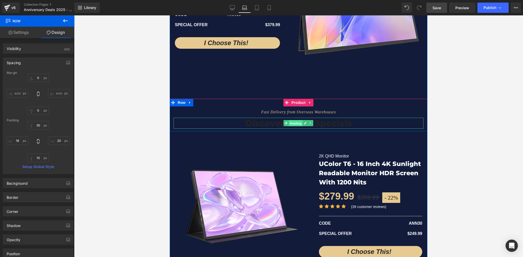
click at [292, 120] on span "Heading" at bounding box center [296, 123] width 14 height 6
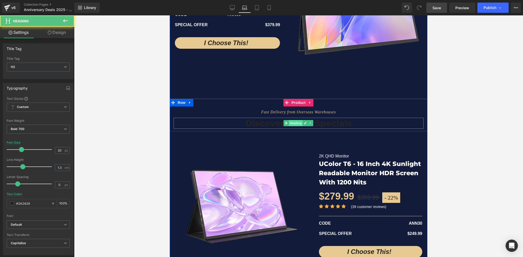
click at [294, 120] on span "Heading" at bounding box center [296, 123] width 14 height 6
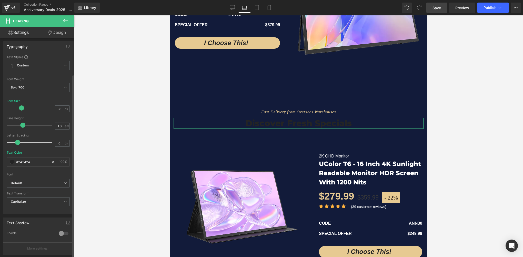
scroll to position [77, 0]
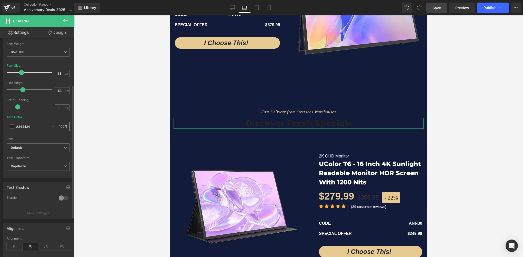
click at [12, 126] on span at bounding box center [12, 126] width 4 height 4
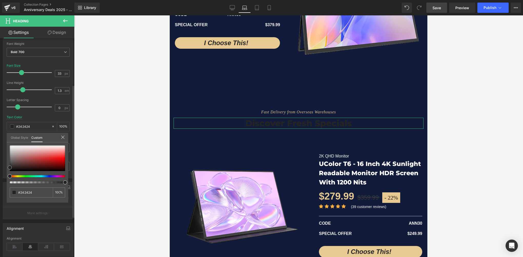
type input "#a48d8d"
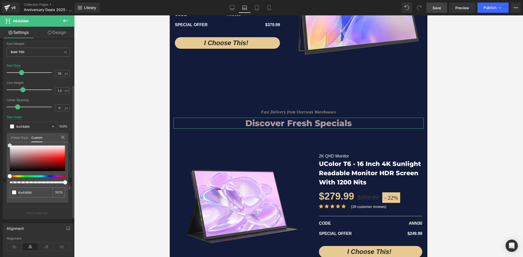
type input "#ad9999"
drag, startPoint x: 16, startPoint y: 155, endPoint x: 24, endPoint y: 125, distance: 31.8
click at [7, 136] on div "Global Style Custom Setup Global Style #ad9999 100 %" at bounding box center [37, 141] width 61 height 16
type input "#ffffff"
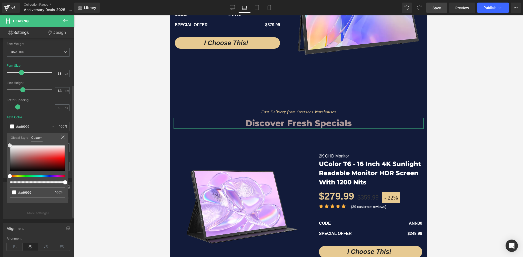
type input "#ffffff"
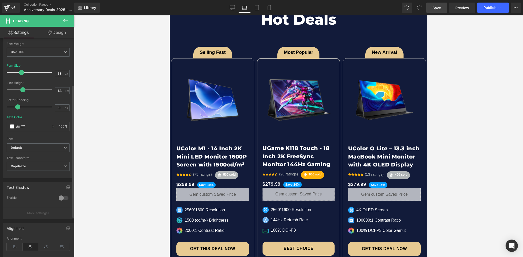
scroll to position [1102, 0]
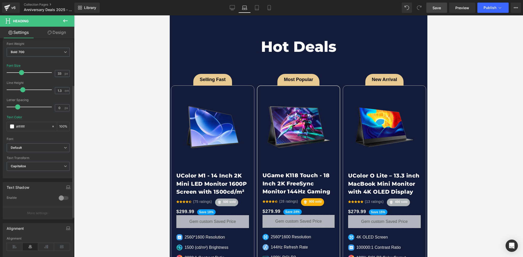
click at [177, 70] on span "Row" at bounding box center [181, 72] width 10 height 8
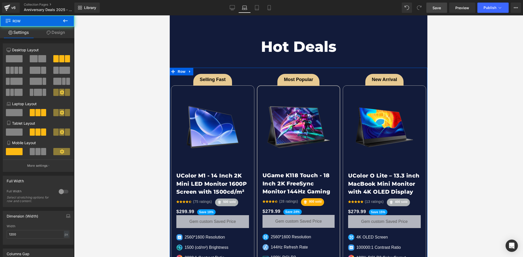
click at [57, 34] on link "Design" at bounding box center [55, 33] width 37 height 12
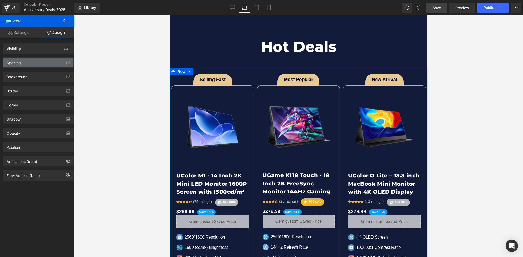
click at [24, 64] on div "Spacing" at bounding box center [38, 63] width 70 height 10
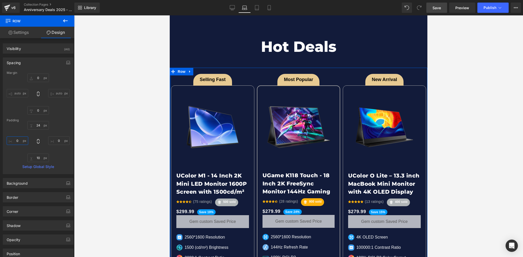
click at [21, 142] on input "0" at bounding box center [18, 140] width 22 height 8
paste input "2"
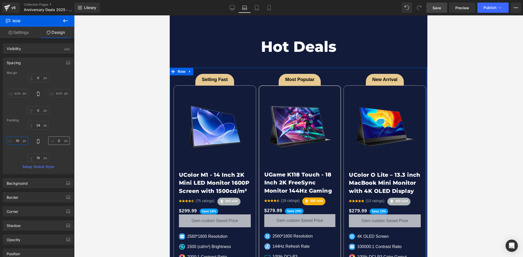
type input "10"
click at [58, 140] on input "0" at bounding box center [59, 140] width 22 height 8
paste input "1"
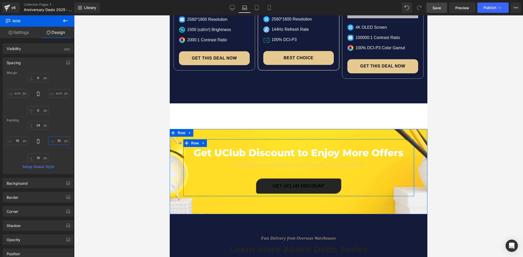
scroll to position [1332, 0]
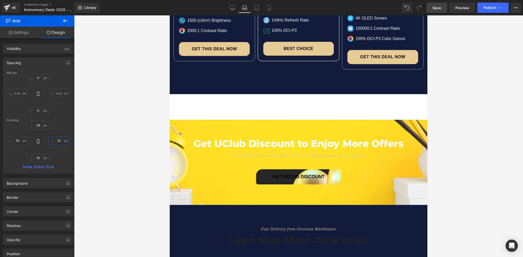
type input "10"
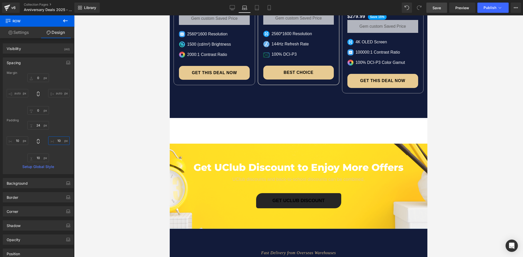
scroll to position [1358, 0]
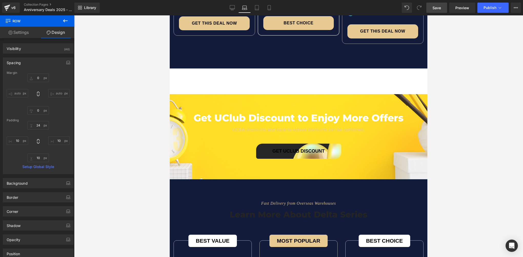
click at [225, 56] on div "ANNIVERSARY DEALS Text Block Free Shipping, Anywhere Over $50 Text Block Extra …" at bounding box center [298, 36] width 257 height 2690
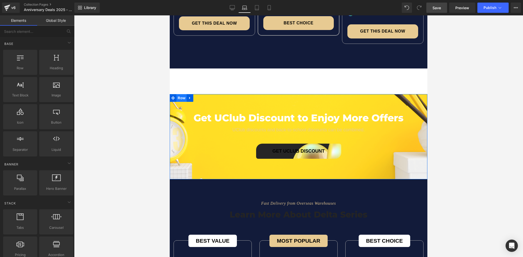
click at [177, 94] on span "Row" at bounding box center [181, 98] width 10 height 8
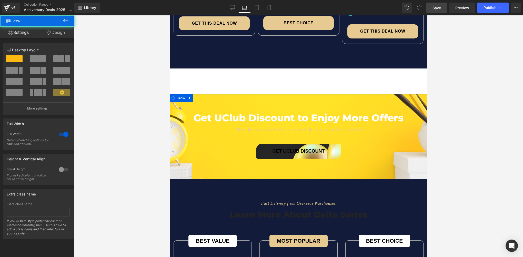
click at [62, 33] on link "Design" at bounding box center [55, 33] width 37 height 12
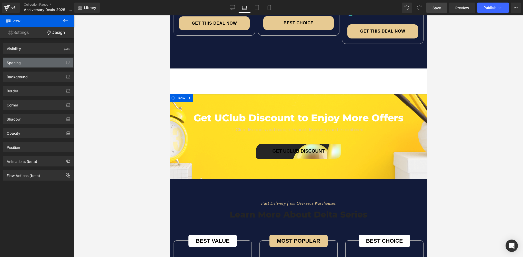
click at [27, 61] on div "Spacing" at bounding box center [38, 63] width 70 height 10
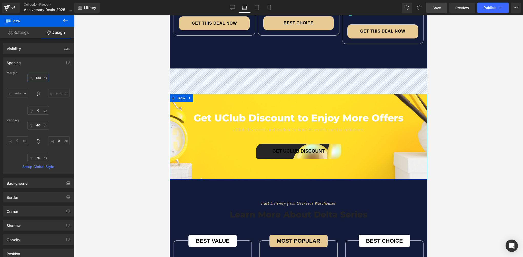
click at [38, 80] on input "100" at bounding box center [38, 78] width 22 height 8
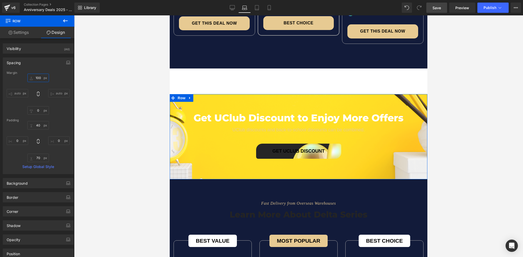
type input "0"
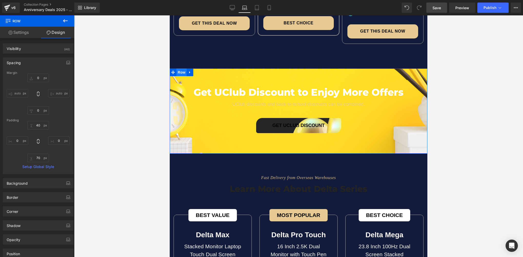
click at [182, 68] on span "Row" at bounding box center [181, 72] width 10 height 8
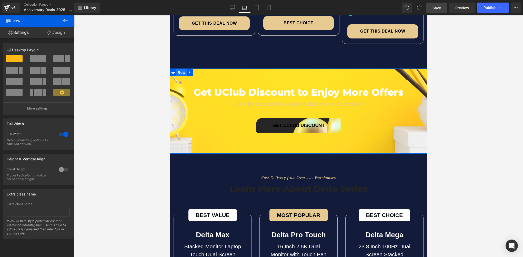
click at [181, 69] on span "Row" at bounding box center [181, 73] width 10 height 8
click at [59, 36] on link "Design" at bounding box center [55, 33] width 37 height 12
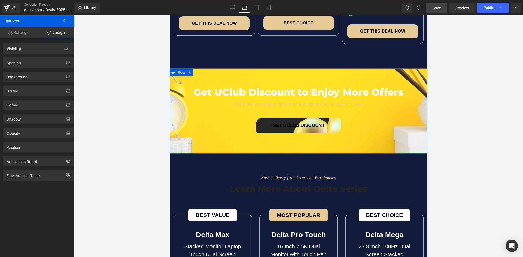
type input "[URL][DOMAIN_NAME]"
drag, startPoint x: 26, startPoint y: 78, endPoint x: 26, endPoint y: 82, distance: 3.6
click at [26, 78] on div "Background" at bounding box center [17, 75] width 21 height 7
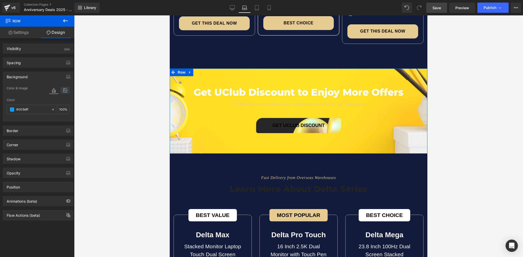
click at [64, 92] on icon at bounding box center [64, 90] width 9 height 7
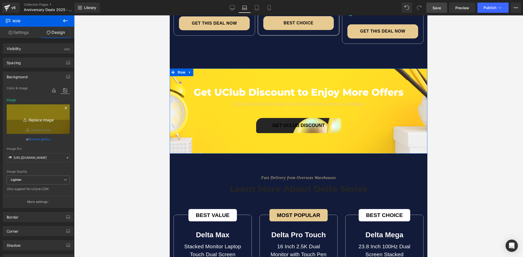
click at [28, 119] on icon "Replace Image" at bounding box center [38, 119] width 41 height 6
type input "C:\fakepath\02-3.webp"
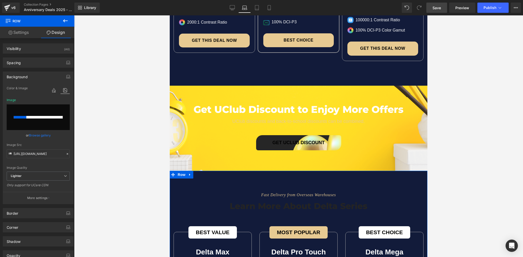
scroll to position [1332, 0]
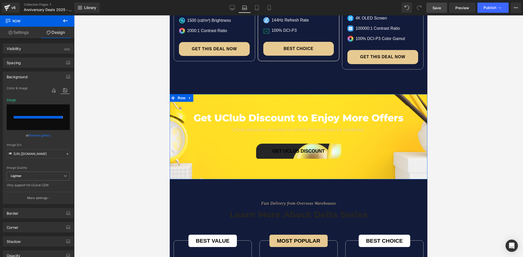
type input "[URL][DOMAIN_NAME]"
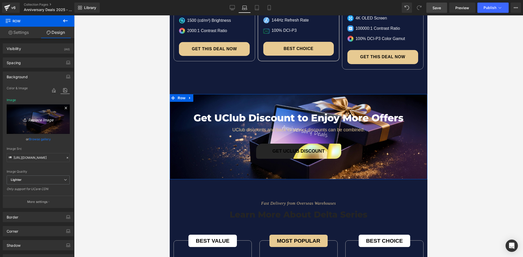
click at [38, 116] on icon "Replace Image" at bounding box center [38, 119] width 41 height 6
type input "C:\fakepath\05.webp"
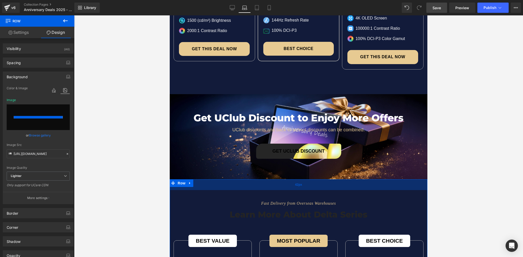
type input "[URL][DOMAIN_NAME]"
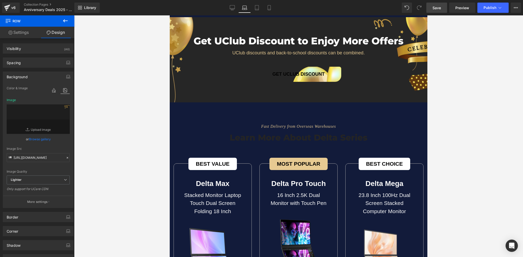
scroll to position [1383, 0]
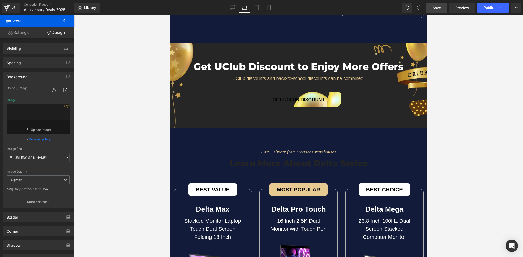
click at [293, 158] on div "Learn more about delta series Heading" at bounding box center [298, 163] width 250 height 11
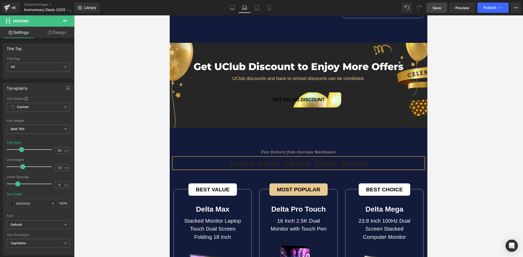
click at [145, 131] on div at bounding box center [298, 135] width 449 height 241
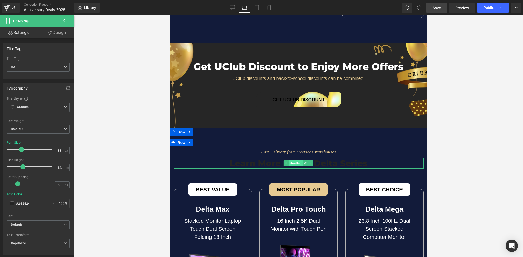
click at [296, 160] on span "Heading" at bounding box center [296, 163] width 14 height 6
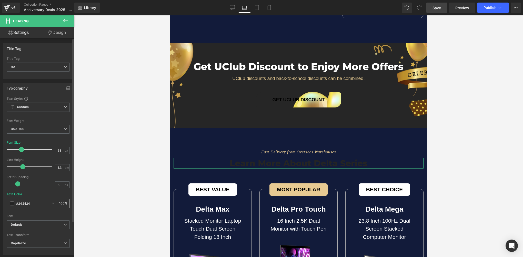
click at [11, 203] on span at bounding box center [12, 203] width 4 height 4
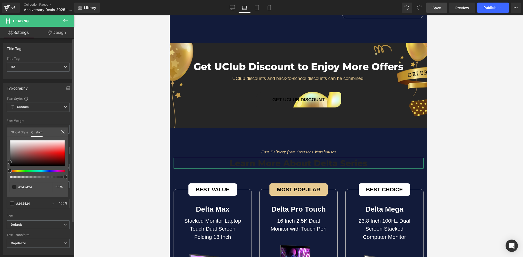
type input "#6f5252"
type input "#755656"
type input "#846666"
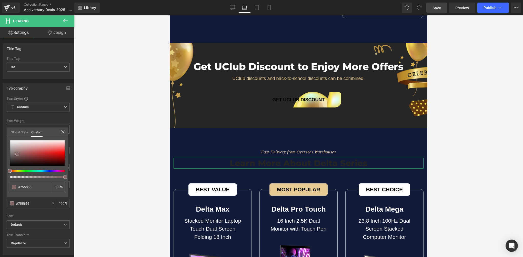
type input "#846666"
type input "#afa1a1"
type input "#ffffff"
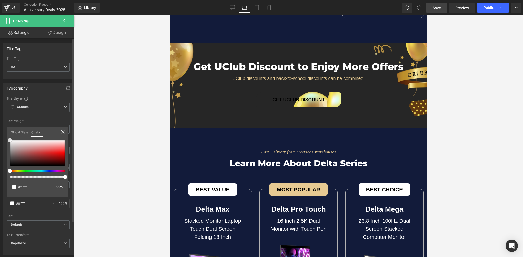
drag, startPoint x: 17, startPoint y: 154, endPoint x: 24, endPoint y: 116, distance: 39.2
click at [0, 117] on html "Heading You are previewing how the will restyle your page. You can not edit Ele…" at bounding box center [261, 128] width 523 height 257
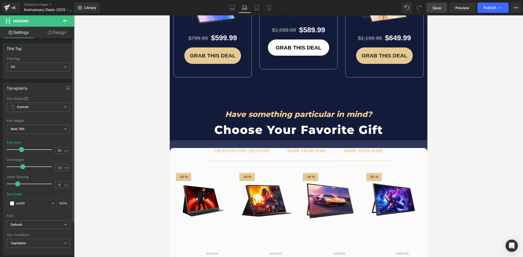
scroll to position [1665, 0]
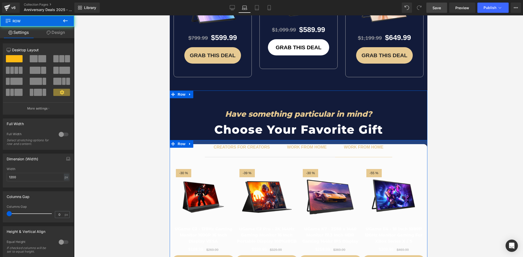
drag, startPoint x: 203, startPoint y: 128, endPoint x: 203, endPoint y: 120, distance: 7.2
click at [203, 122] on div "Have something particular in mind? Heading Choose Your Favorite Gift Heading Ro…" at bounding box center [298, 183] width 257 height 168
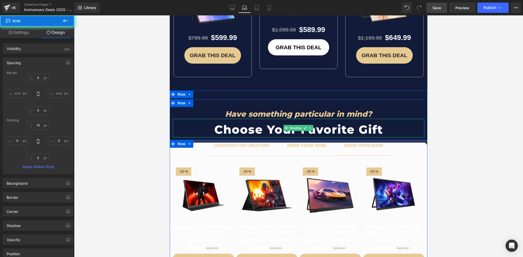
drag, startPoint x: 203, startPoint y: 116, endPoint x: 198, endPoint y: 119, distance: 5.3
click at [203, 121] on h2 "Choose Your Favorite Gift" at bounding box center [298, 129] width 251 height 16
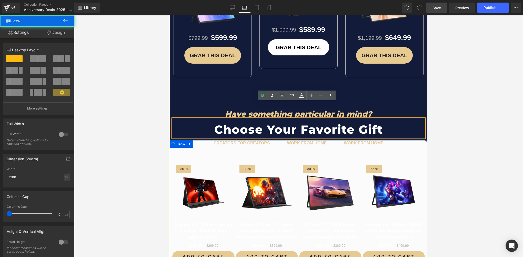
drag, startPoint x: 196, startPoint y: 124, endPoint x: 196, endPoint y: 120, distance: 4.1
click at [196, 120] on div "Have something particular in mind? Heading Choose Your Favorite Gift Heading Ro…" at bounding box center [298, 180] width 257 height 163
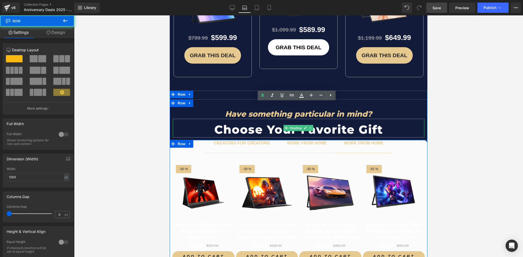
click at [117, 134] on div at bounding box center [298, 135] width 449 height 241
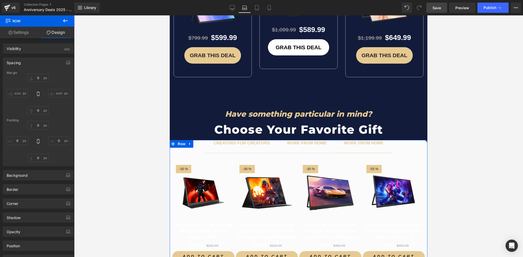
type input "0"
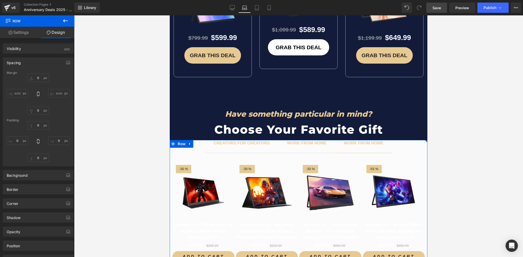
type input "0"
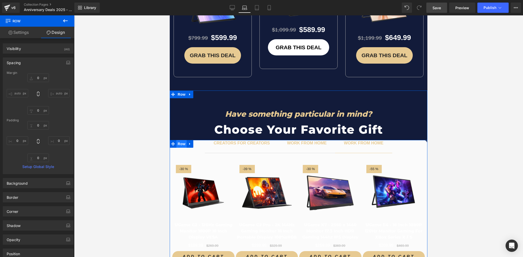
click at [178, 140] on span "Row" at bounding box center [181, 144] width 10 height 8
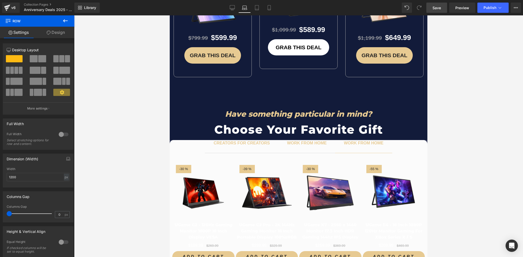
click at [66, 26] on button at bounding box center [65, 20] width 18 height 11
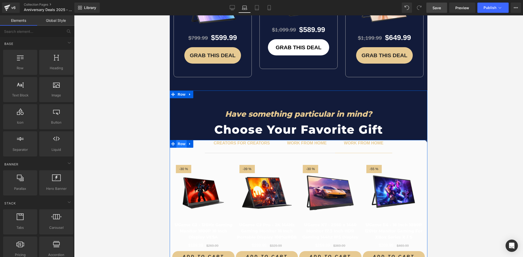
click at [179, 140] on span "Row" at bounding box center [181, 144] width 10 height 8
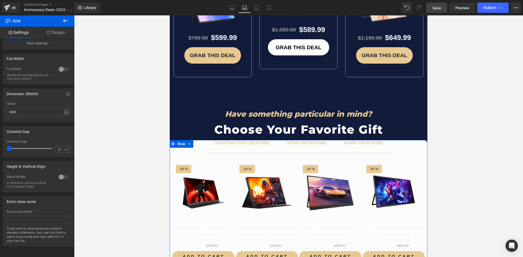
scroll to position [68, 0]
click at [57, 31] on link "Design" at bounding box center [55, 33] width 37 height 12
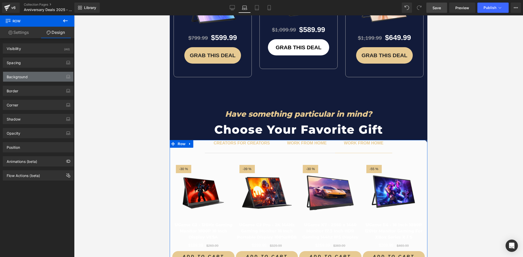
click at [26, 78] on div "Background" at bounding box center [17, 75] width 21 height 7
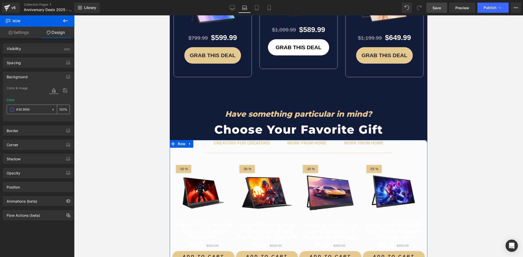
click at [52, 109] on icon at bounding box center [53, 110] width 4 height 4
type input "none"
type input "0"
click at [297, 140] on span "Tabs" at bounding box center [298, 144] width 11 height 8
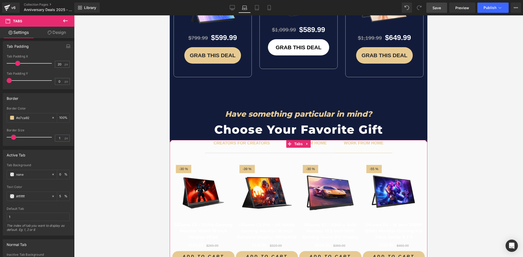
scroll to position [51, 0]
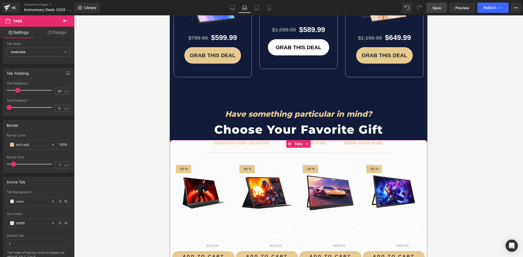
click at [56, 32] on link "Design" at bounding box center [56, 33] width 37 height 12
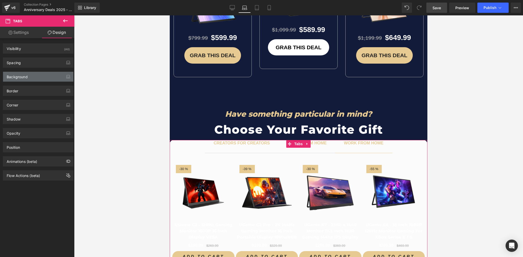
click at [30, 74] on div "Background" at bounding box center [38, 77] width 70 height 10
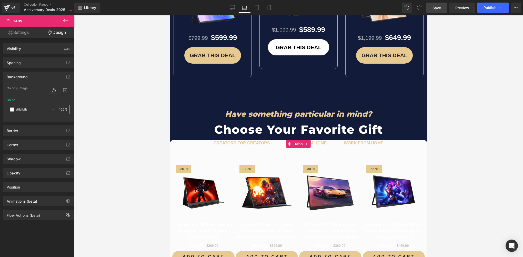
click at [51, 110] on icon at bounding box center [53, 110] width 4 height 4
type input "none"
type input "0"
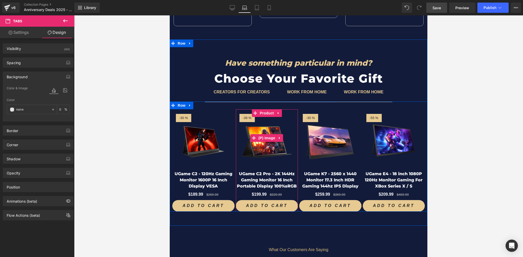
scroll to position [1716, 0]
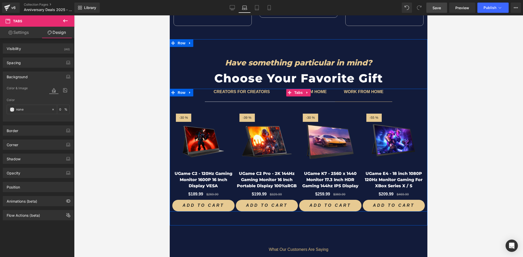
click at [309, 89] on span "WORK FROM HOME Text Block" at bounding box center [306, 95] width 57 height 13
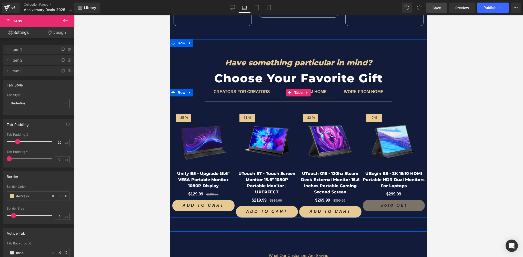
click at [246, 89] on span "CREATORS FOR CREATORS Text Block" at bounding box center [242, 95] width 74 height 13
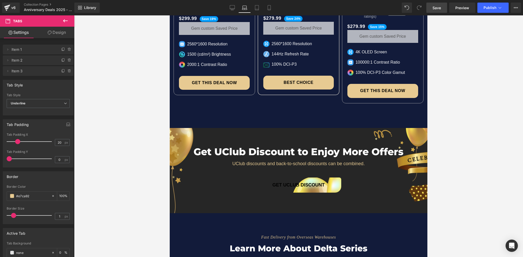
scroll to position [1307, 0]
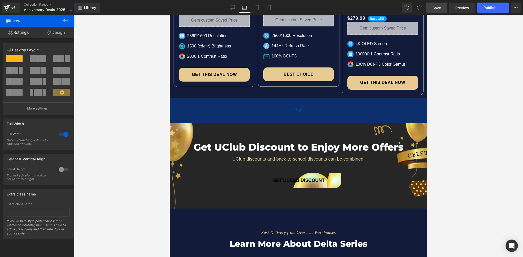
drag, startPoint x: 310, startPoint y: 93, endPoint x: 310, endPoint y: 97, distance: 3.6
click at [310, 98] on div "100px" at bounding box center [298, 111] width 257 height 26
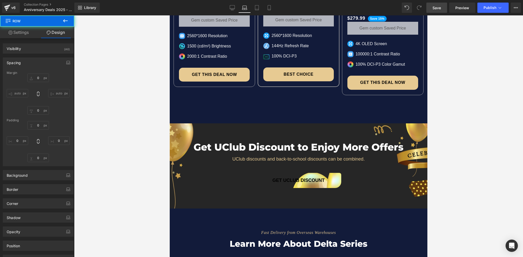
type input "0"
type input "41"
type input "0"
type input "100"
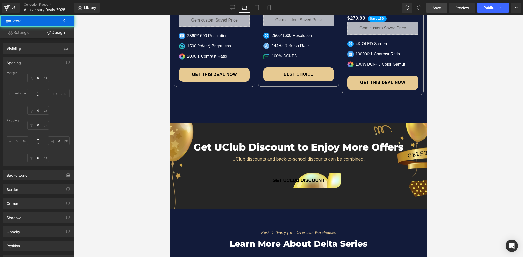
type input "0"
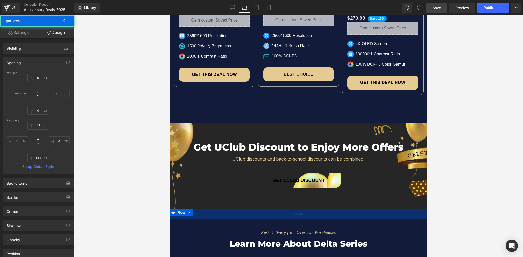
click at [299, 211] on span "42px" at bounding box center [298, 213] width 7 height 5
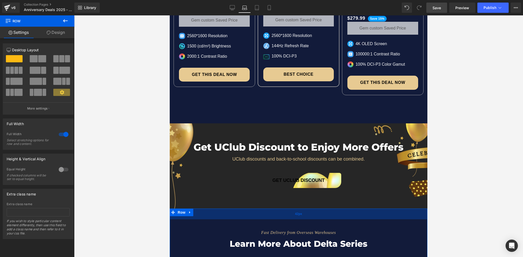
scroll to position [1358, 0]
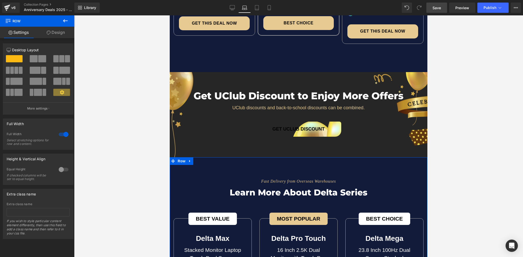
click at [284, 168] on div "Fast Delivery from Overseas Warehouses Text Block Learn more about delta series…" at bounding box center [298, 184] width 257 height 33
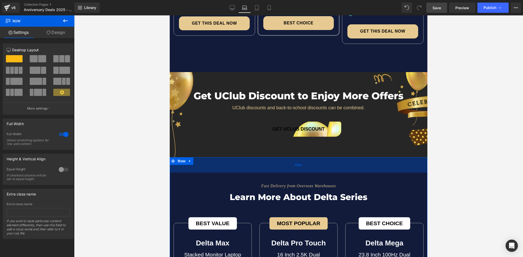
drag, startPoint x: 315, startPoint y: 146, endPoint x: 314, endPoint y: 151, distance: 4.6
click at [314, 157] on div "60px" at bounding box center [298, 164] width 257 height 15
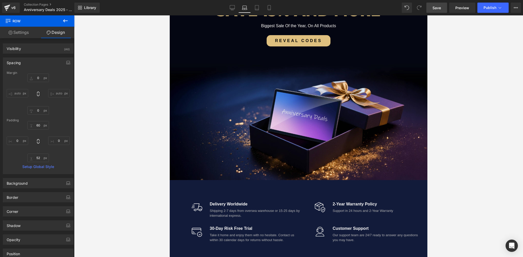
scroll to position [51, 0]
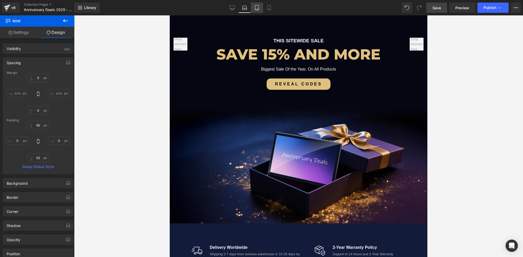
click at [255, 7] on icon at bounding box center [256, 7] width 5 height 5
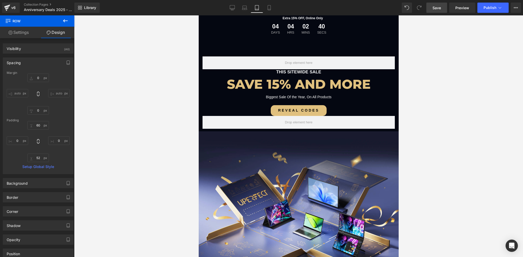
type input "0"
type input "33"
type input "0"
type input "43"
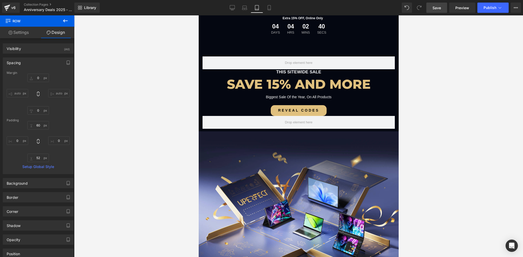
type input "0"
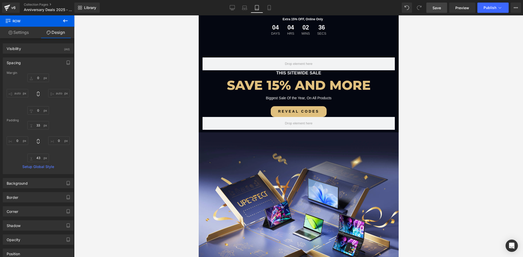
scroll to position [102, 0]
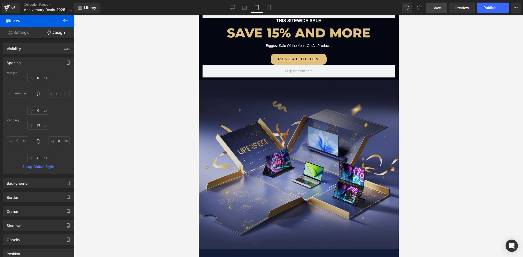
click at [294, 131] on img at bounding box center [298, 164] width 200 height 169
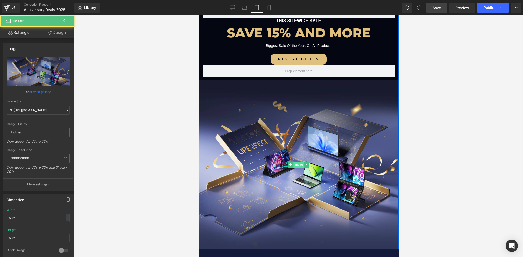
click at [297, 166] on span "Image" at bounding box center [298, 164] width 11 height 6
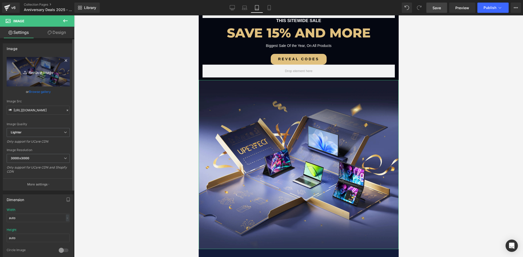
click at [42, 79] on link "Replace Image" at bounding box center [38, 71] width 63 height 29
type input "C:\fakepath\02-3.webp"
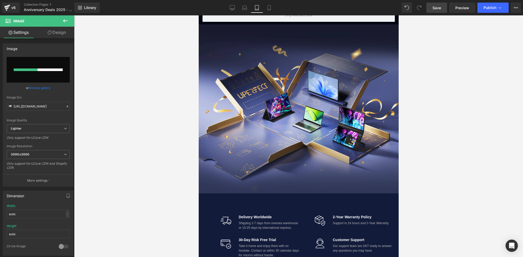
scroll to position [128, 0]
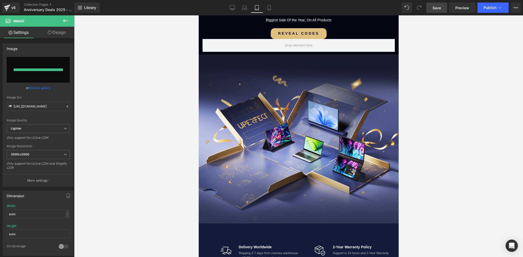
type input "[URL][DOMAIN_NAME]"
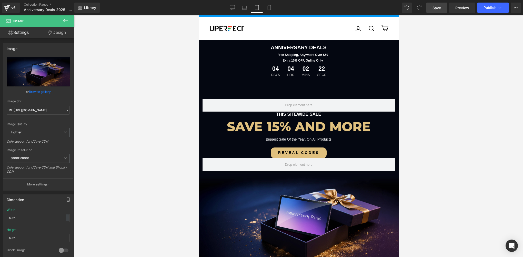
scroll to position [0, 0]
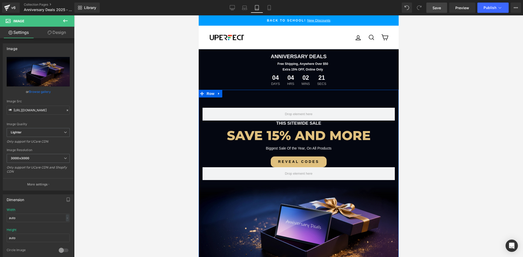
click at [198, 15] on div at bounding box center [198, 15] width 0 height 0
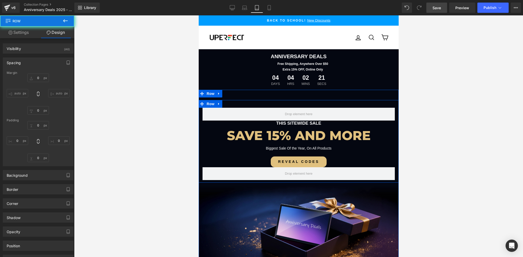
type input "0"
type input "30"
type input "0"
type input "10"
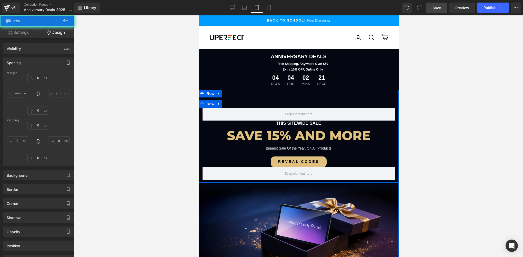
type input "0"
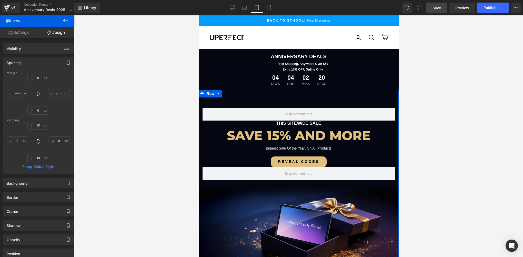
click at [290, 95] on div "THIS SITEWIDE SALE Text Block SAVE 15% AND MORE Heading Biggest Sale Of the Yea…" at bounding box center [298, 182] width 200 height 185
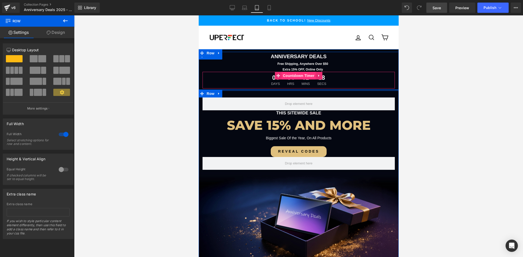
drag, startPoint x: 288, startPoint y: 92, endPoint x: 290, endPoint y: 78, distance: 13.4
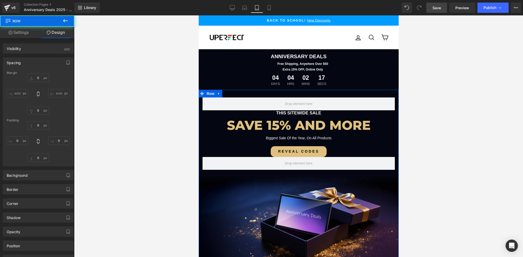
type input "0"
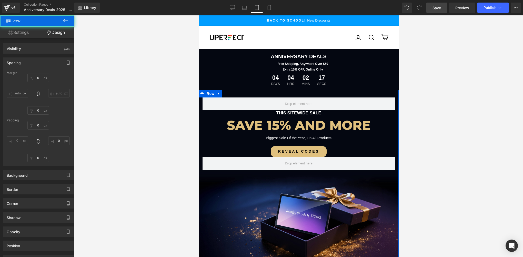
type input "0"
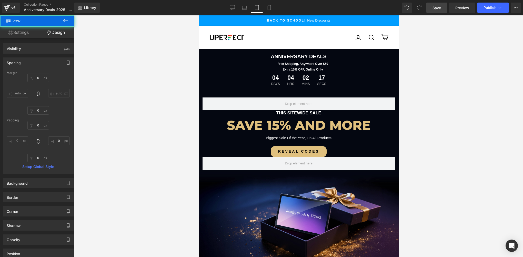
click at [174, 113] on div at bounding box center [298, 135] width 449 height 241
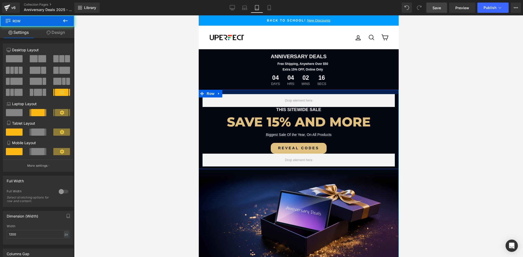
drag, startPoint x: 290, startPoint y: 93, endPoint x: 290, endPoint y: 90, distance: 3.3
click at [290, 90] on div "THIS SITEWIDE SALE Text Block SAVE 15% AND MORE Heading Biggest Sale Of the Yea…" at bounding box center [298, 175] width 200 height 171
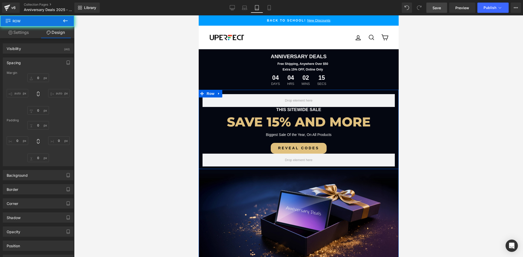
click at [178, 99] on div at bounding box center [298, 135] width 449 height 241
type input "0"
type input "17"
type input "0"
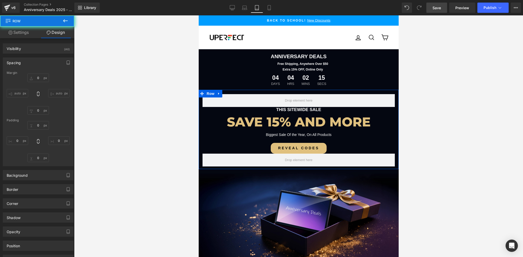
type input "10"
type input "0"
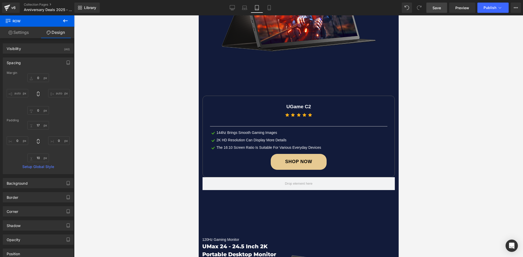
scroll to position [717, 0]
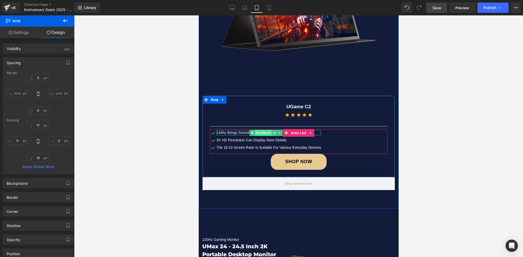
click at [264, 130] on span "Text Block" at bounding box center [263, 133] width 17 height 6
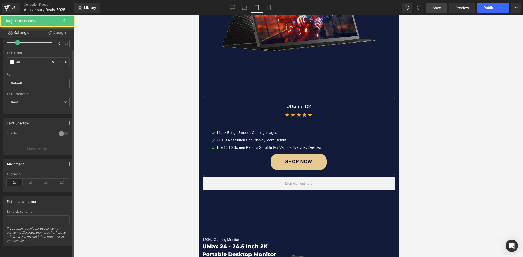
scroll to position [105, 0]
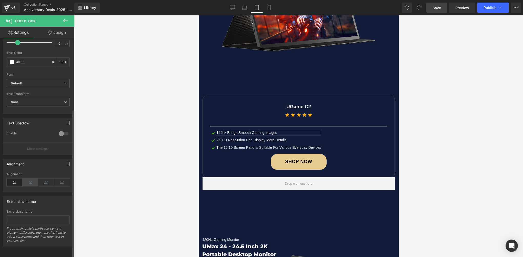
click at [32, 180] on icon at bounding box center [31, 182] width 16 height 8
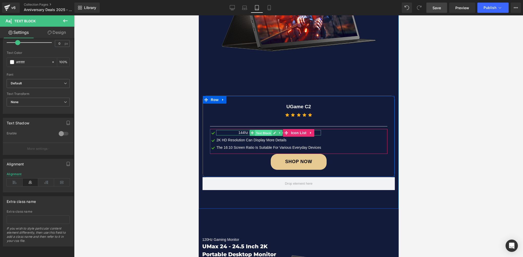
click at [260, 130] on span "Text Block" at bounding box center [263, 133] width 17 height 6
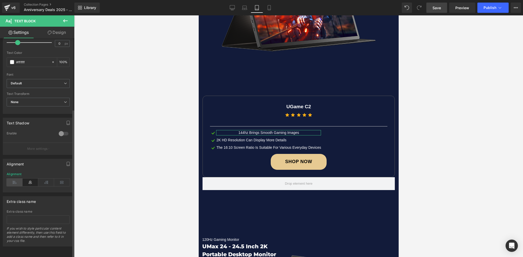
click at [14, 178] on icon at bounding box center [15, 182] width 16 height 8
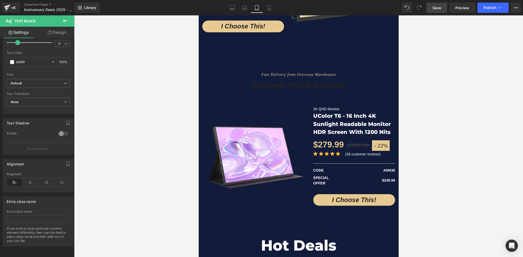
scroll to position [1025, 0]
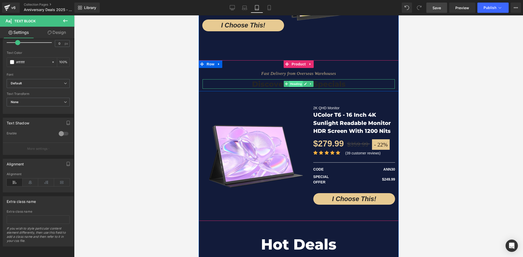
click at [291, 81] on span "Heading" at bounding box center [296, 84] width 14 height 6
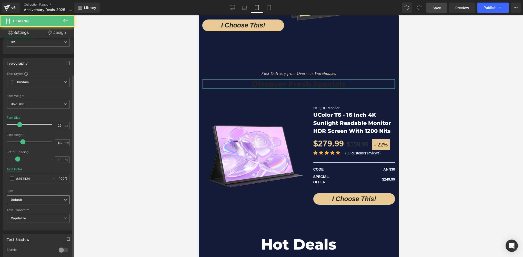
scroll to position [51, 0]
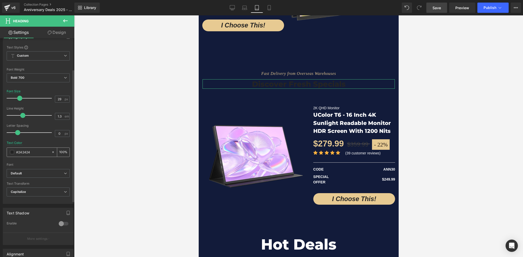
click at [12, 153] on span at bounding box center [12, 152] width 4 height 4
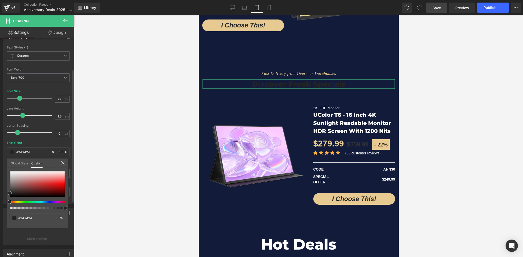
type input "#c8abab"
type input "#ccb1b1"
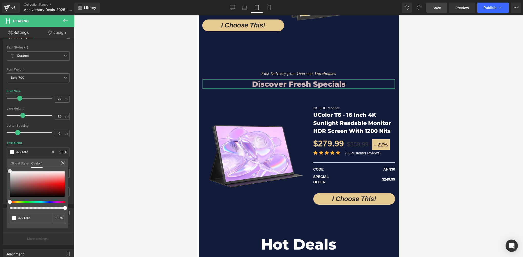
type input "#ddd3d3"
type input "#ffffff"
drag, startPoint x: 22, startPoint y: 178, endPoint x: 3, endPoint y: 149, distance: 34.1
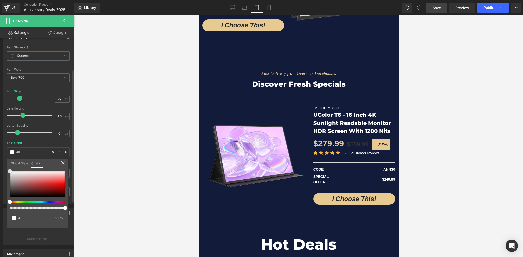
click at [0, 153] on html "Heading You are previewing how the will restyle your page. You can not edit Ele…" at bounding box center [261, 128] width 523 height 257
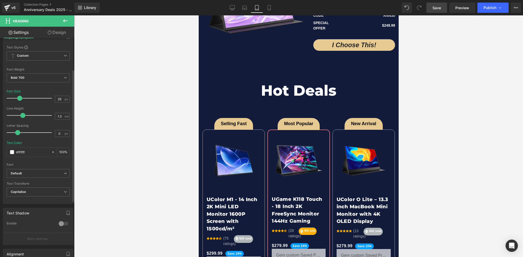
scroll to position [1281, 0]
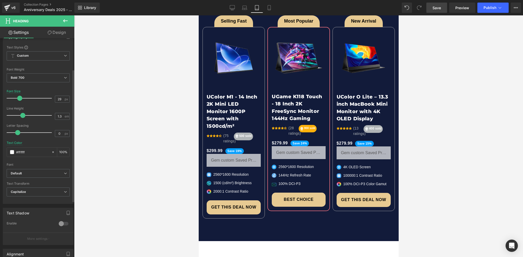
click at [420, 163] on div at bounding box center [298, 135] width 449 height 241
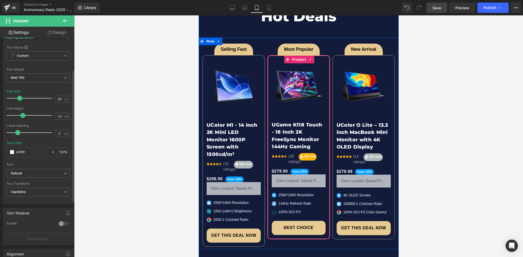
scroll to position [1204, 0]
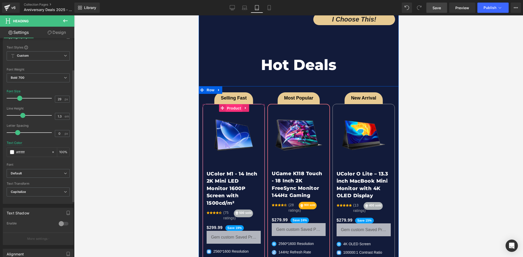
click at [225, 104] on span "Product" at bounding box center [233, 108] width 17 height 8
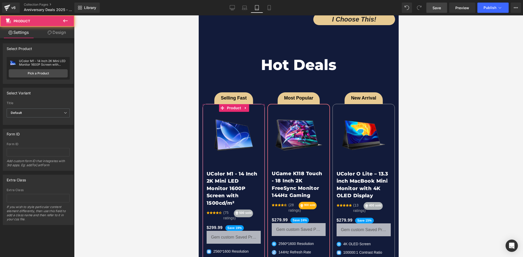
click at [58, 33] on link "Design" at bounding box center [56, 33] width 37 height 12
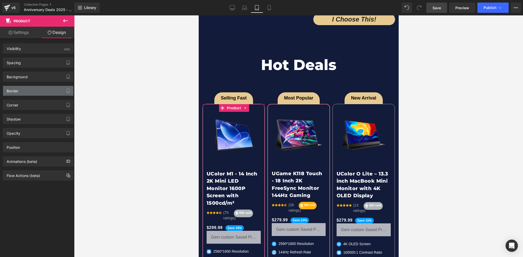
click at [23, 91] on div "Border" at bounding box center [38, 91] width 70 height 10
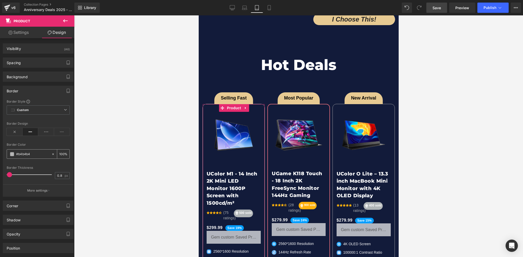
click at [35, 152] on input "#b4b4b4" at bounding box center [32, 154] width 33 height 6
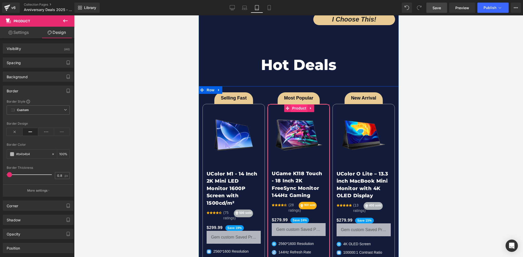
click at [295, 104] on span "Product" at bounding box center [298, 108] width 17 height 8
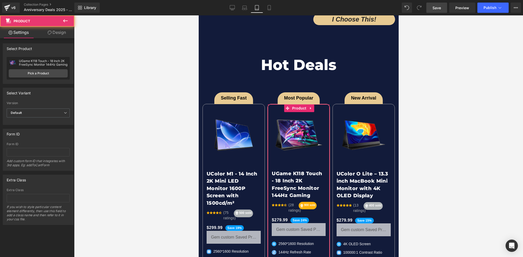
click at [57, 31] on link "Design" at bounding box center [56, 33] width 37 height 12
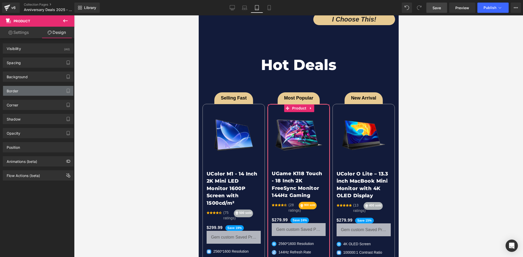
click at [18, 89] on div "Border" at bounding box center [38, 91] width 70 height 10
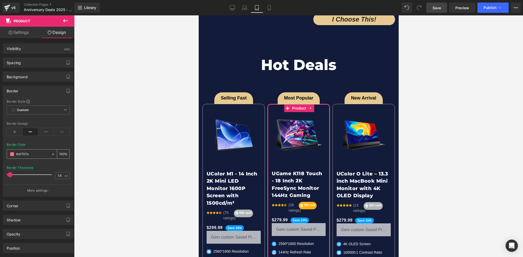
click at [37, 156] on input "#ef707e" at bounding box center [32, 154] width 33 height 6
paste input "b4b4b4"
type input "#b4b4b4"
click at [59, 176] on input "1.6" at bounding box center [59, 175] width 9 height 6
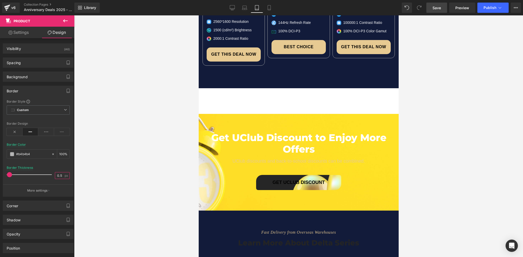
scroll to position [1435, 0]
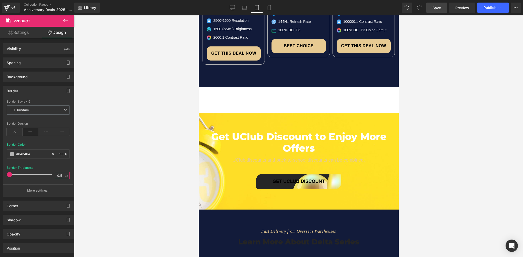
type input "0.5"
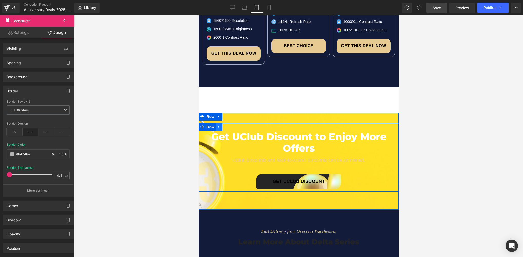
click at [217, 125] on icon at bounding box center [219, 127] width 4 height 4
click at [210, 113] on span "Row" at bounding box center [210, 117] width 10 height 8
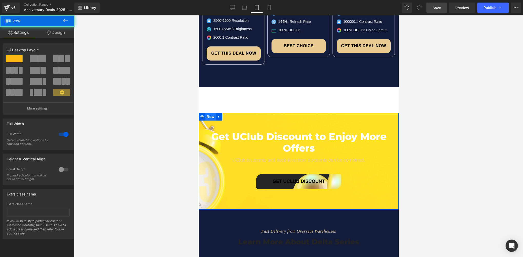
click at [210, 113] on span "Row" at bounding box center [210, 117] width 10 height 8
click at [47, 31] on icon at bounding box center [49, 32] width 4 height 4
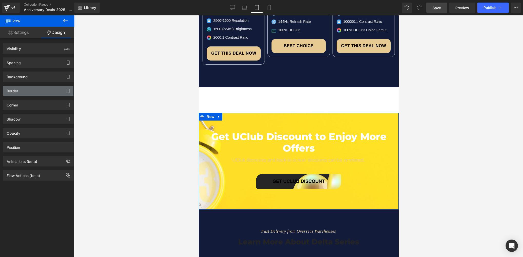
type input "[URL][DOMAIN_NAME]"
click at [31, 92] on div "Border" at bounding box center [38, 91] width 70 height 10
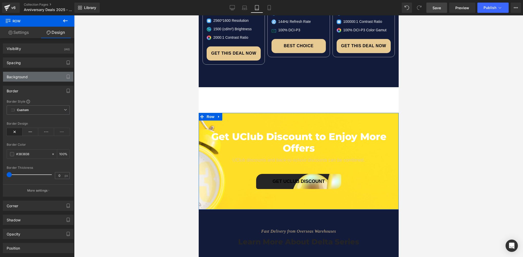
click at [35, 77] on div "Background" at bounding box center [38, 77] width 70 height 10
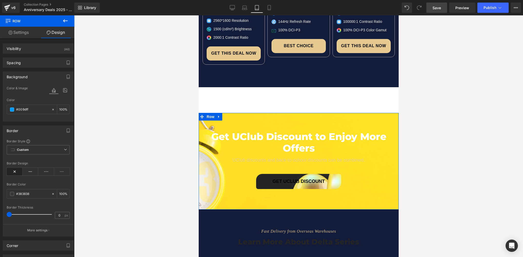
click at [68, 90] on div "Color & Image color rgba(0, 157, 255, 1) Color #009dff 100 % [URL][DOMAIN_NAME]…" at bounding box center [38, 103] width 70 height 36
click at [62, 91] on icon at bounding box center [64, 90] width 9 height 7
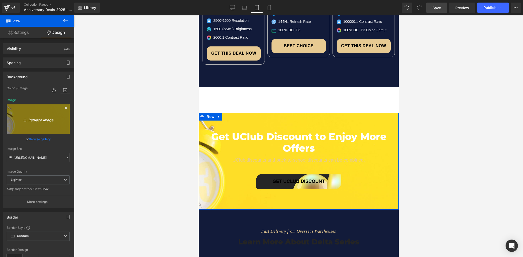
click at [40, 120] on icon "Replace Image" at bounding box center [38, 119] width 41 height 6
type input "C:\fakepath\05.webp"
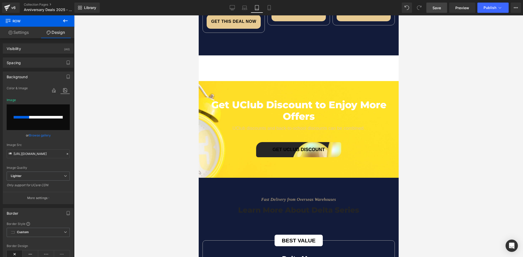
scroll to position [1460, 0]
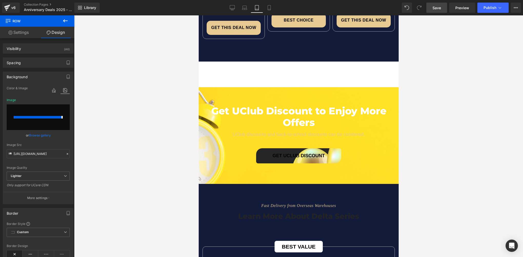
type input "[URL][DOMAIN_NAME]"
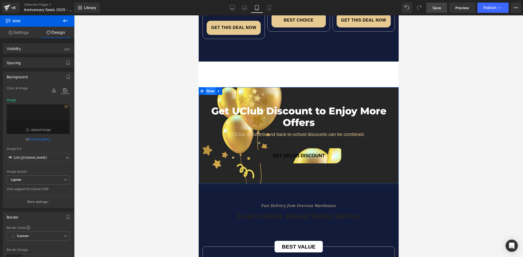
click at [209, 87] on span "Row" at bounding box center [210, 91] width 10 height 8
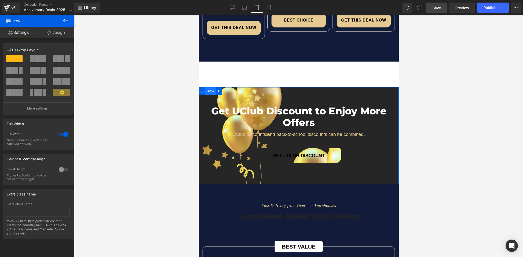
click at [210, 87] on span "Row" at bounding box center [210, 91] width 10 height 8
click at [207, 87] on span "Row" at bounding box center [210, 91] width 10 height 8
click at [60, 34] on link "Design" at bounding box center [55, 33] width 37 height 12
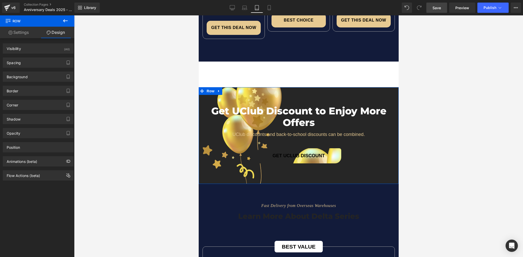
type input "[URL][DOMAIN_NAME]"
click at [44, 77] on div "Background" at bounding box center [38, 77] width 70 height 10
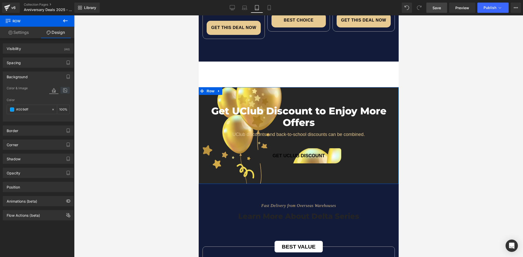
click at [63, 91] on icon at bounding box center [64, 90] width 9 height 7
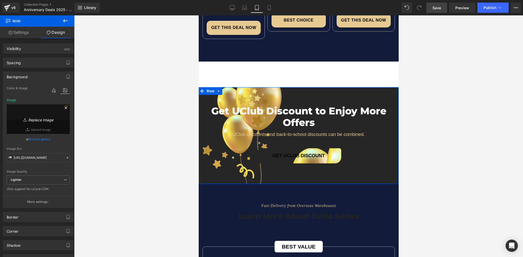
click at [42, 118] on icon "Replace Image" at bounding box center [38, 119] width 41 height 6
type input "C:\fakepath\05.webp"
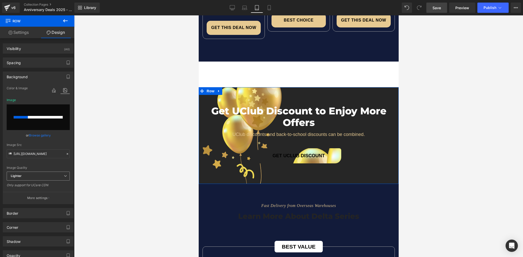
scroll to position [59, 0]
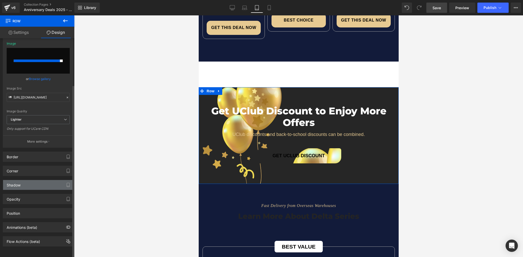
type input "[URL][DOMAIN_NAME]"
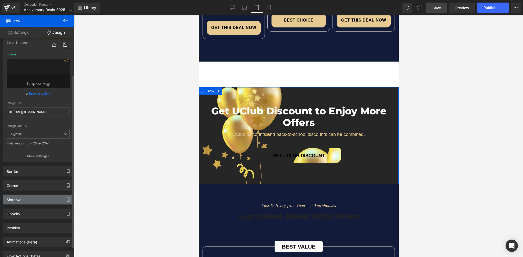
scroll to position [33, 0]
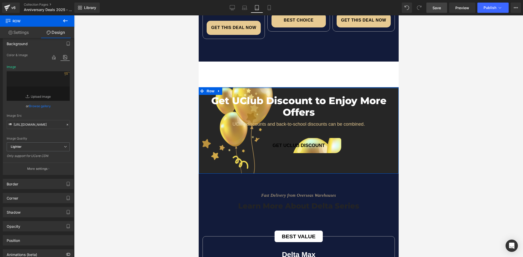
drag, startPoint x: 300, startPoint y: 70, endPoint x: 295, endPoint y: 54, distance: 16.6
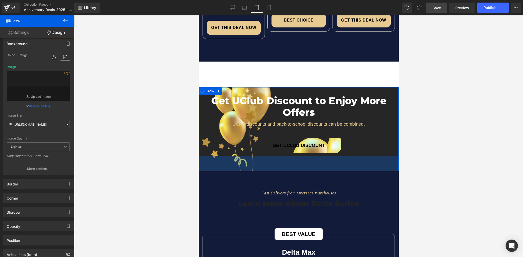
click at [351, 129] on div "Get UClub Discount to Enjoy More Offers Heading UClub discounts and back-to-sch…" at bounding box center [298, 129] width 200 height 84
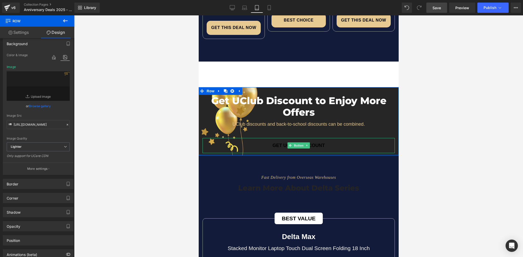
drag, startPoint x: 342, startPoint y: 138, endPoint x: 336, endPoint y: 116, distance: 22.6
click at [336, 116] on div "Get UClub Discount to Enjoy More Offers Heading UClub discounts and back-to-sch…" at bounding box center [298, 121] width 200 height 68
click at [292, 142] on span "Button" at bounding box center [298, 145] width 12 height 6
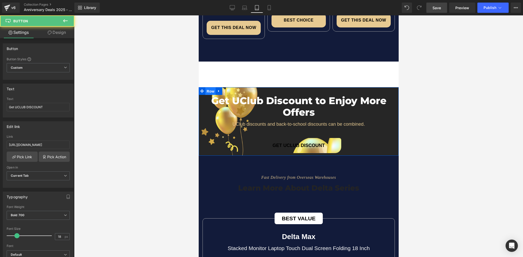
click at [210, 87] on span "Row" at bounding box center [210, 91] width 10 height 8
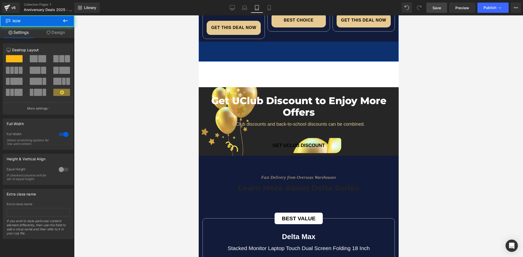
click at [267, 42] on div "78px" at bounding box center [298, 52] width 200 height 20
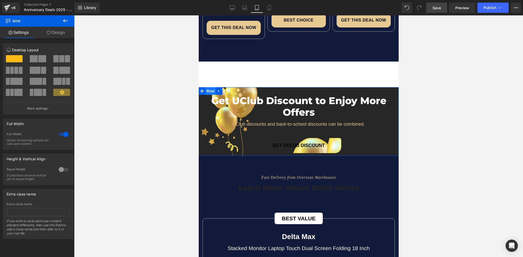
click at [208, 87] on span "Row" at bounding box center [210, 91] width 10 height 8
click at [73, 39] on div "12 12 12 Column Size Customizer 12 Desktop Layout Laptop Layout Tablet Layout M…" at bounding box center [38, 138] width 77 height 201
click at [55, 33] on link "Design" at bounding box center [55, 33] width 37 height 12
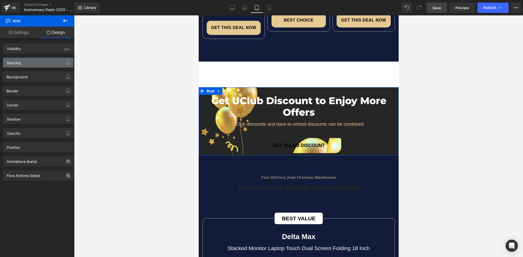
click at [29, 62] on div "Spacing" at bounding box center [38, 63] width 70 height 10
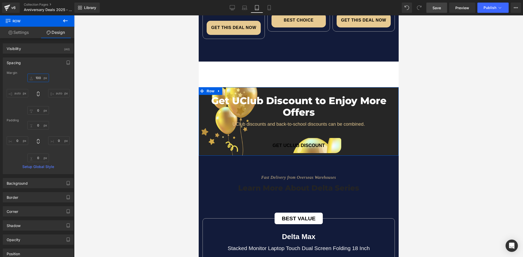
click at [41, 78] on input "100" at bounding box center [38, 78] width 22 height 8
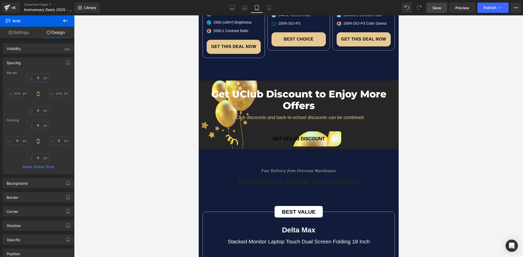
scroll to position [1460, 0]
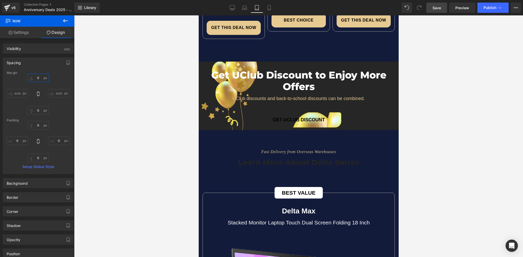
type input "0"
click at [181, 138] on div at bounding box center [298, 135] width 449 height 241
click at [292, 159] on span "Heading" at bounding box center [296, 162] width 14 height 6
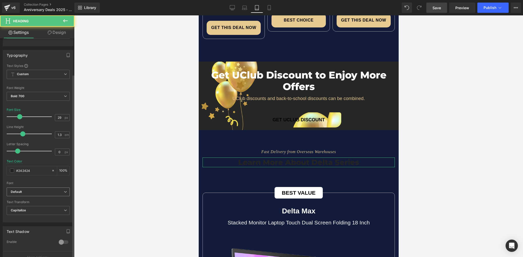
scroll to position [77, 0]
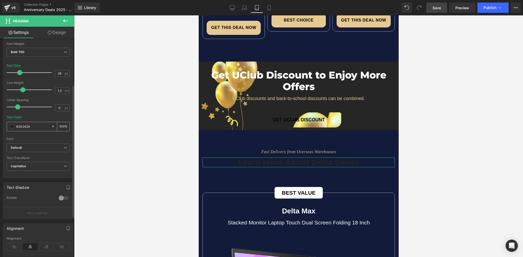
click at [12, 126] on span at bounding box center [12, 126] width 4 height 4
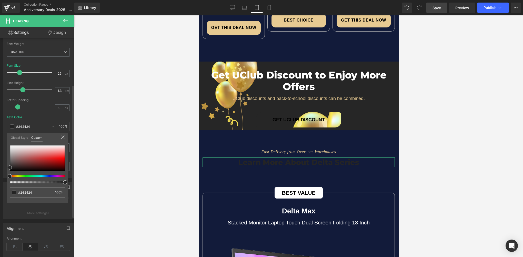
type input "#bb9a9a"
type input "#c1a3a3"
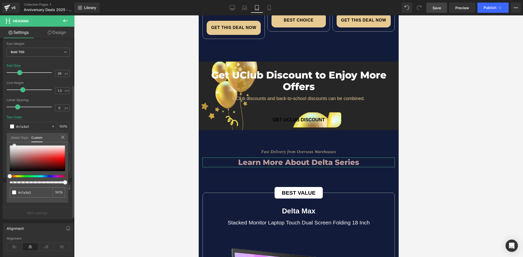
type input "#d3bfbf"
type input "#fcfcfc"
type input "#ffffff"
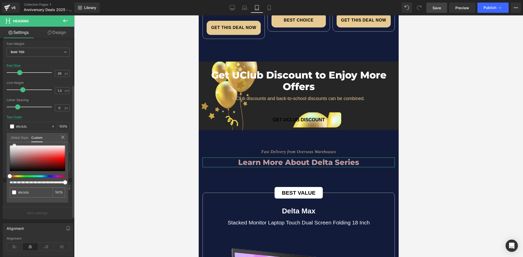
type input "#ffffff"
drag, startPoint x: 21, startPoint y: 153, endPoint x: 5, endPoint y: 130, distance: 28.2
click at [5, 132] on div "Typography Text Styles Custom Custom Setup Global Style Custom Setup Global Sty…" at bounding box center [38, 90] width 77 height 176
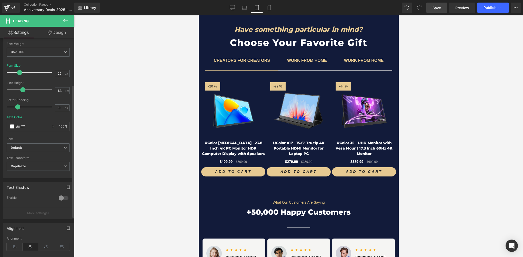
scroll to position [2408, 0]
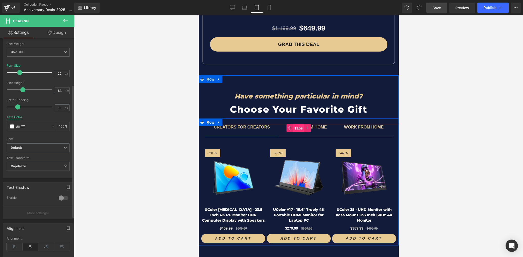
click at [297, 124] on span "Tabs" at bounding box center [298, 128] width 11 height 8
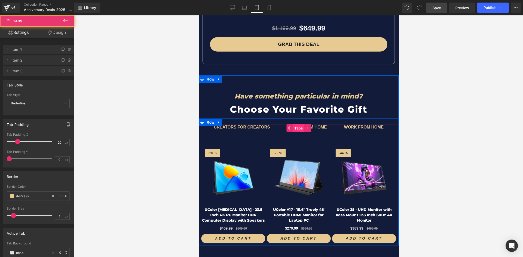
click at [297, 124] on span "Tabs" at bounding box center [298, 128] width 11 height 8
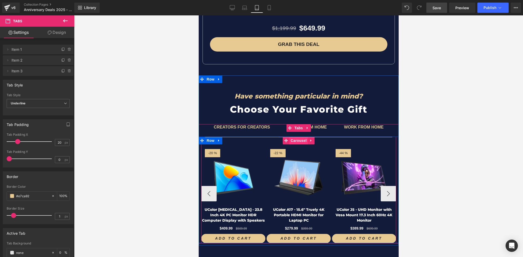
click at [296, 137] on span "Carousel" at bounding box center [298, 141] width 18 height 8
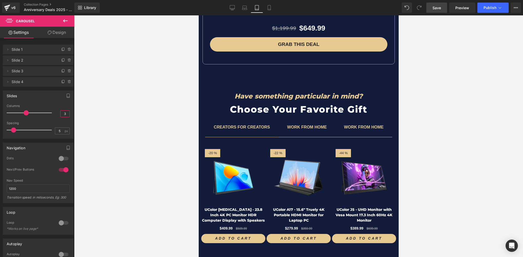
drag, startPoint x: 59, startPoint y: 112, endPoint x: 76, endPoint y: 114, distance: 16.8
click at [76, 114] on div "Carousel You are previewing how the will restyle your page. You can not edit El…" at bounding box center [261, 132] width 523 height 265
drag, startPoint x: 60, startPoint y: 114, endPoint x: 66, endPoint y: 114, distance: 6.2
click at [66, 114] on input "3" at bounding box center [64, 113] width 9 height 6
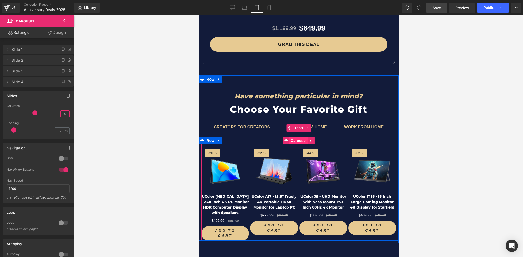
click at [296, 137] on span "Carousel" at bounding box center [298, 141] width 18 height 8
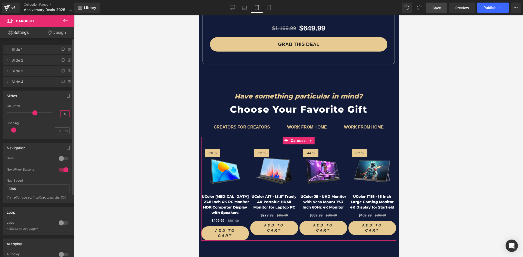
drag, startPoint x: 60, startPoint y: 114, endPoint x: 68, endPoint y: 114, distance: 7.7
click at [68, 114] on div "4" at bounding box center [64, 113] width 9 height 7
type input "3"
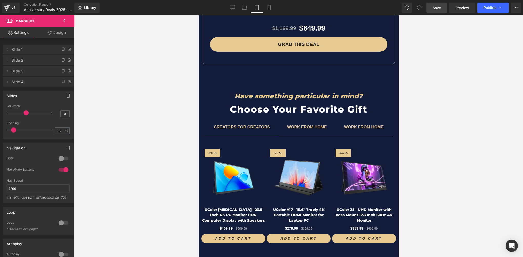
click at [171, 132] on div at bounding box center [298, 135] width 449 height 241
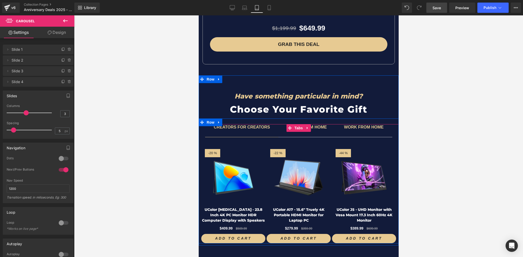
click at [298, 124] on span "WORK FROM HOME Text Block" at bounding box center [306, 130] width 57 height 13
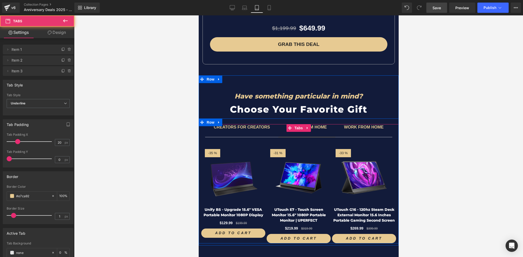
click at [358, 124] on span "WORK FROM HOME Text Block" at bounding box center [363, 130] width 57 height 13
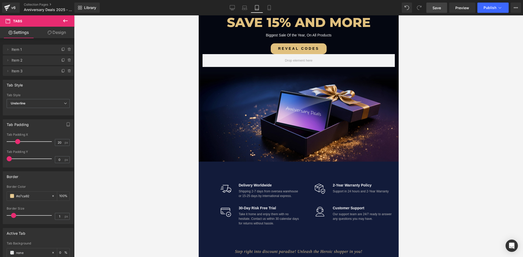
scroll to position [0, 0]
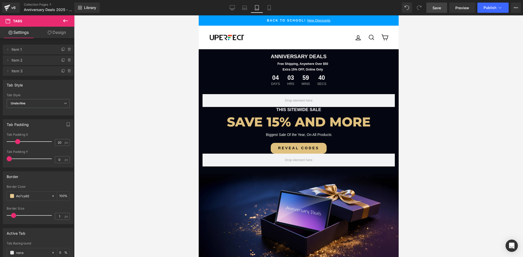
drag, startPoint x: 434, startPoint y: 9, endPoint x: 148, endPoint y: 208, distance: 348.7
click at [434, 9] on span "Save" at bounding box center [436, 7] width 8 height 5
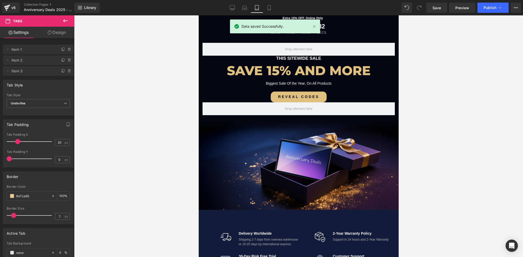
scroll to position [51, 0]
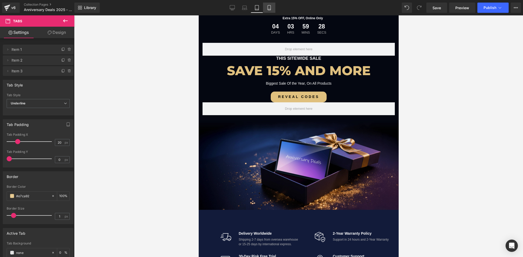
drag, startPoint x: 269, startPoint y: 7, endPoint x: 268, endPoint y: 12, distance: 5.3
click at [269, 7] on icon at bounding box center [268, 7] width 5 height 5
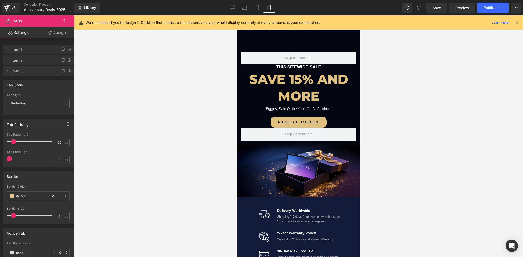
type input "10"
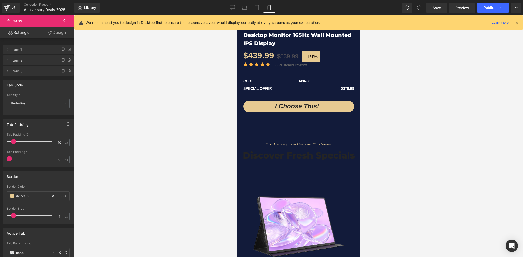
scroll to position [1156, 0]
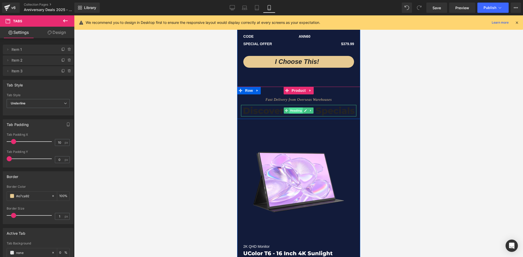
click at [292, 113] on span "Heading" at bounding box center [296, 110] width 14 height 6
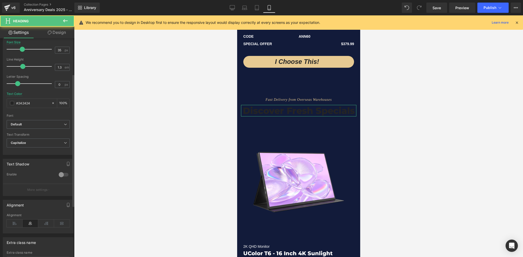
scroll to position [102, 0]
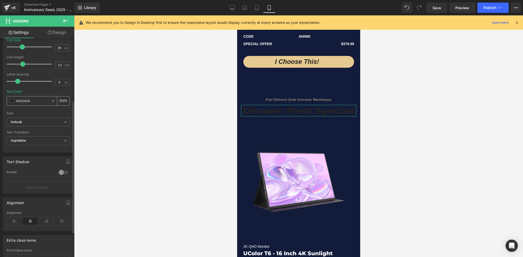
click at [11, 100] on span at bounding box center [12, 101] width 4 height 4
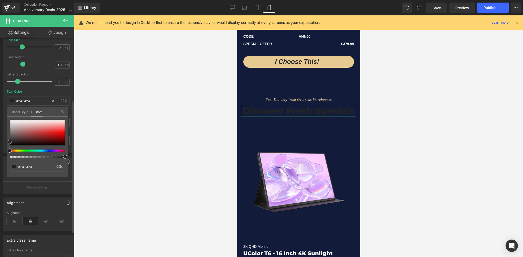
type input "#886767"
type input "#8b6969"
type input "#947474"
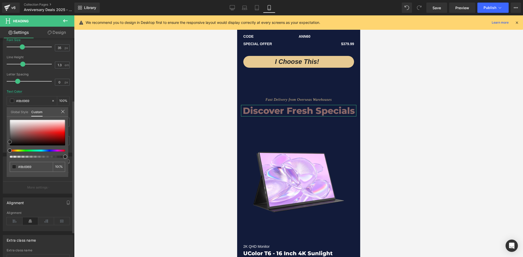
type input "#947474"
type input "#bdb6b6"
type input "#ffffff"
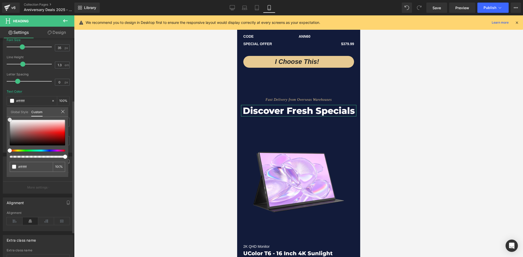
drag, startPoint x: 18, startPoint y: 133, endPoint x: 7, endPoint y: 111, distance: 24.4
click at [7, 111] on div "Global Style Custom Setup Global Style #ffffff 100 %" at bounding box center [37, 115] width 61 height 16
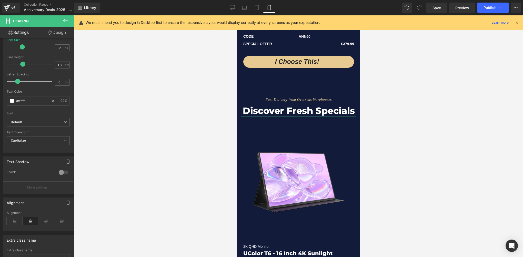
click at [117, 118] on div at bounding box center [298, 135] width 449 height 241
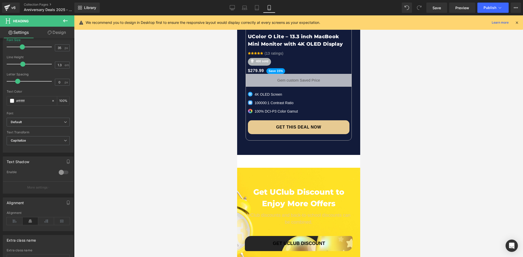
scroll to position [2206, 0]
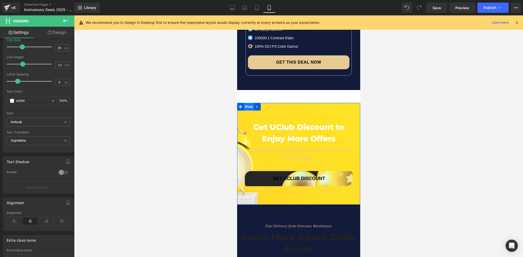
click at [243, 103] on span "Row" at bounding box center [248, 107] width 10 height 8
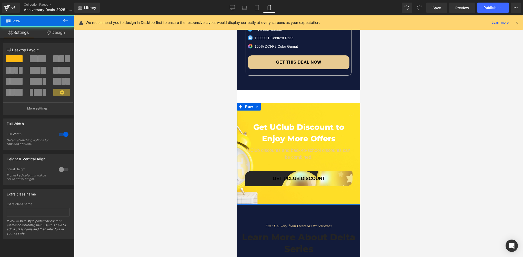
click at [55, 32] on link "Design" at bounding box center [55, 33] width 37 height 12
click at [0, 0] on div "Background" at bounding box center [0, 0] width 0 height 0
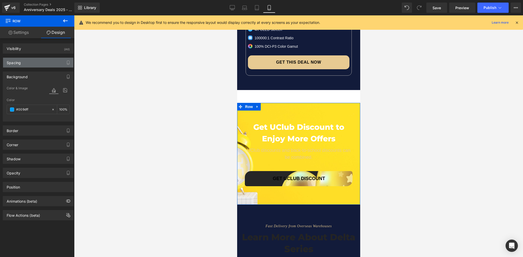
click at [29, 66] on div "Spacing" at bounding box center [38, 63] width 70 height 10
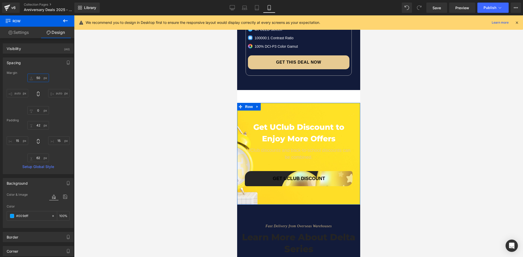
click at [39, 78] on input "50" at bounding box center [38, 78] width 22 height 8
type input "0"
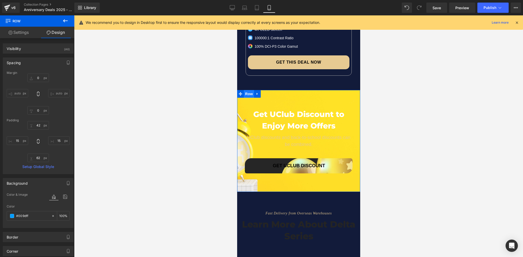
click at [245, 90] on span "Row" at bounding box center [248, 94] width 10 height 8
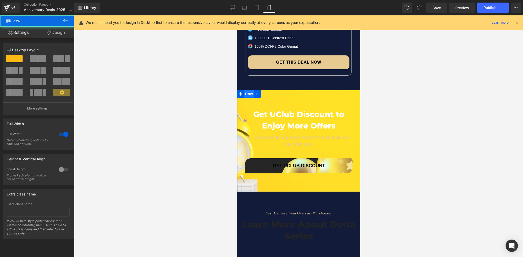
click at [245, 90] on span "Row" at bounding box center [248, 94] width 10 height 8
click at [58, 33] on link "Design" at bounding box center [55, 33] width 37 height 12
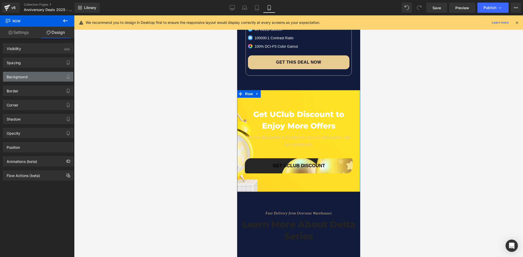
type input "[URL][DOMAIN_NAME]"
click at [33, 77] on div "Background" at bounding box center [38, 77] width 70 height 10
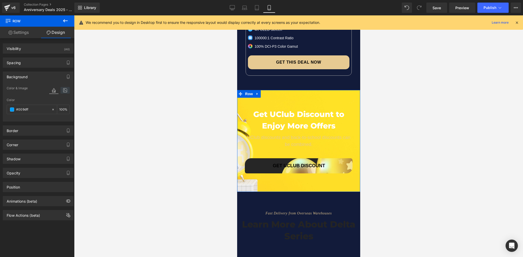
click at [63, 89] on icon at bounding box center [64, 90] width 9 height 7
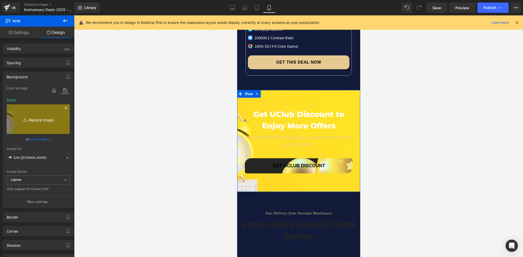
click at [38, 121] on icon "Replace Image" at bounding box center [38, 119] width 41 height 6
type input "C:\fakepath\05.webp"
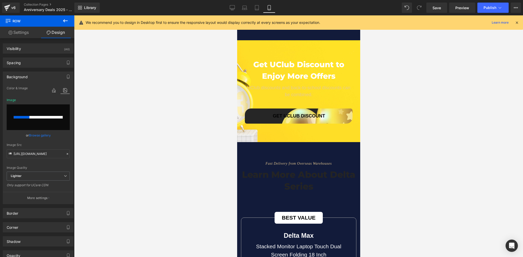
scroll to position [2232, 0]
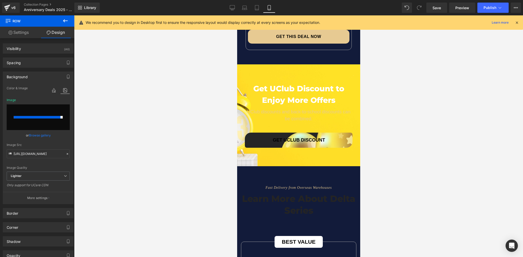
type input "https://ucarecdn.com/44da07d7-de8d-49ab-b8a2-b6373bd475a5/-/format/auto/-/previ…"
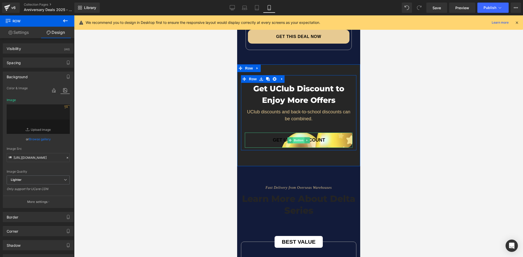
click at [295, 137] on span "Button" at bounding box center [298, 140] width 12 height 6
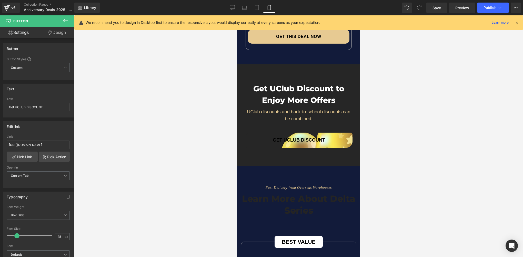
click at [218, 110] on div at bounding box center [298, 135] width 449 height 241
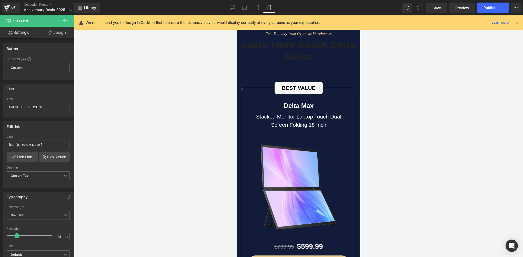
scroll to position [2334, 0]
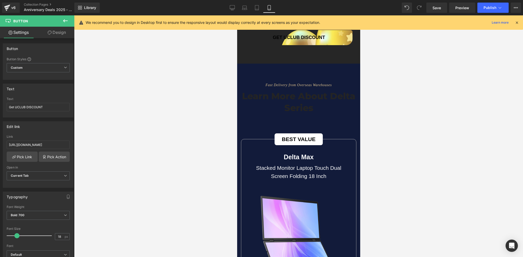
click at [223, 129] on div at bounding box center [298, 135] width 449 height 241
click at [291, 99] on span "Heading" at bounding box center [296, 102] width 14 height 6
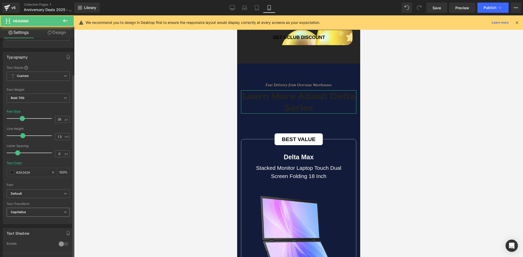
scroll to position [77, 0]
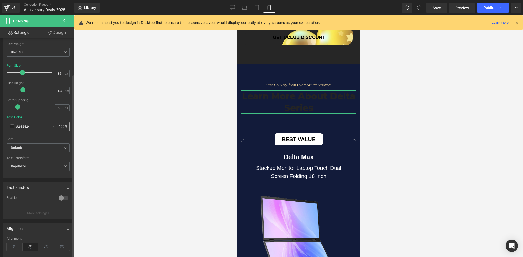
click at [12, 126] on span at bounding box center [12, 126] width 4 height 4
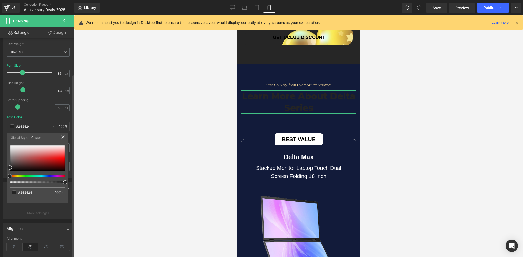
type input "#9d6c6c"
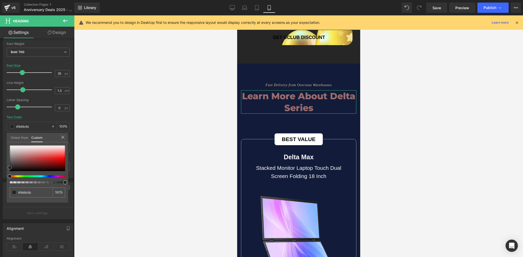
type input "#ffffff"
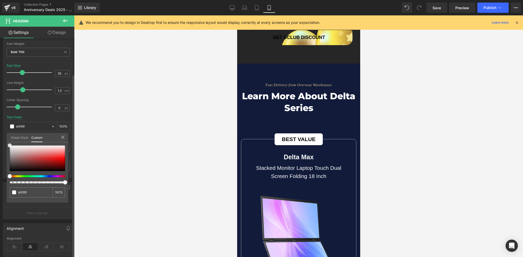
drag, startPoint x: 21, startPoint y: 157, endPoint x: 0, endPoint y: 126, distance: 38.1
click at [0, 126] on html "Heading You are previewing how the will restyle your page. You can not edit Ele…" at bounding box center [261, 128] width 523 height 257
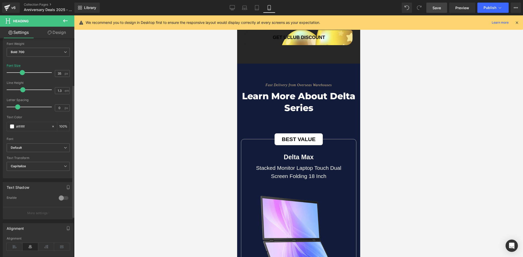
click at [438, 7] on span "Save" at bounding box center [436, 7] width 8 height 5
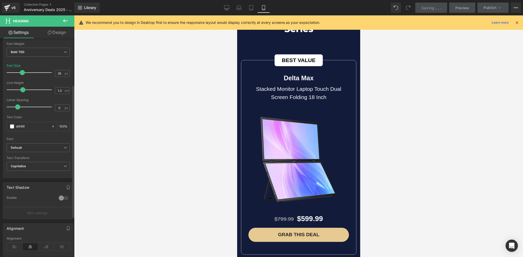
scroll to position [2462, 0]
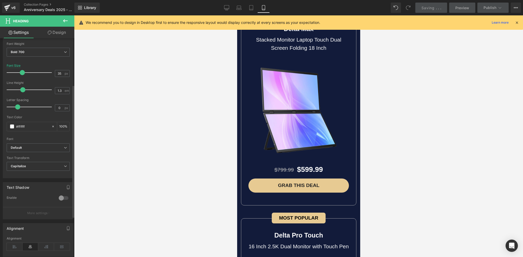
click at [516, 22] on icon at bounding box center [516, 22] width 5 height 5
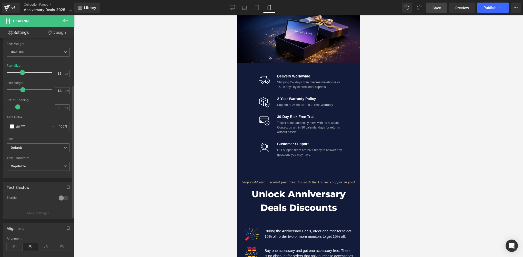
scroll to position [0, 0]
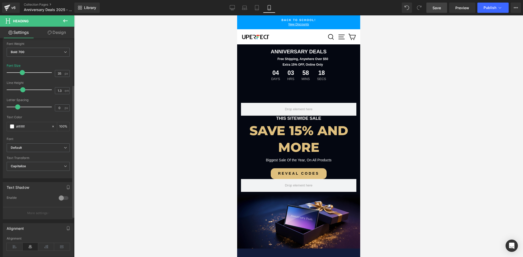
click at [439, 9] on span "Save" at bounding box center [436, 7] width 8 height 5
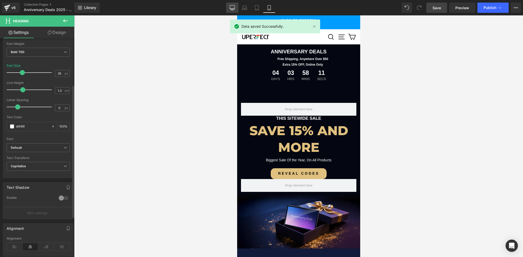
click at [237, 10] on link "Desktop" at bounding box center [232, 8] width 12 height 10
type input "50"
type input "100"
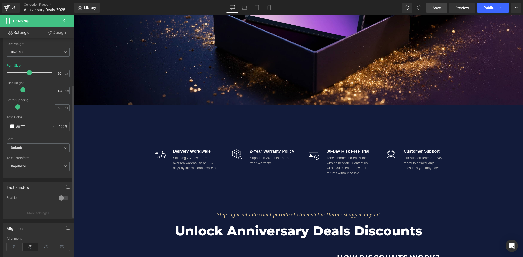
scroll to position [333, 0]
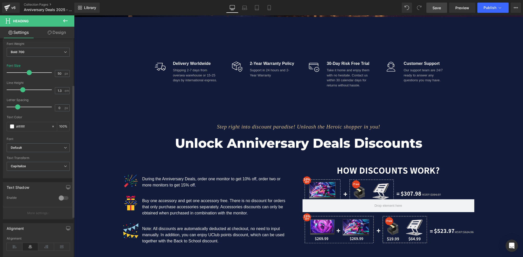
click at [439, 9] on span "Save" at bounding box center [436, 7] width 8 height 5
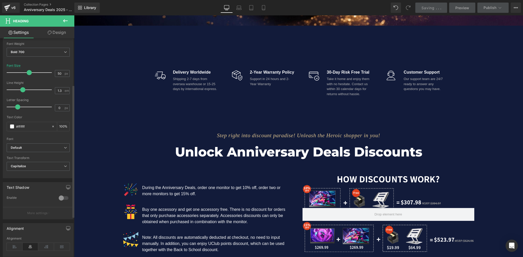
scroll to position [282, 0]
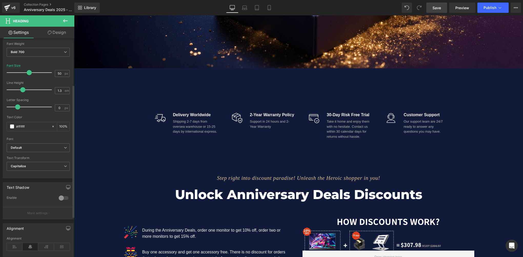
click at [432, 7] on link "Save" at bounding box center [436, 8] width 21 height 10
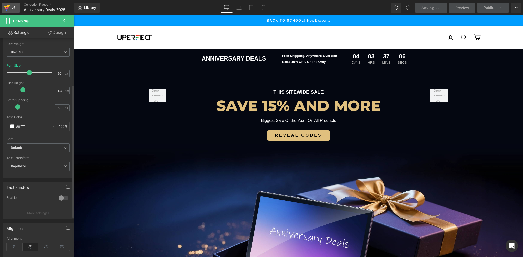
click at [11, 6] on div "v6" at bounding box center [13, 7] width 6 height 7
